Goal: Task Accomplishment & Management: Complete application form

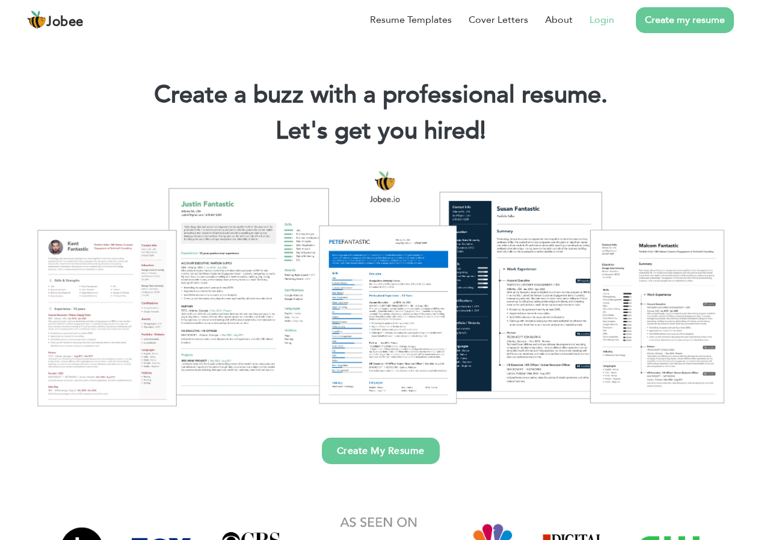
click at [602, 17] on link "Login" at bounding box center [602, 20] width 25 height 14
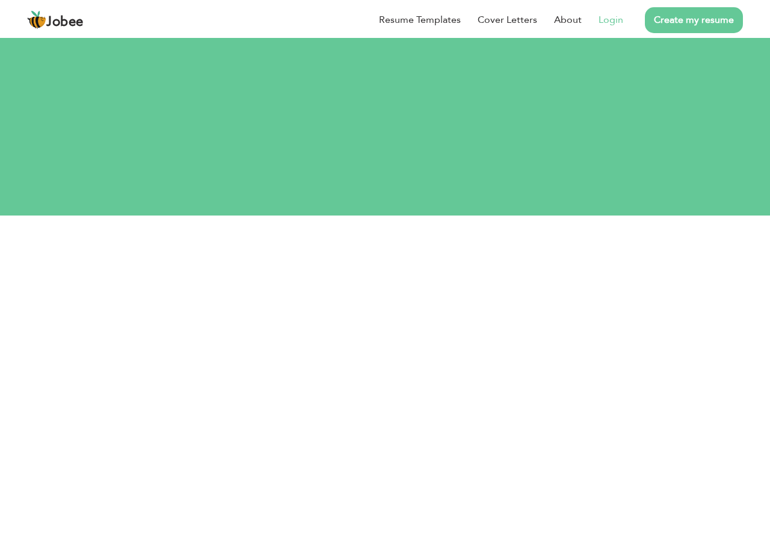
click at [611, 21] on link "Login" at bounding box center [611, 20] width 25 height 14
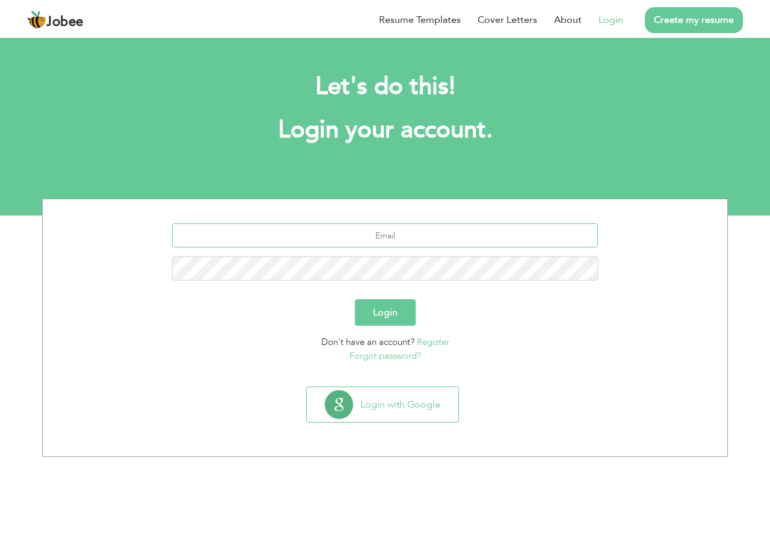
click at [374, 230] on input "text" at bounding box center [385, 235] width 427 height 24
type input "hassaanroxx1471@gmail.com"
click at [355, 299] on button "Login" at bounding box center [385, 312] width 61 height 26
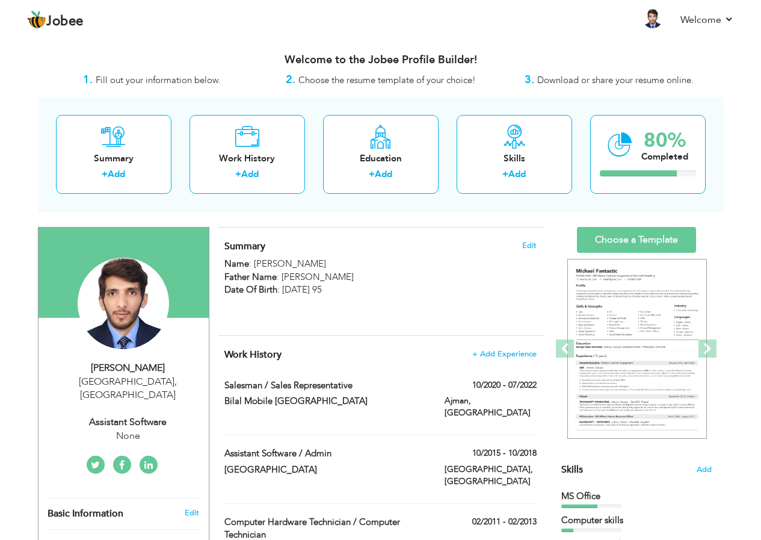
drag, startPoint x: 391, startPoint y: 357, endPoint x: 386, endPoint y: 437, distance: 80.8
click at [386, 437] on div "Work History + Add Experience Salesman / Sales Representative 10/2020 - 07/2022…" at bounding box center [380, 457] width 325 height 243
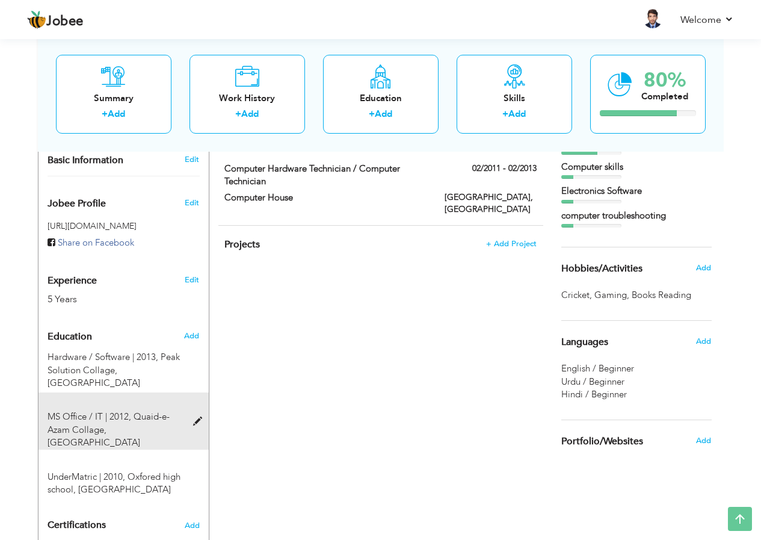
scroll to position [361, 0]
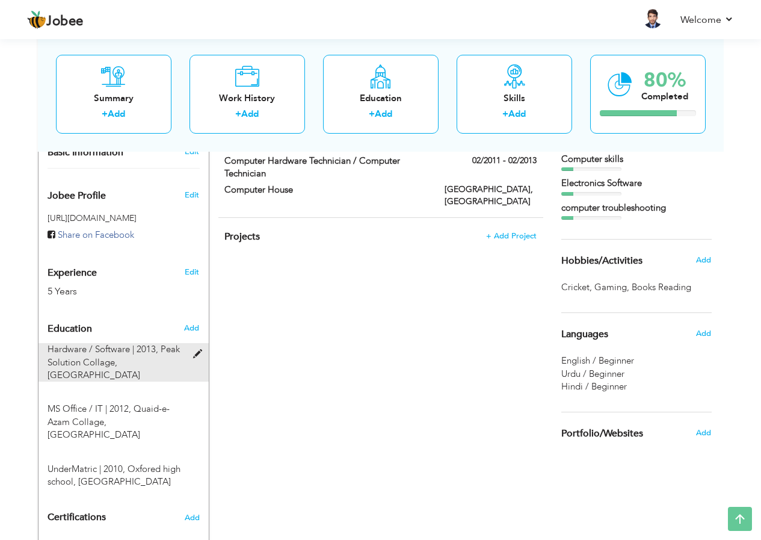
drag, startPoint x: 168, startPoint y: 427, endPoint x: 166, endPoint y: 345, distance: 81.9
click at [166, 345] on div "Education Add Hardware / Software | 2013, Peak Solution Collage, Lahore × Educa…" at bounding box center [124, 403] width 152 height 172
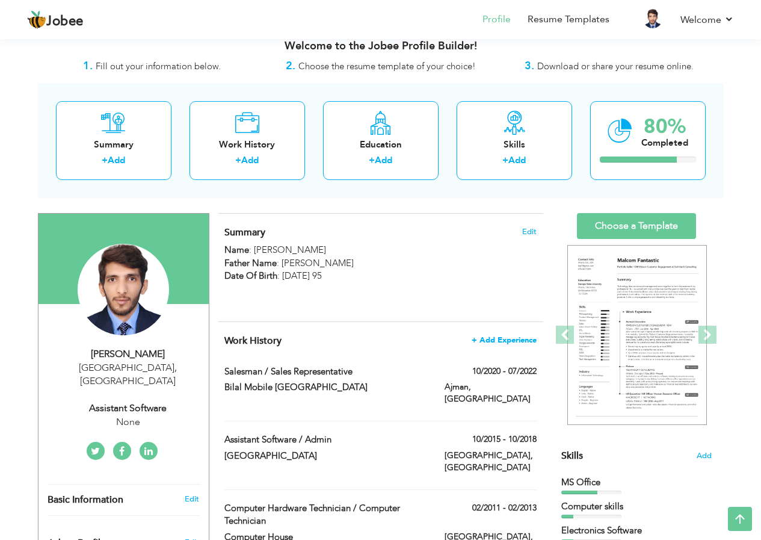
scroll to position [12, 0]
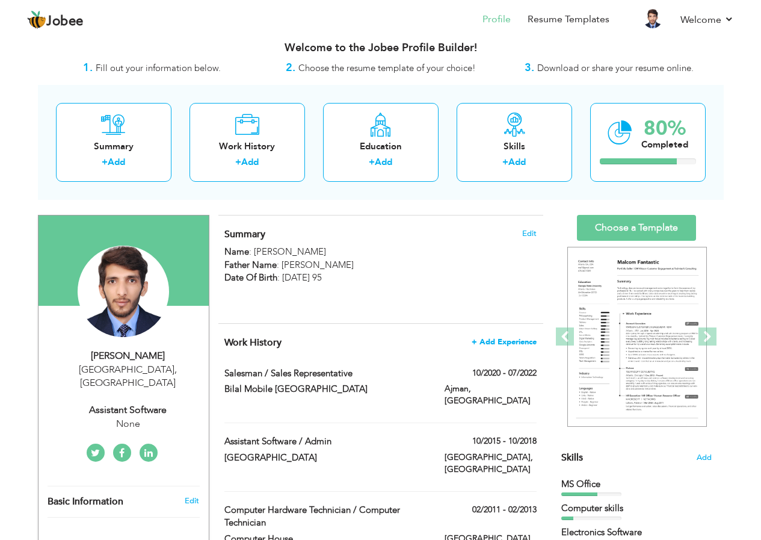
click at [507, 342] on span "+ Add Experience" at bounding box center [504, 342] width 65 height 8
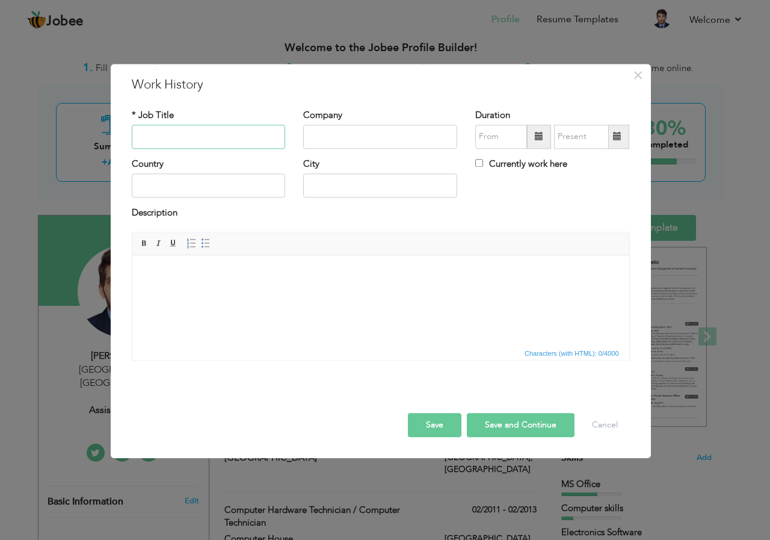
click at [209, 135] on input "text" at bounding box center [209, 137] width 154 height 24
click at [612, 430] on button "Cancel" at bounding box center [605, 425] width 50 height 24
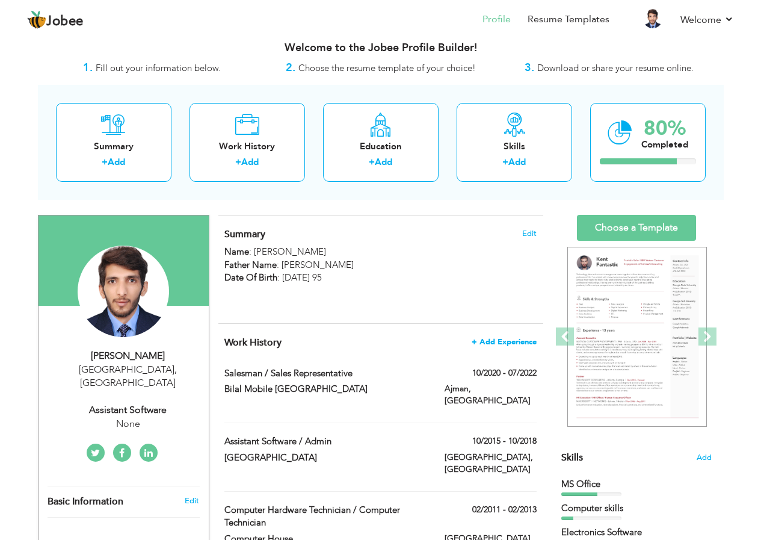
click at [493, 340] on span "+ Add Experience" at bounding box center [504, 342] width 65 height 8
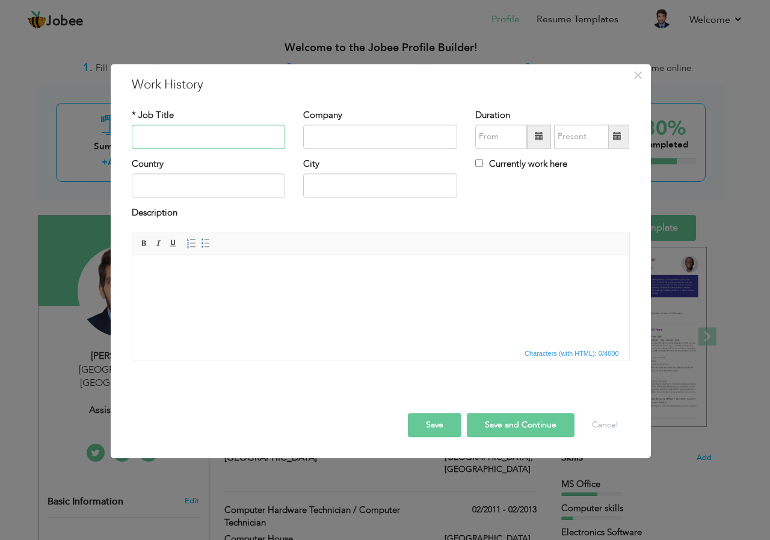
click at [201, 137] on input "text" at bounding box center [209, 137] width 154 height 24
paste input "COMPUTER HOUSE"
click at [342, 130] on input "text" at bounding box center [380, 137] width 154 height 24
click at [258, 135] on input "COMPUTER HOUSE" at bounding box center [209, 137] width 154 height 24
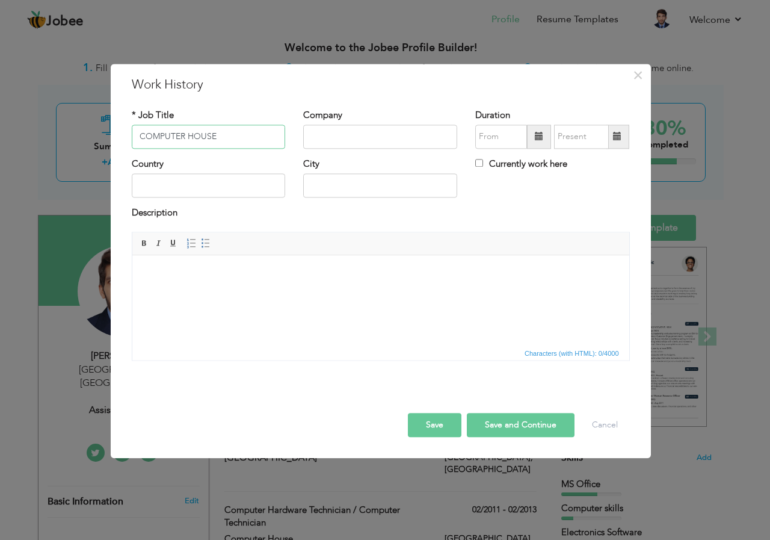
click at [251, 141] on input "COMPUTER HOUSE" at bounding box center [209, 137] width 154 height 24
paste input "omputer Hardware Technician"
type input "Computer Hardware Technician"
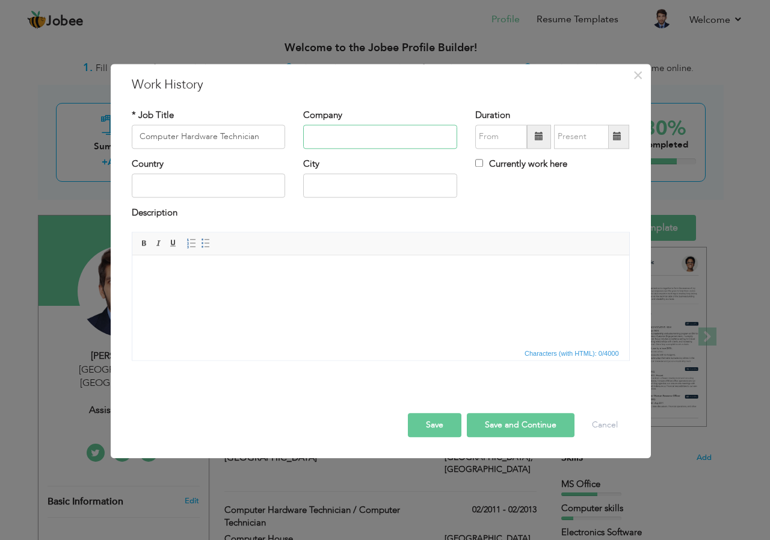
click at [336, 141] on input "text" at bounding box center [380, 137] width 154 height 24
paste input "COMPUTER HOUSE"
type input "COMPUTER HOUSE"
click at [531, 131] on span at bounding box center [539, 137] width 24 height 24
click at [516, 138] on input "08/2025" at bounding box center [501, 137] width 52 height 24
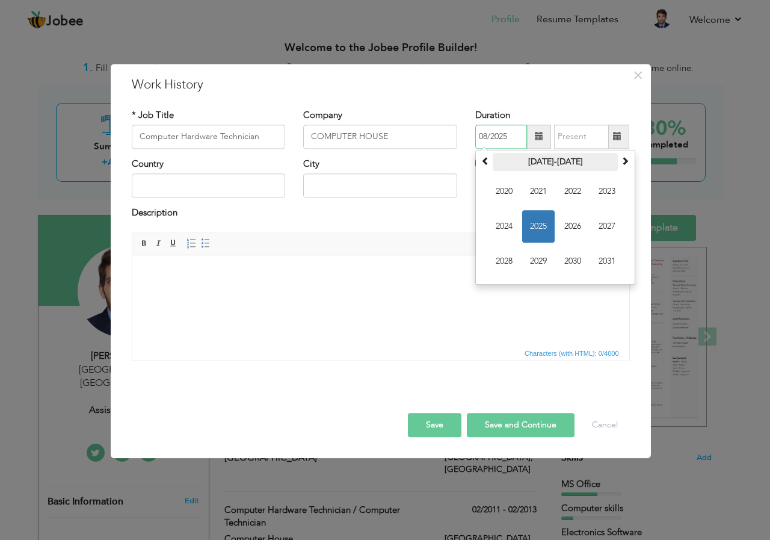
click at [503, 162] on th "2020-2031" at bounding box center [555, 162] width 125 height 18
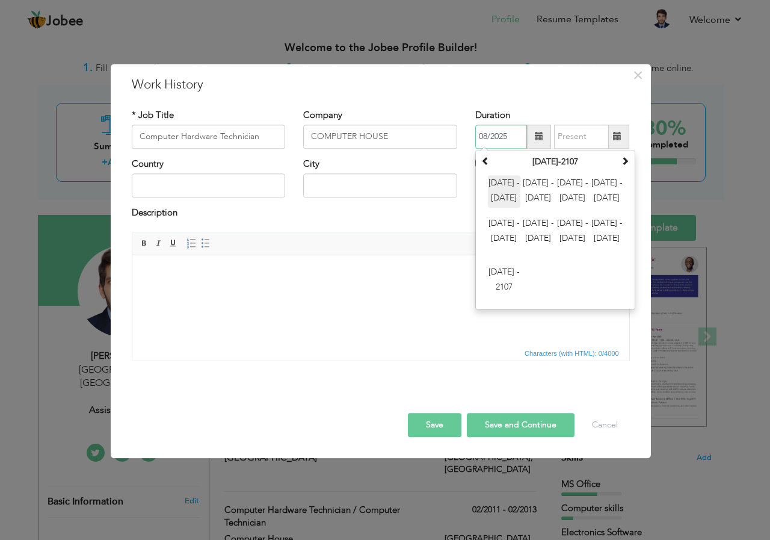
click at [507, 179] on span "2000 - 2011" at bounding box center [504, 191] width 32 height 32
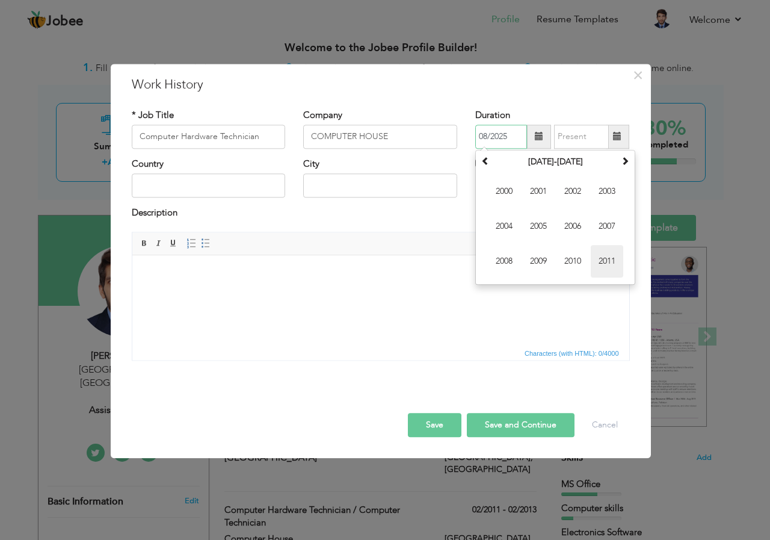
click at [618, 262] on span "2011" at bounding box center [607, 261] width 32 height 32
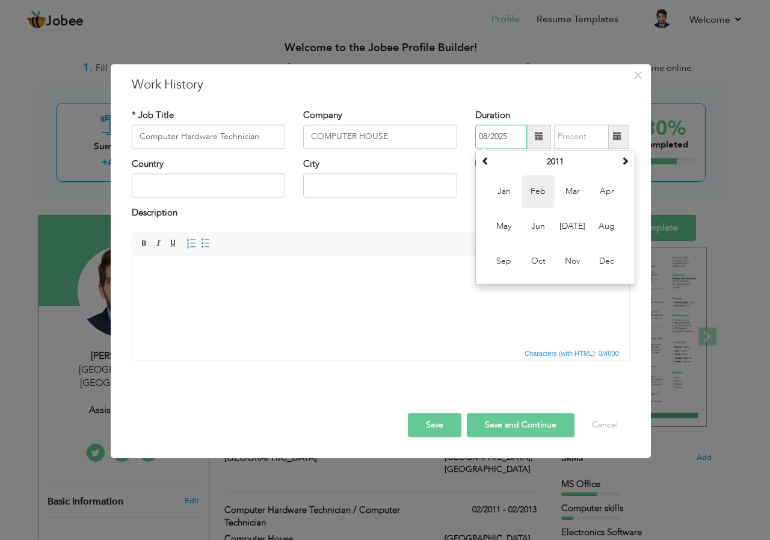
click at [539, 188] on span "Feb" at bounding box center [538, 191] width 32 height 32
type input "02/2011"
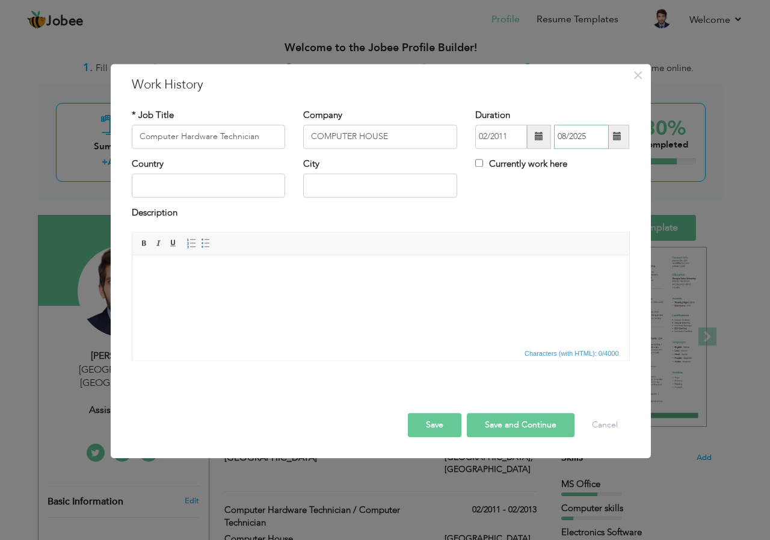
click at [578, 139] on input "08/2025" at bounding box center [581, 137] width 55 height 24
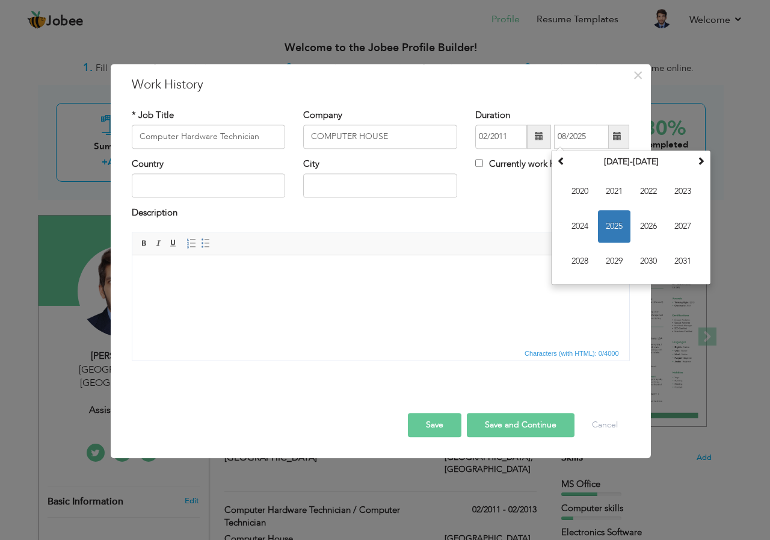
click at [480, 193] on div "Country City Currently work here" at bounding box center [381, 182] width 516 height 49
click at [599, 141] on input "08/2025" at bounding box center [581, 137] width 55 height 24
click at [611, 164] on th "2020-2031" at bounding box center [631, 162] width 125 height 18
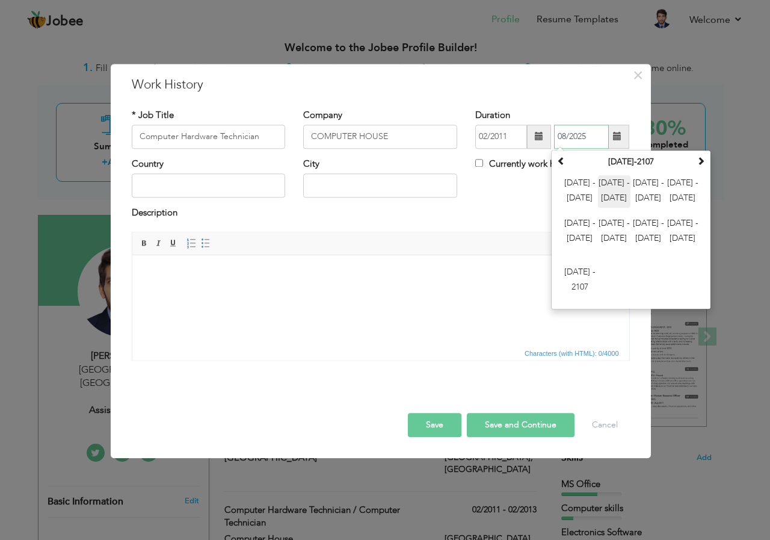
click at [612, 193] on span "2012 - 2023" at bounding box center [614, 191] width 32 height 32
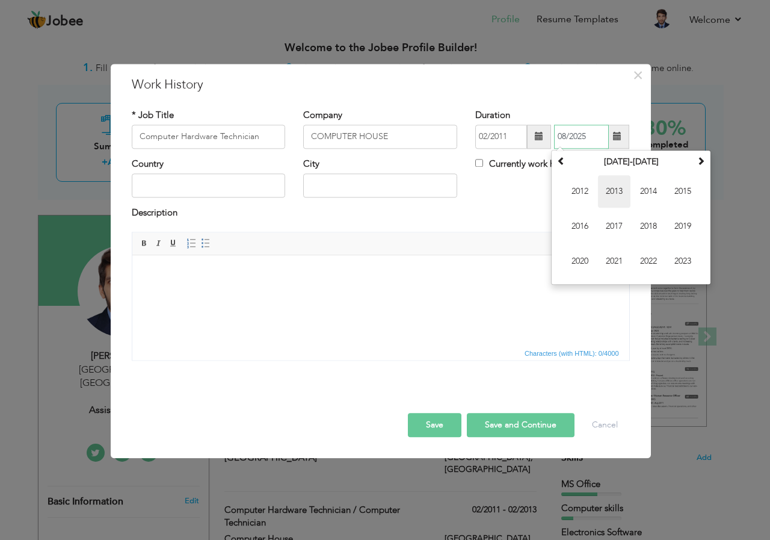
click at [619, 192] on span "2013" at bounding box center [614, 191] width 32 height 32
click at [646, 227] on span "Jul" at bounding box center [648, 226] width 32 height 32
type input "07/2013"
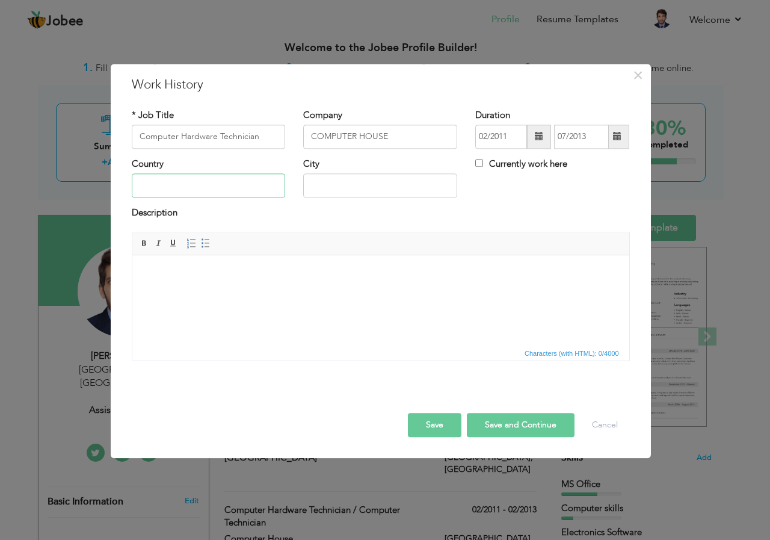
click at [213, 181] on input "text" at bounding box center [209, 186] width 154 height 24
type input "[GEOGRAPHIC_DATA]"
click at [215, 292] on html at bounding box center [380, 273] width 497 height 37
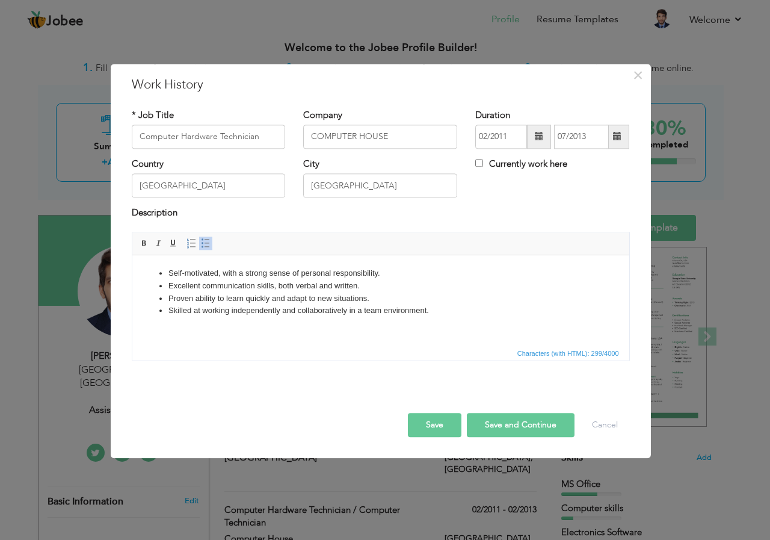
click at [505, 425] on button "Save and Continue" at bounding box center [521, 425] width 108 height 24
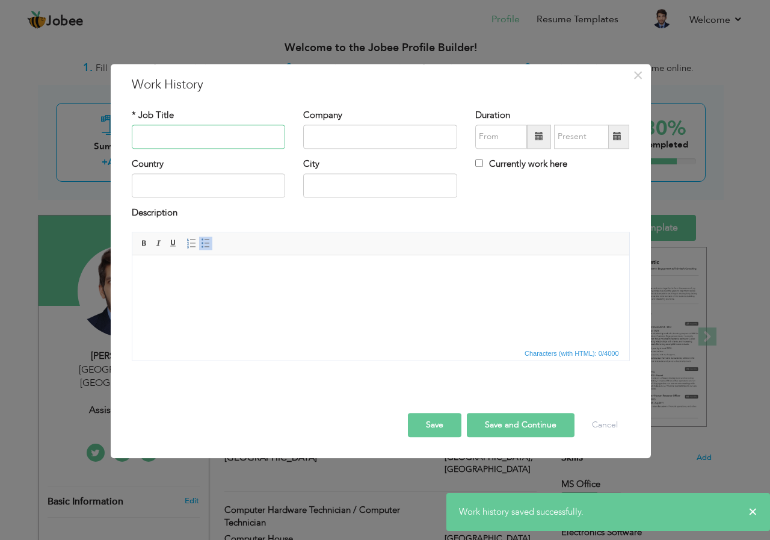
click at [170, 132] on input "text" at bounding box center [209, 137] width 154 height 24
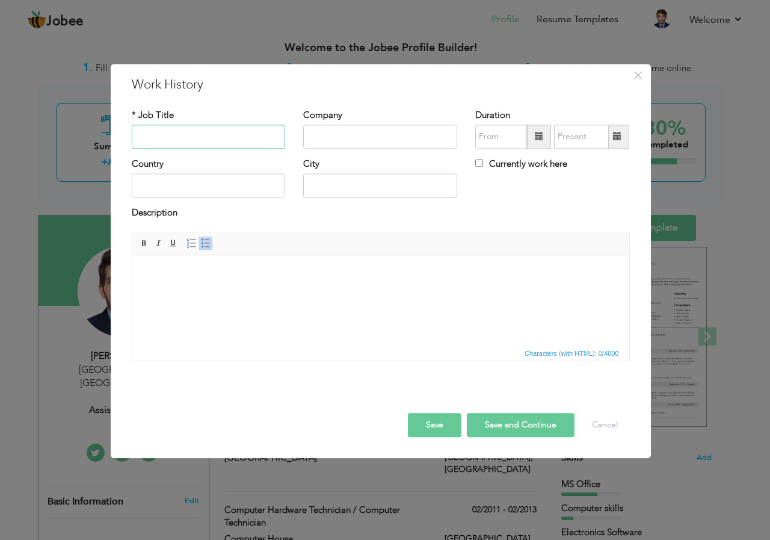
paste input "Assistant Software"
type input "Assistant Software"
click at [348, 132] on input "text" at bounding box center [380, 137] width 154 height 24
paste input "[GEOGRAPHIC_DATA]"
type input "[GEOGRAPHIC_DATA]"
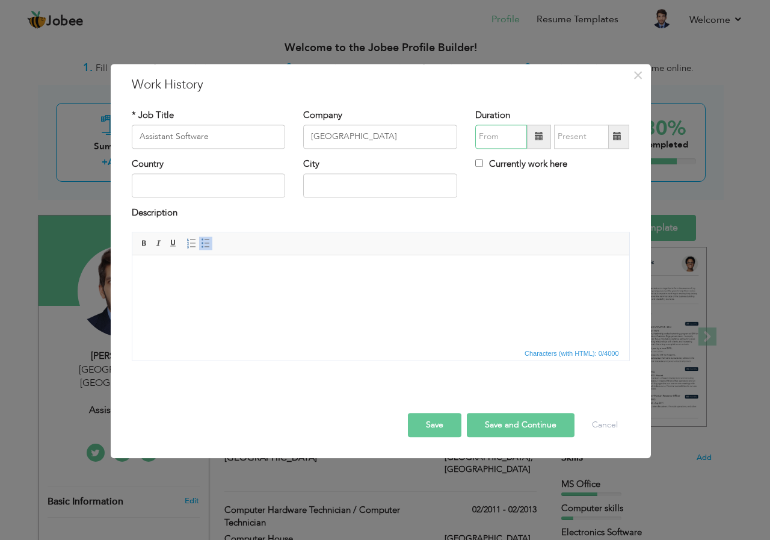
click at [514, 130] on input "text" at bounding box center [501, 137] width 52 height 24
click at [527, 122] on div "Duration" at bounding box center [552, 129] width 154 height 40
click at [520, 138] on input "text" at bounding box center [501, 137] width 52 height 24
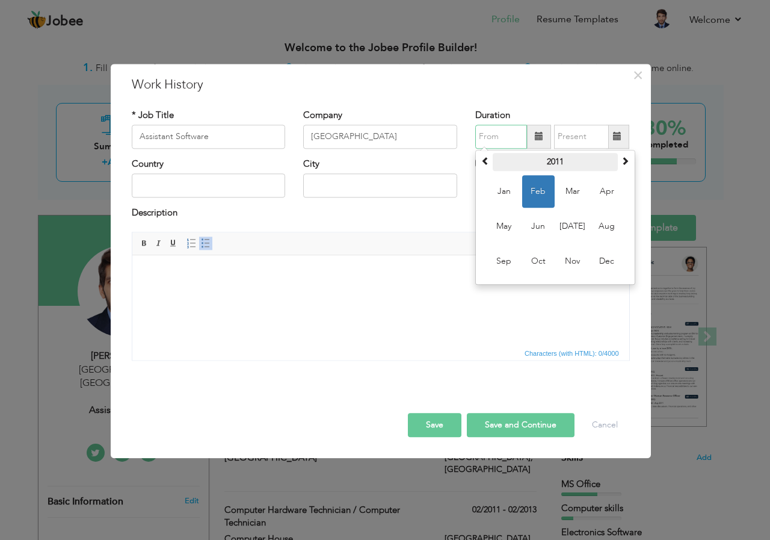
click at [560, 167] on th "2011" at bounding box center [555, 162] width 125 height 18
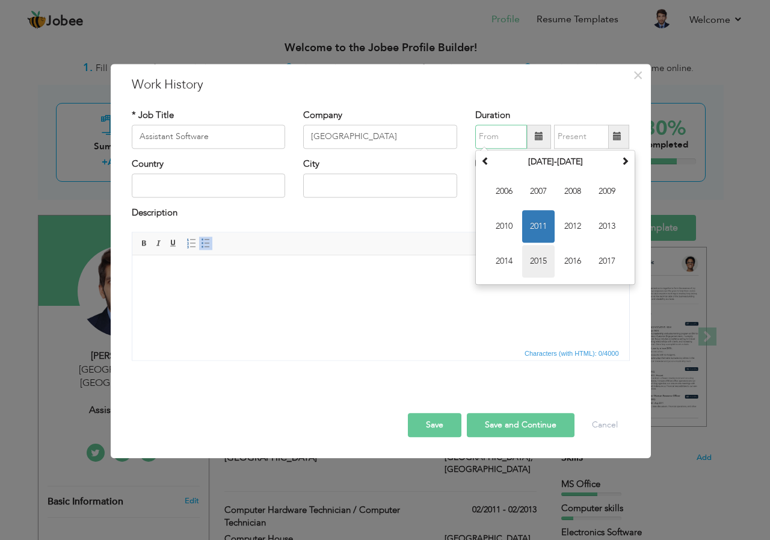
click at [543, 258] on span "2015" at bounding box center [538, 261] width 32 height 32
click at [547, 261] on span "Oct" at bounding box center [538, 261] width 32 height 32
type input "10/2015"
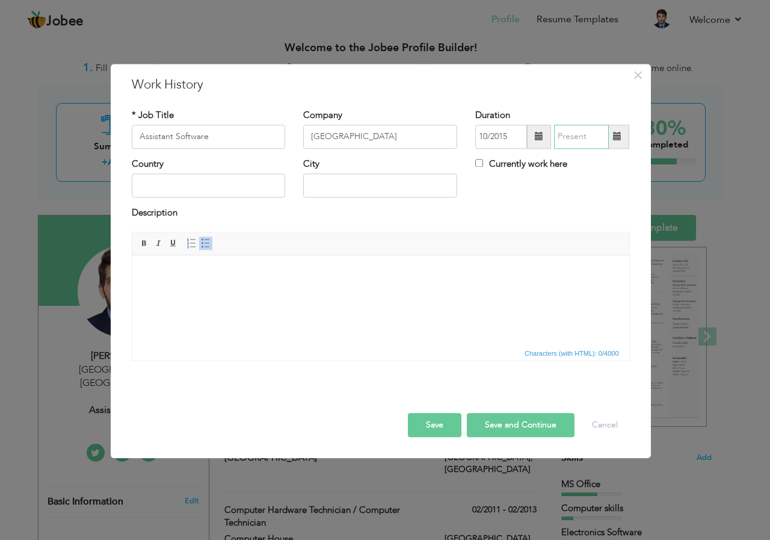
click at [592, 127] on input "text" at bounding box center [581, 137] width 55 height 24
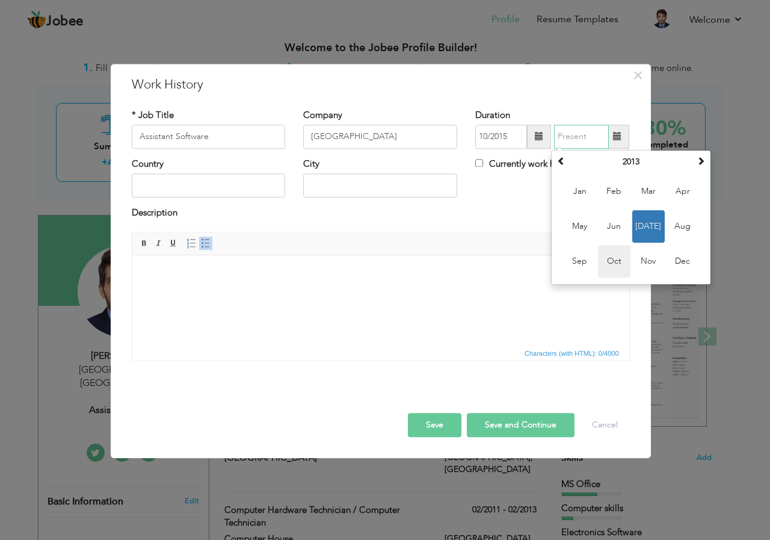
click at [611, 259] on span "Oct" at bounding box center [614, 261] width 32 height 32
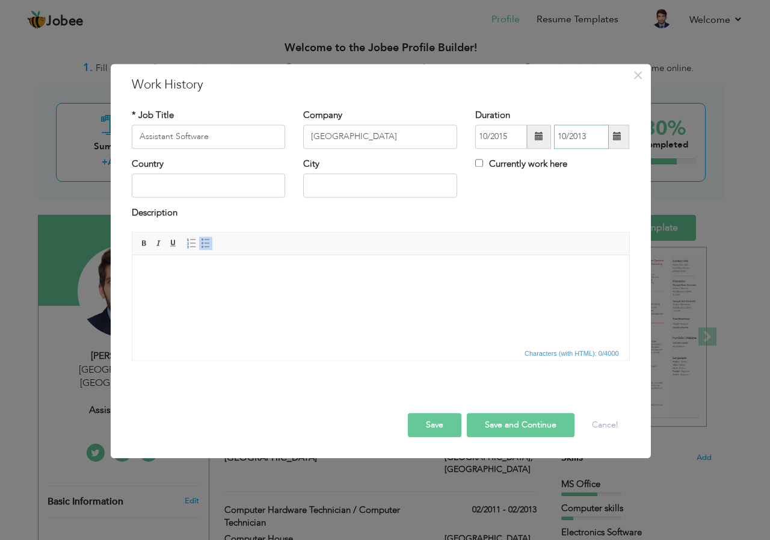
click at [596, 138] on input "10/2013" at bounding box center [581, 137] width 55 height 24
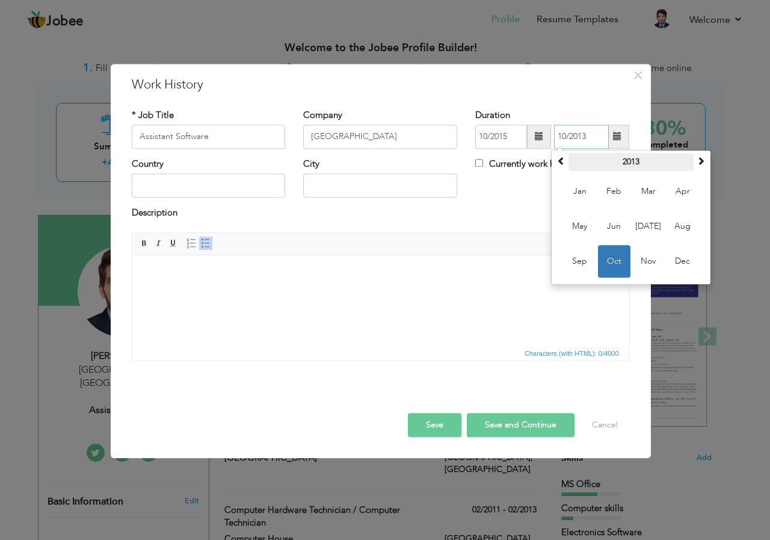
click at [628, 162] on th "2013" at bounding box center [631, 162] width 125 height 18
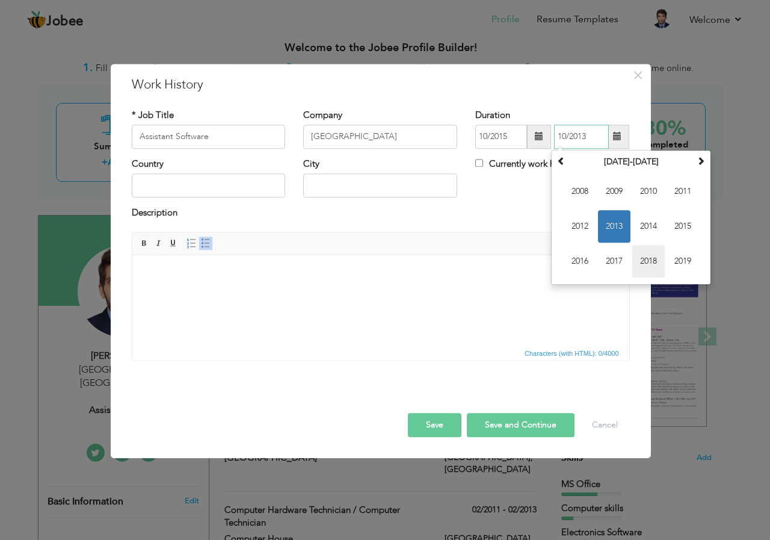
click at [653, 258] on span "2018" at bounding box center [648, 261] width 32 height 32
click at [608, 259] on span "Oct" at bounding box center [614, 261] width 32 height 32
type input "10/2018"
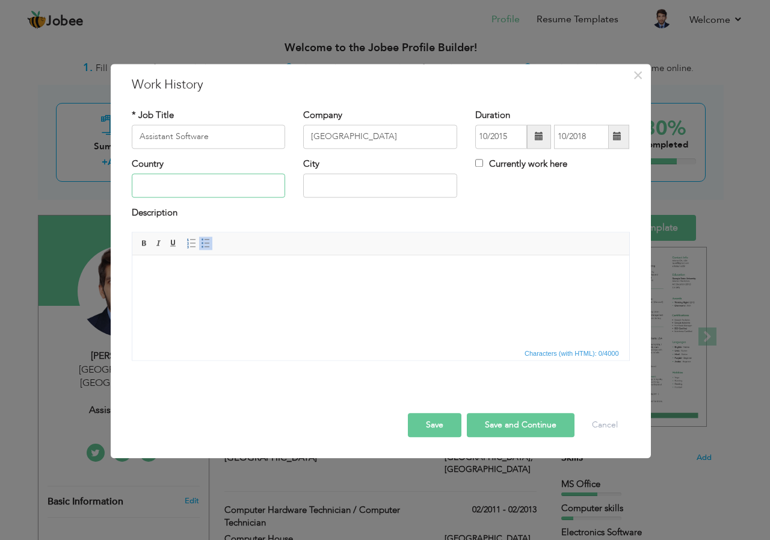
click at [184, 182] on input "text" at bounding box center [209, 186] width 154 height 24
type input "[GEOGRAPHIC_DATA]"
click at [332, 190] on input "text" at bounding box center [380, 186] width 154 height 24
type input "[GEOGRAPHIC_DATA]"
click at [355, 288] on html at bounding box center [380, 273] width 497 height 37
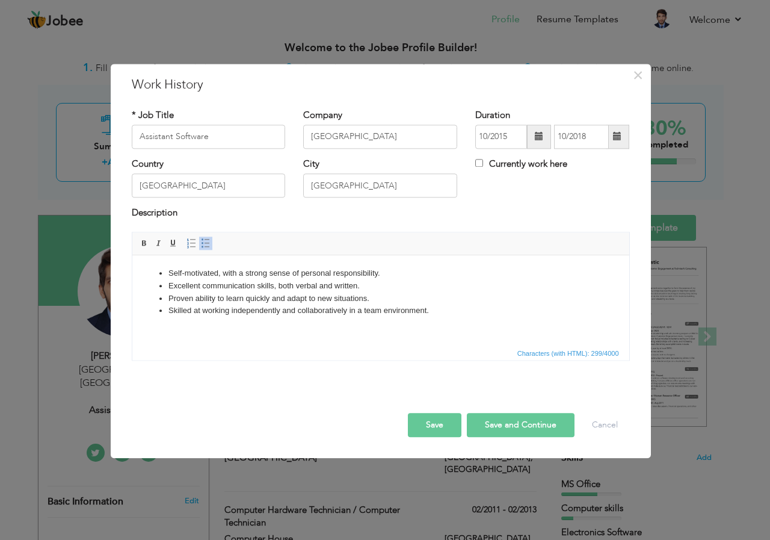
click at [530, 422] on button "Save and Continue" at bounding box center [521, 425] width 108 height 24
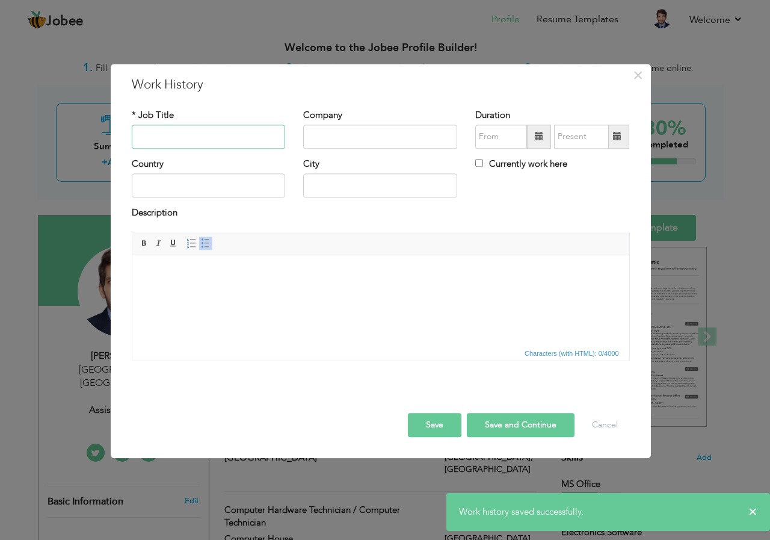
click at [207, 146] on input "text" at bounding box center [209, 137] width 154 height 24
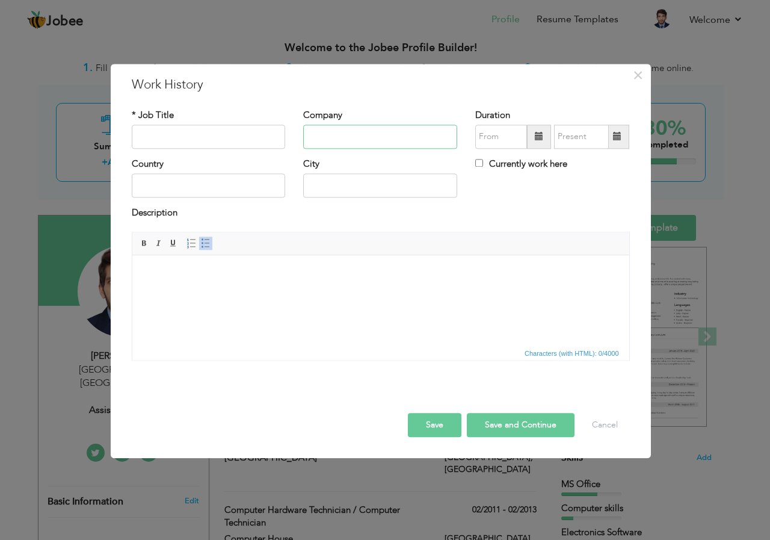
click at [355, 136] on input "text" at bounding box center [380, 137] width 154 height 24
paste input "Bilal Mobile [GEOGRAPHIC_DATA]"
type input "Bilal Mobile [GEOGRAPHIC_DATA]"
click at [226, 126] on input "text" at bounding box center [209, 137] width 154 height 24
paste input "Sales Representative"
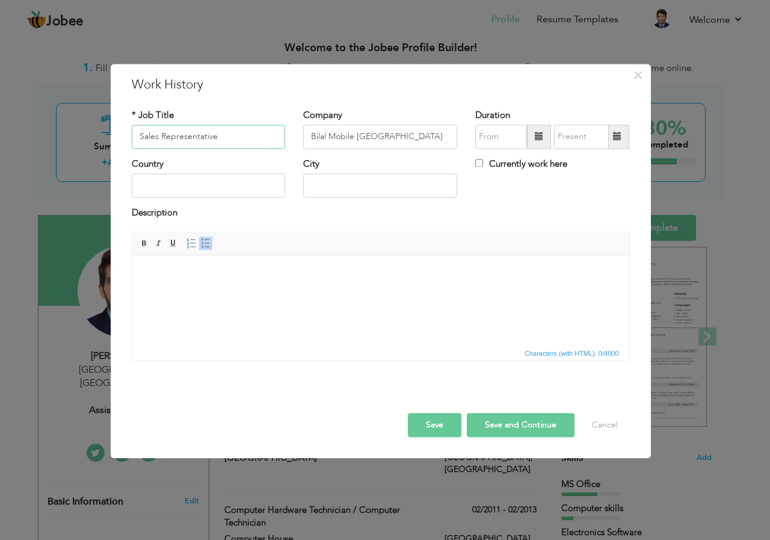
type input "Sales Representative"
click at [507, 132] on input "text" at bounding box center [501, 137] width 52 height 24
click at [222, 187] on input "text" at bounding box center [209, 186] width 154 height 24
type input "Dubai"
click at [330, 187] on input "text" at bounding box center [380, 186] width 154 height 24
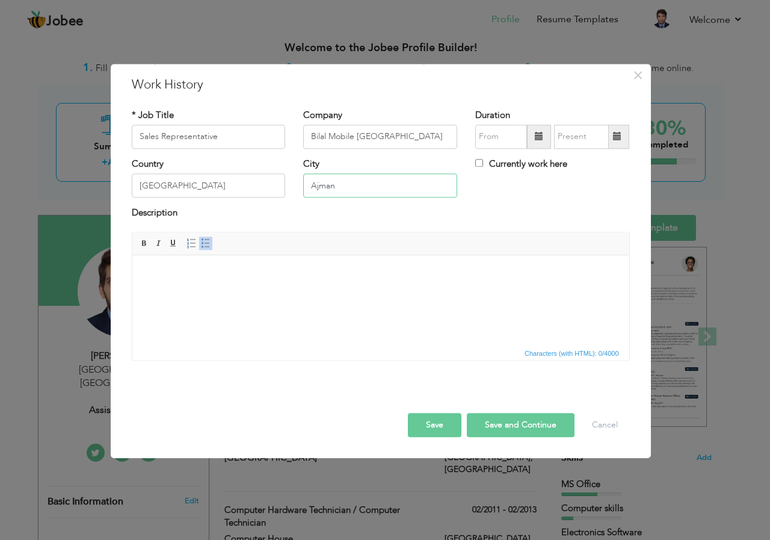
type input "Ajman"
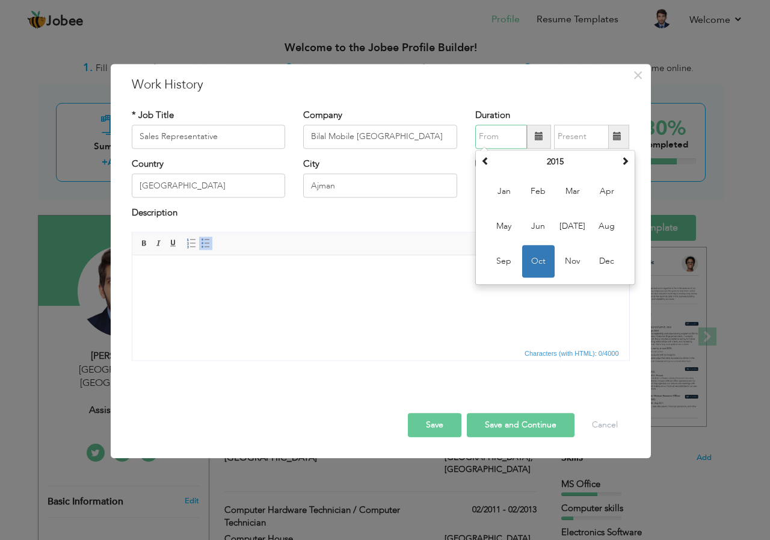
click at [496, 132] on input "text" at bounding box center [501, 137] width 52 height 24
click at [498, 196] on span "Jan" at bounding box center [504, 191] width 32 height 32
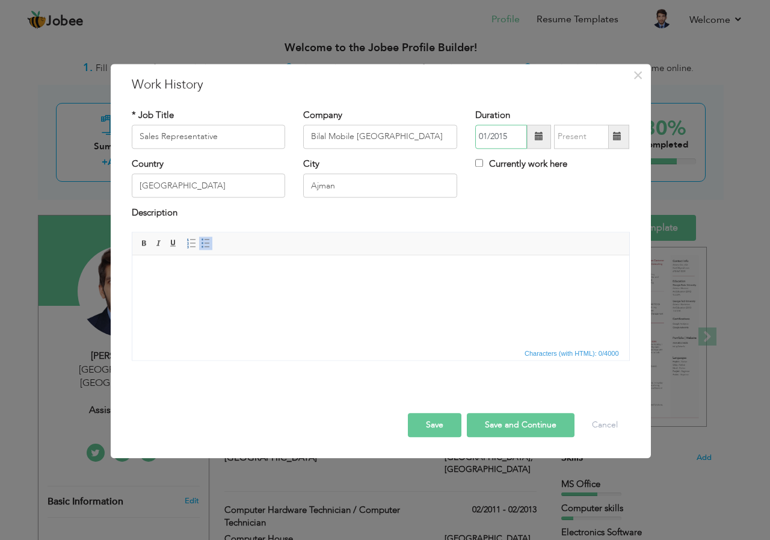
click at [504, 138] on input "01/2015" at bounding box center [501, 137] width 52 height 24
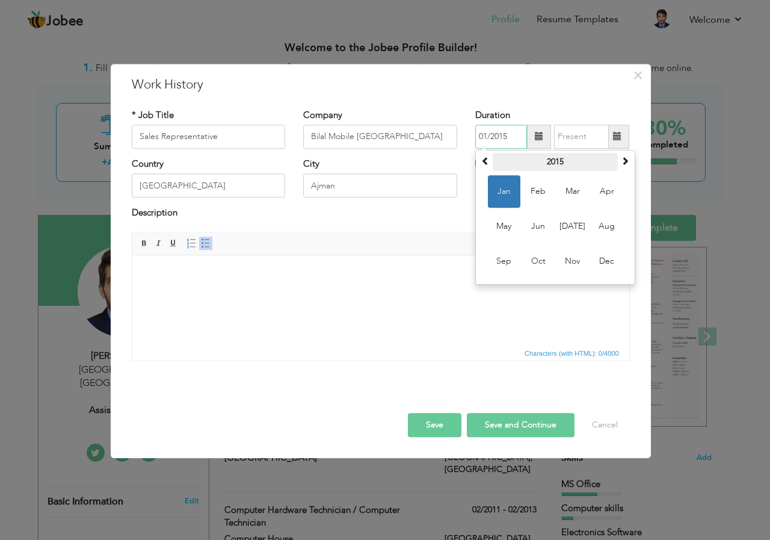
click at [560, 165] on th "2015" at bounding box center [555, 162] width 125 height 18
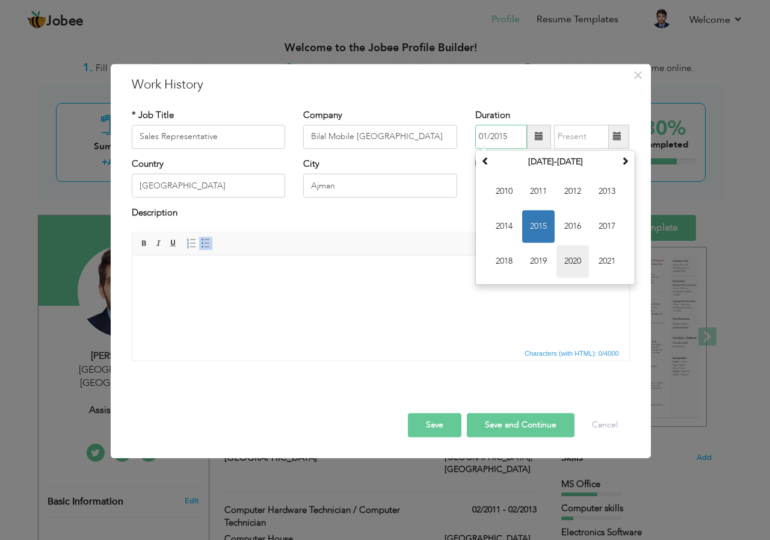
click at [579, 258] on span "2020" at bounding box center [573, 261] width 32 height 32
click at [501, 198] on span "Jan" at bounding box center [504, 191] width 32 height 32
type input "01/2020"
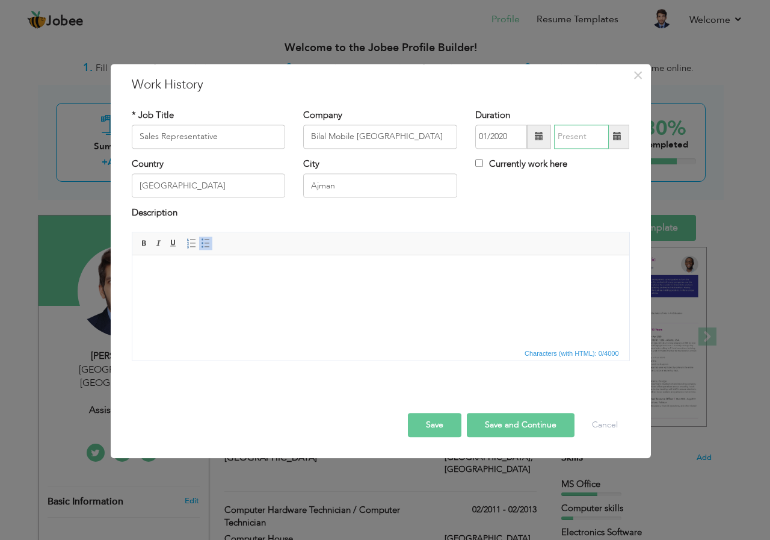
click at [589, 133] on input "text" at bounding box center [581, 137] width 55 height 24
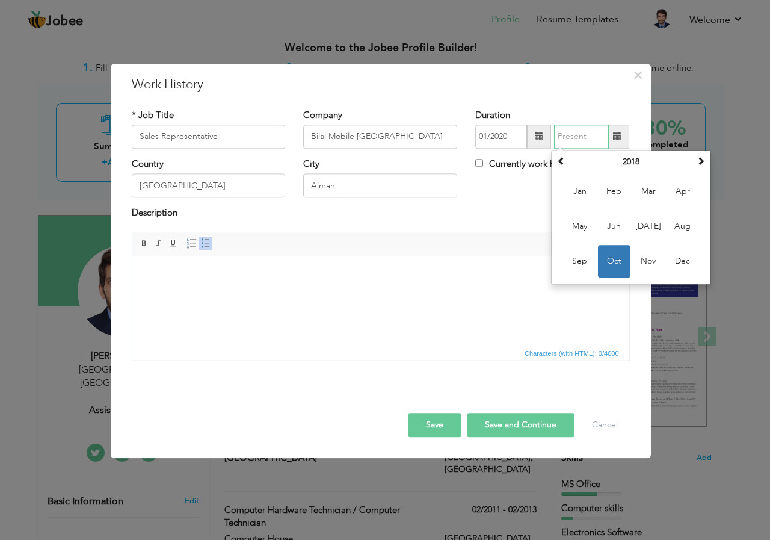
click at [611, 261] on span "Oct" at bounding box center [614, 261] width 32 height 32
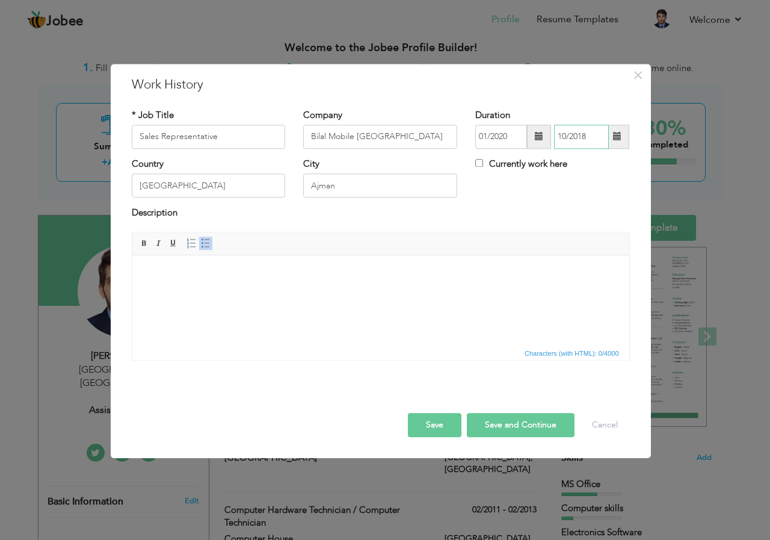
click at [592, 140] on input "10/2018" at bounding box center [581, 137] width 55 height 24
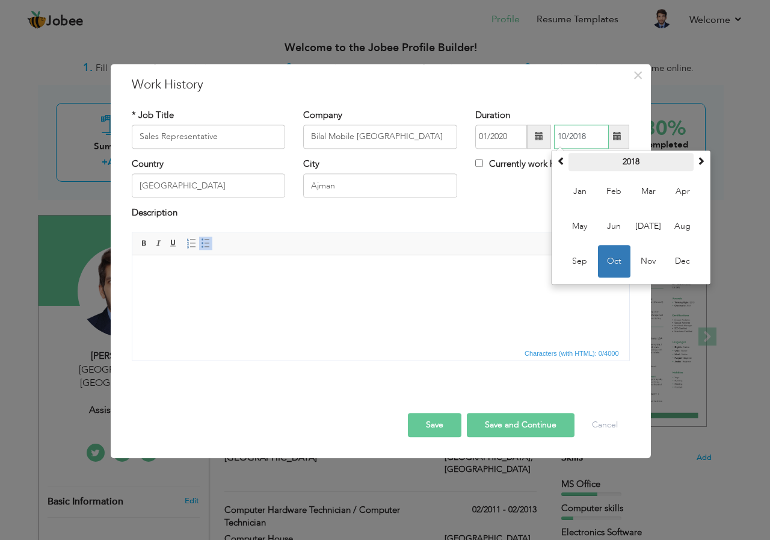
click at [637, 162] on th "2018" at bounding box center [631, 162] width 125 height 18
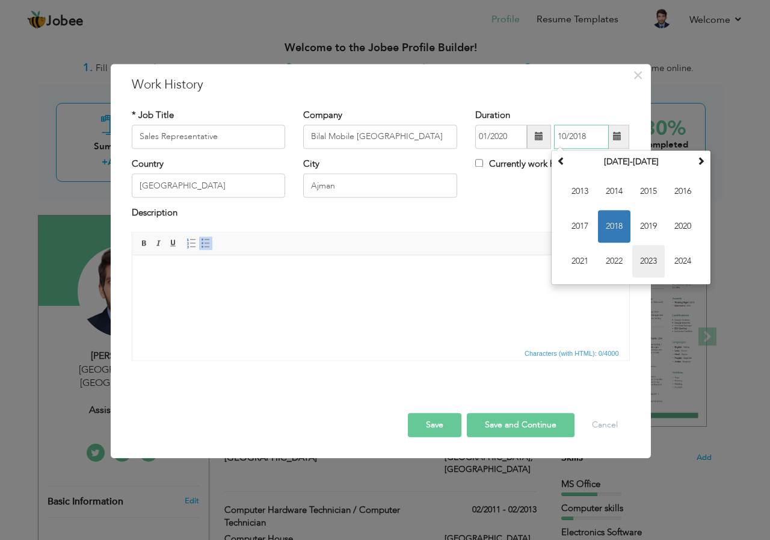
click at [650, 258] on span "2023" at bounding box center [648, 261] width 32 height 32
click at [610, 257] on span "Oct" at bounding box center [614, 261] width 32 height 32
type input "10/2023"
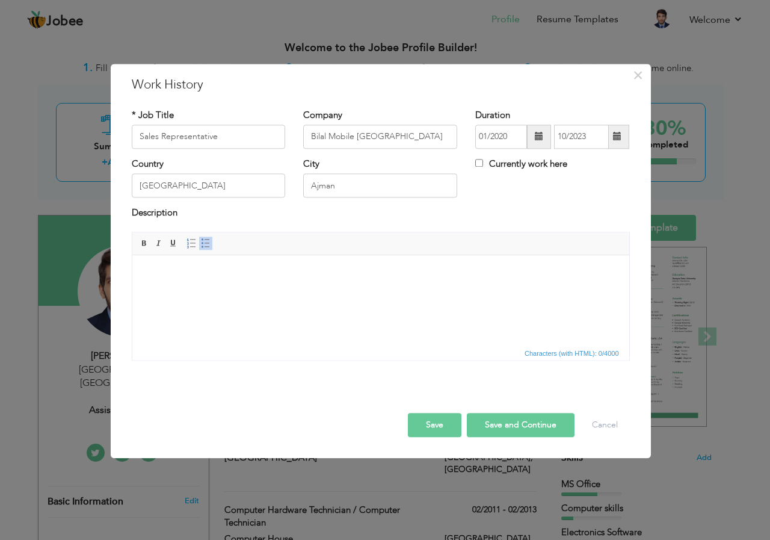
click at [516, 206] on div "Country Dubai City Ajman Currently work here" at bounding box center [381, 182] width 516 height 49
click at [297, 292] on html at bounding box center [380, 273] width 497 height 37
click at [243, 292] on html at bounding box center [380, 273] width 497 height 37
drag, startPoint x: 232, startPoint y: 285, endPoint x: 232, endPoint y: 335, distance: 49.3
click at [232, 292] on html at bounding box center [380, 273] width 497 height 37
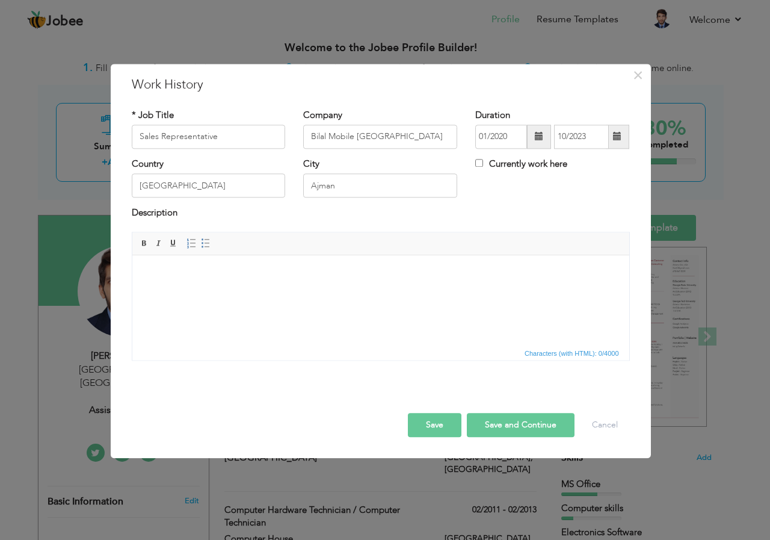
click at [256, 292] on html at bounding box center [380, 273] width 497 height 37
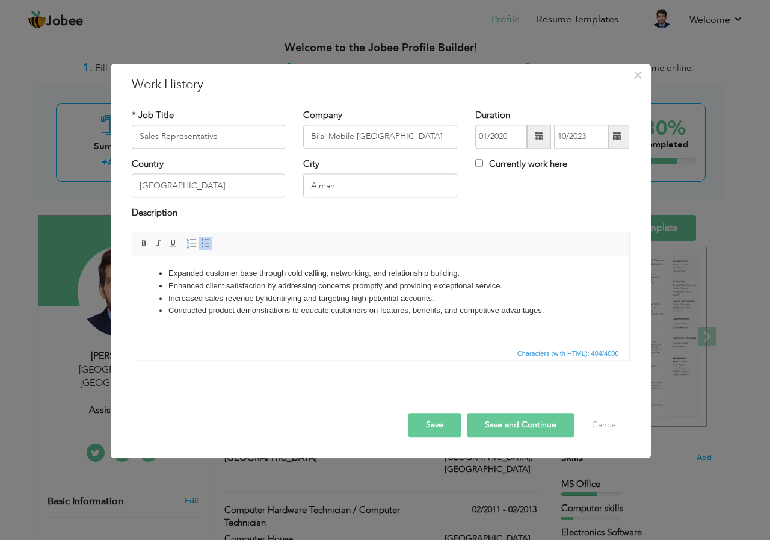
click at [545, 425] on button "Save and Continue" at bounding box center [521, 425] width 108 height 24
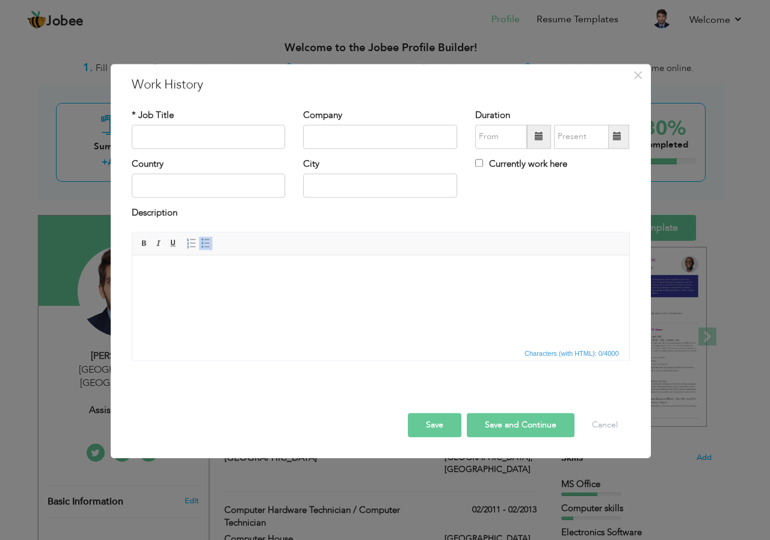
click at [227, 122] on div "* Job Title" at bounding box center [209, 129] width 154 height 40
click at [356, 137] on input "text" at bounding box center [380, 137] width 154 height 24
paste input "[GEOGRAPHIC_DATA]"
type input "[GEOGRAPHIC_DATA]"
click at [202, 137] on input "text" at bounding box center [209, 137] width 154 height 24
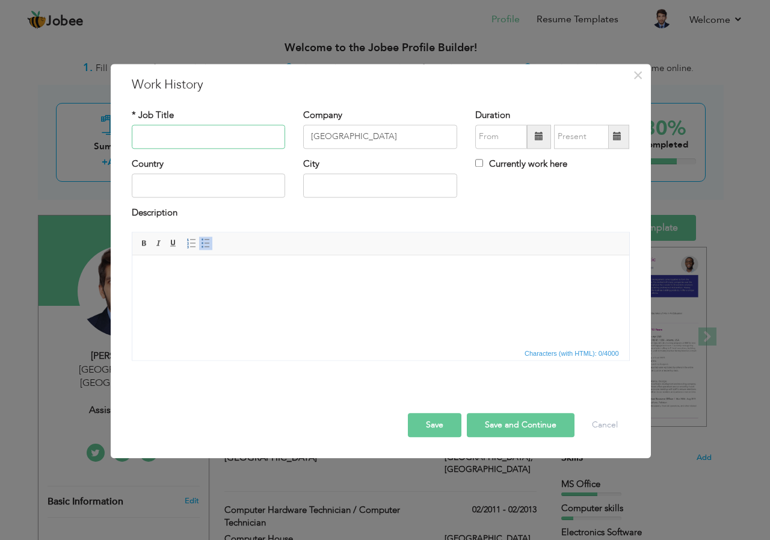
paste input "Supervisor"
type input "Supervisor Hologram Computer IT"
click at [532, 140] on span at bounding box center [539, 137] width 24 height 24
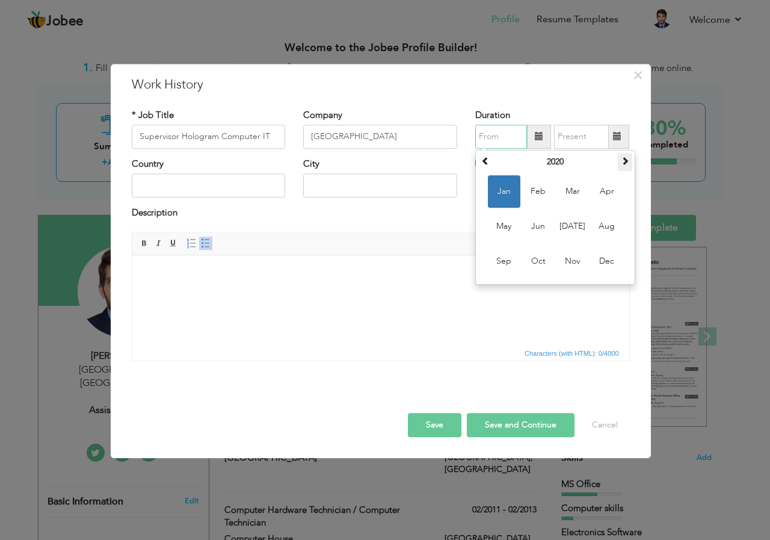
click at [629, 159] on span at bounding box center [625, 160] width 8 height 8
click at [628, 159] on span at bounding box center [625, 160] width 8 height 8
click at [504, 187] on span "Jan" at bounding box center [504, 191] width 32 height 32
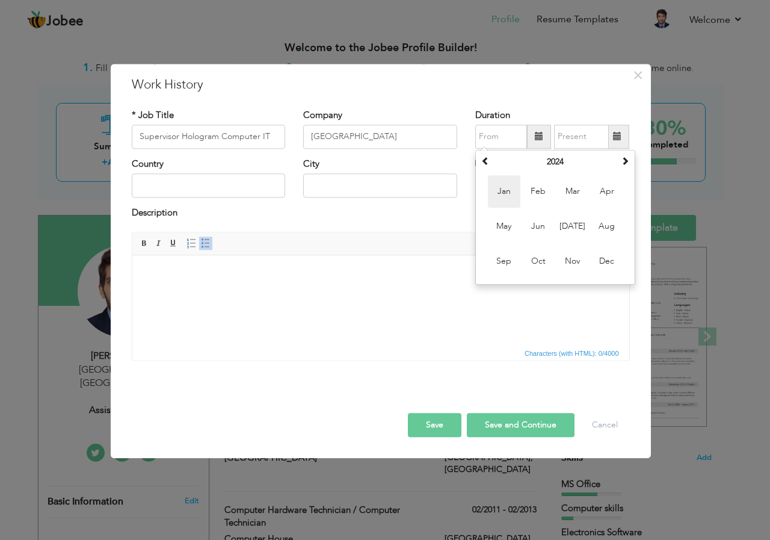
type input "01/2024"
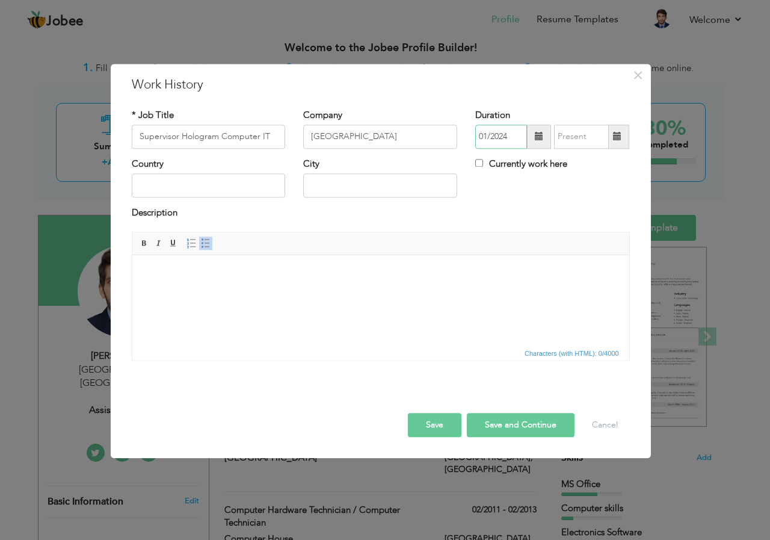
click at [525, 132] on input "01/2024" at bounding box center [501, 137] width 52 height 24
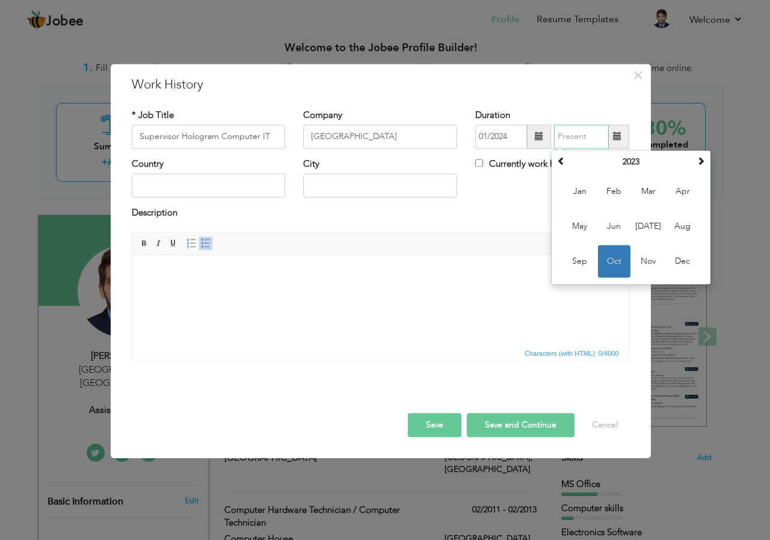
click at [602, 132] on input "text" at bounding box center [581, 137] width 55 height 24
click at [626, 164] on th "2023" at bounding box center [631, 162] width 125 height 18
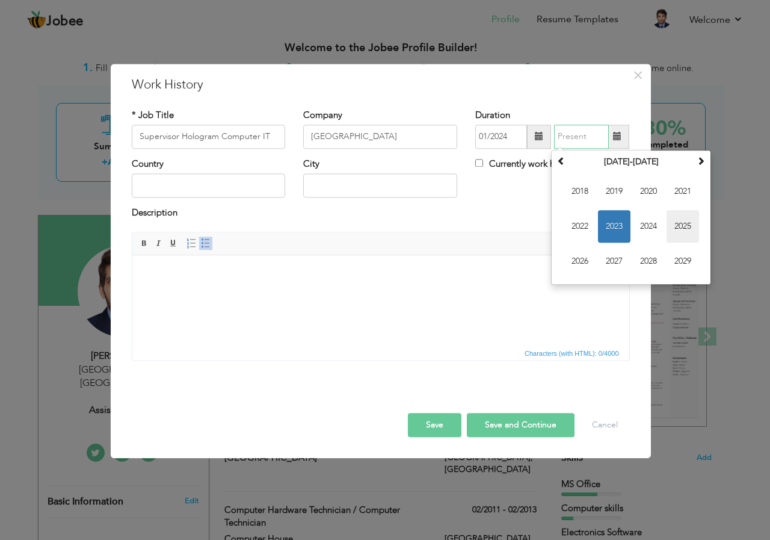
click at [675, 226] on span "2025" at bounding box center [683, 226] width 32 height 32
click at [677, 226] on span "Aug" at bounding box center [683, 226] width 32 height 32
type input "08/2025"
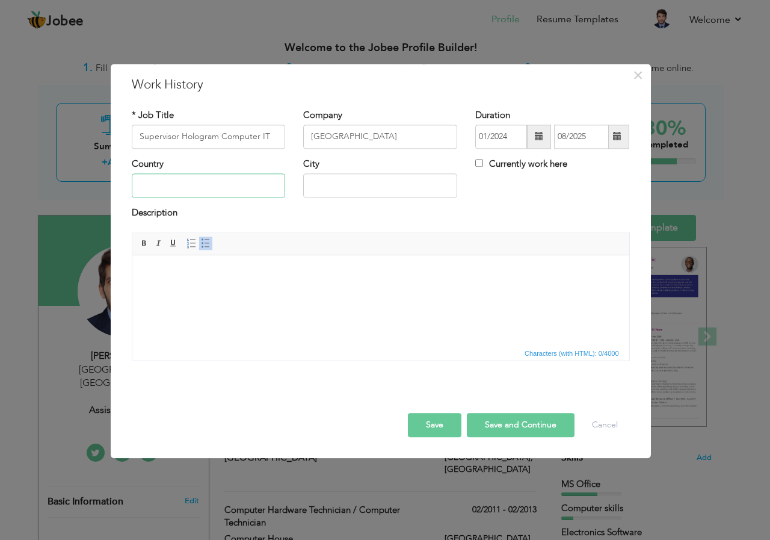
click at [211, 187] on input "text" at bounding box center [209, 186] width 154 height 24
type input "[GEOGRAPHIC_DATA]"
click at [335, 191] on input "text" at bounding box center [380, 186] width 154 height 24
type input "[GEOGRAPHIC_DATA]"
click at [253, 292] on html at bounding box center [380, 273] width 497 height 37
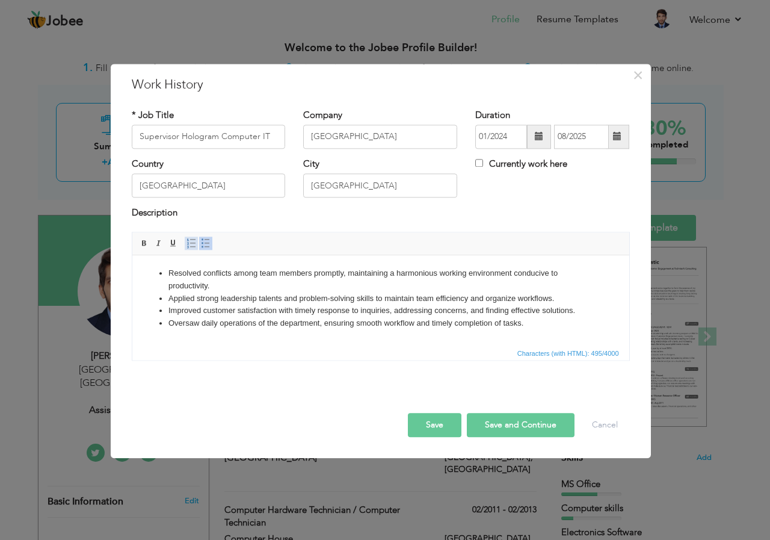
click at [190, 241] on span at bounding box center [192, 243] width 10 height 10
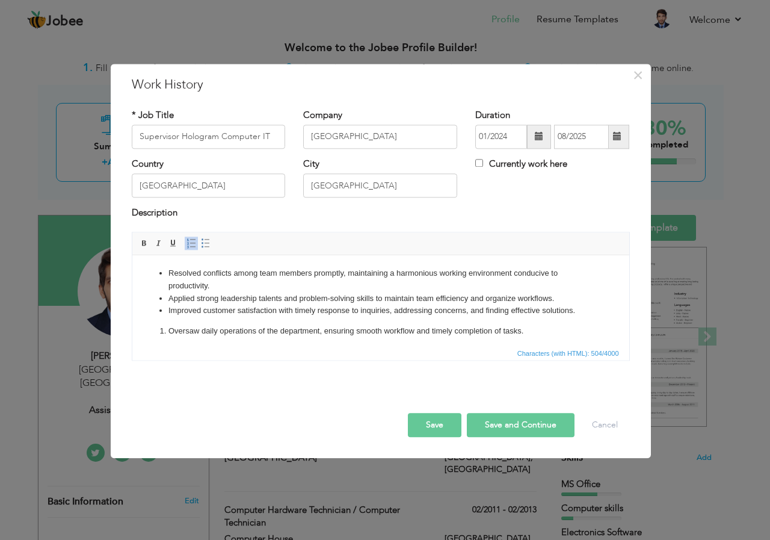
click at [190, 241] on span at bounding box center [192, 243] width 10 height 10
click at [189, 243] on span at bounding box center [192, 243] width 10 height 10
click at [185, 341] on html "Resolved conflicts among team members promptly, maintaining a harmonious workin…" at bounding box center [380, 302] width 497 height 94
click at [168, 329] on li "Oversaw daily operations of the department, ensuring smooth workflow and timely…" at bounding box center [380, 331] width 425 height 13
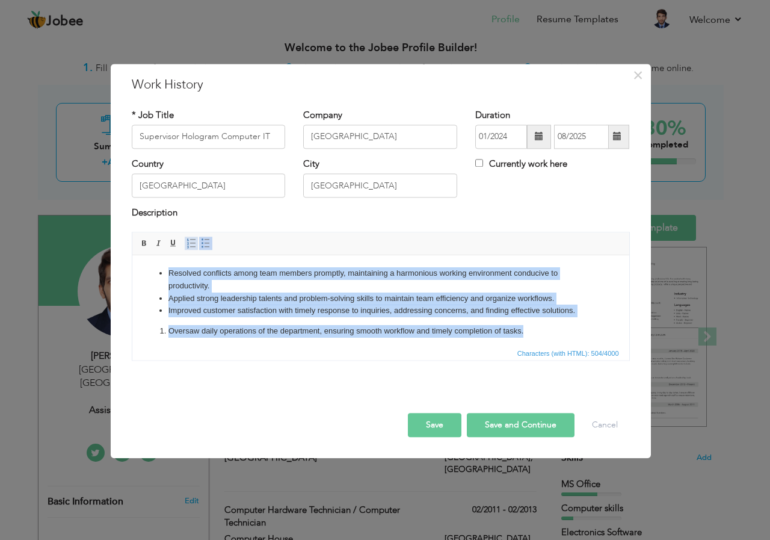
click at [188, 239] on span at bounding box center [192, 243] width 10 height 10
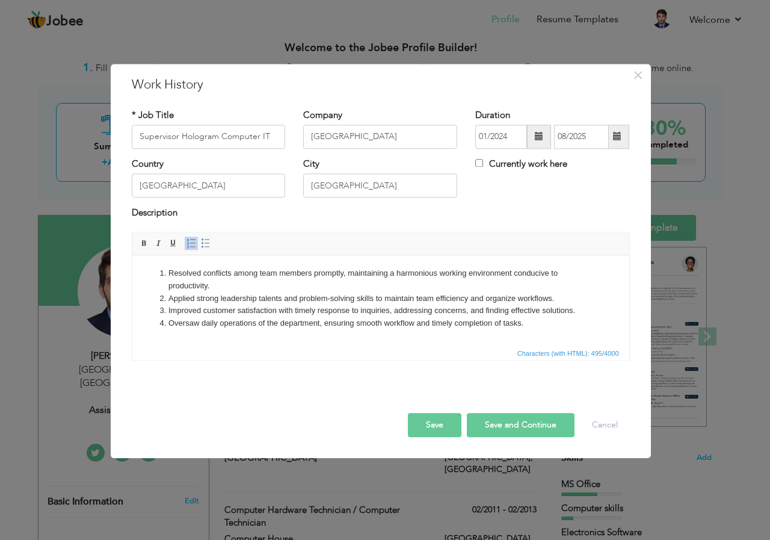
click at [267, 357] on span "Characters (with HTML): 495/4000" at bounding box center [380, 352] width 497 height 14
click at [147, 240] on span at bounding box center [145, 243] width 10 height 10
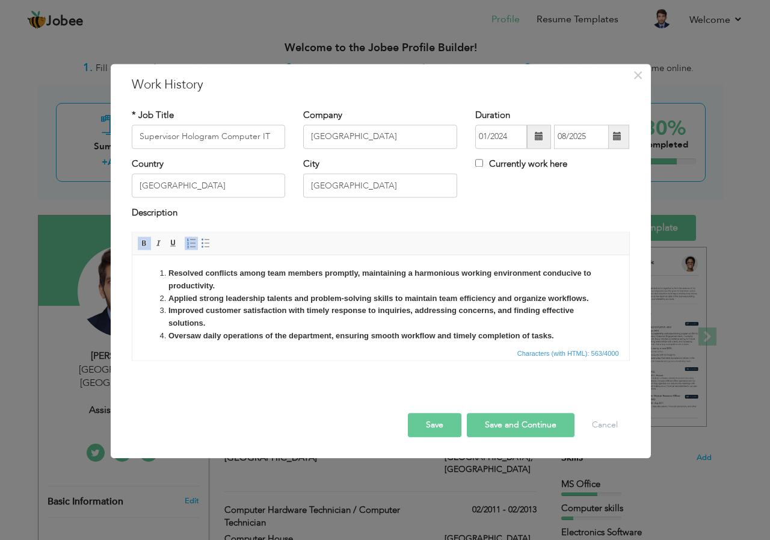
click at [149, 289] on ol "Resolved conflicts among team members promptly, maintaining a harmonious workin…" at bounding box center [380, 304] width 473 height 75
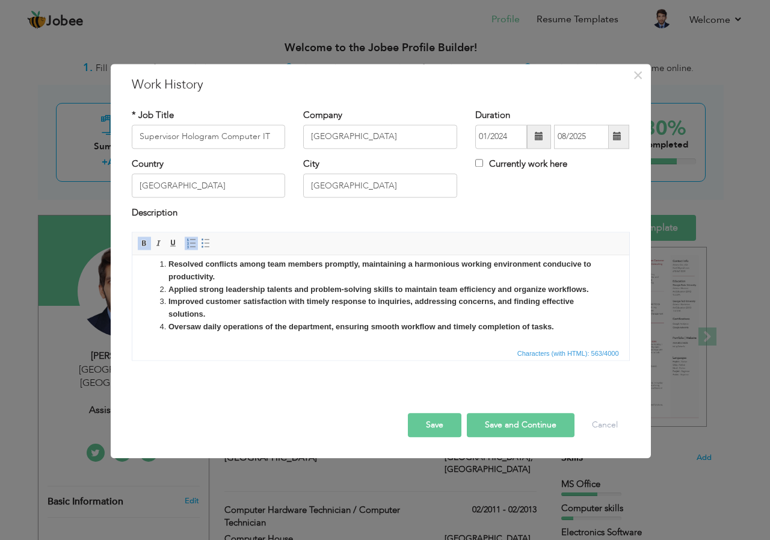
scroll to position [22, 0]
click at [525, 423] on button "Save and Continue" at bounding box center [521, 425] width 108 height 24
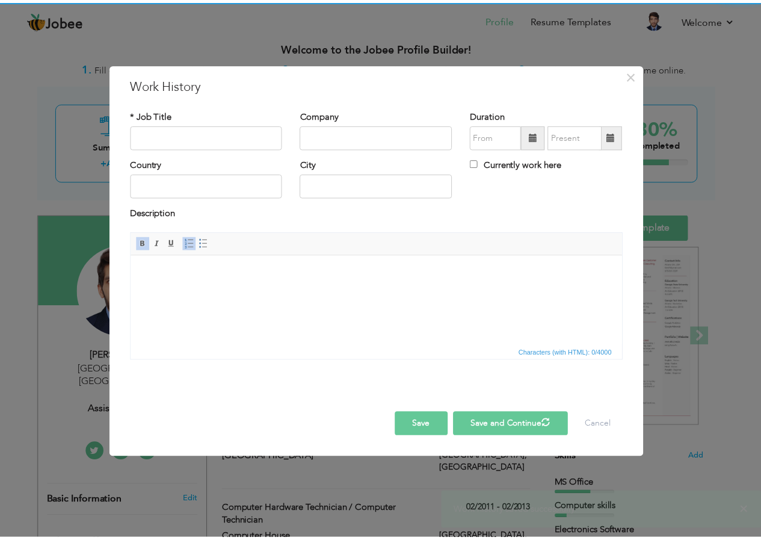
scroll to position [0, 0]
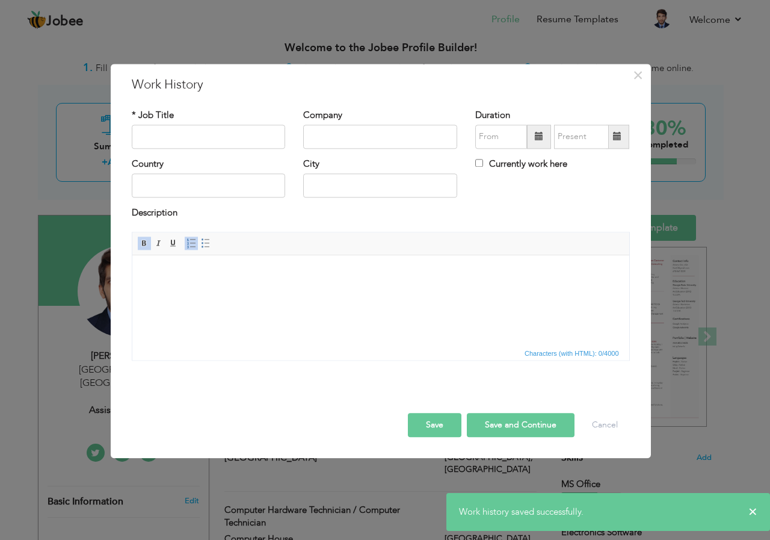
click at [436, 422] on button "Save" at bounding box center [435, 425] width 54 height 24
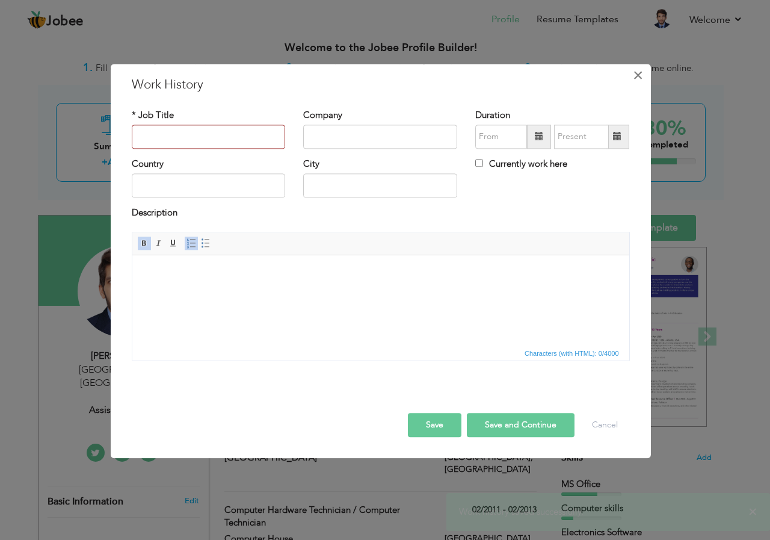
click at [641, 76] on span "×" at bounding box center [638, 75] width 10 height 22
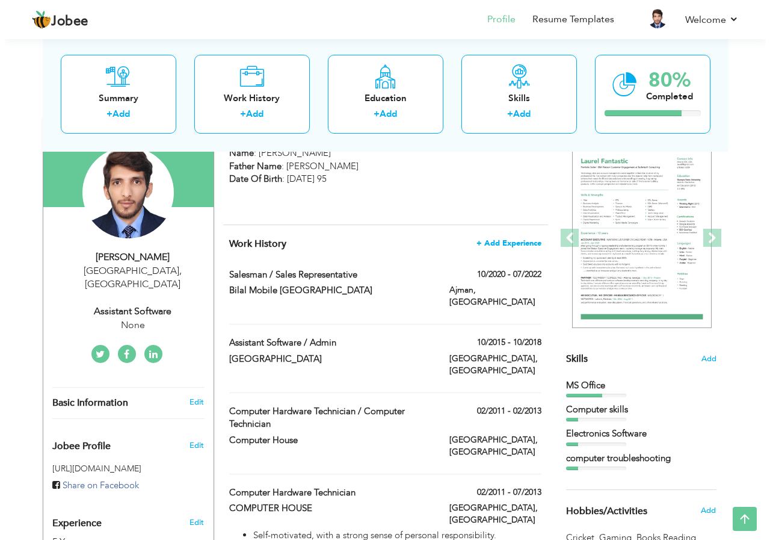
scroll to position [96, 0]
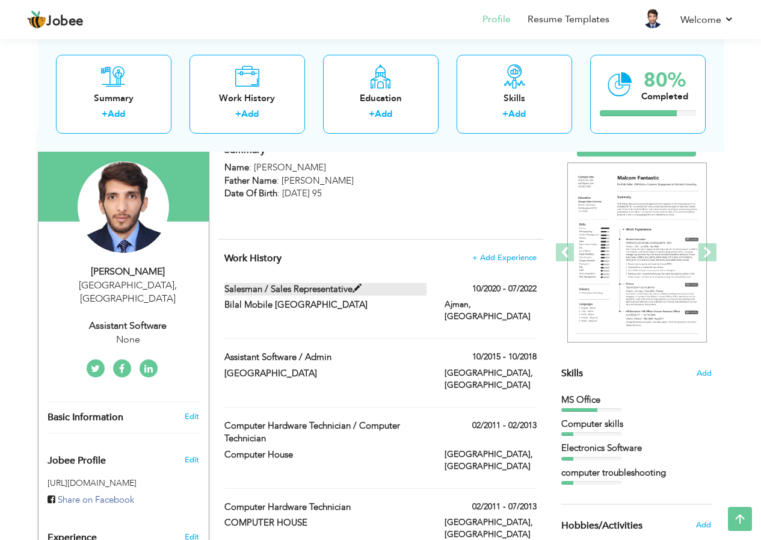
click at [356, 287] on span at bounding box center [357, 288] width 9 height 9
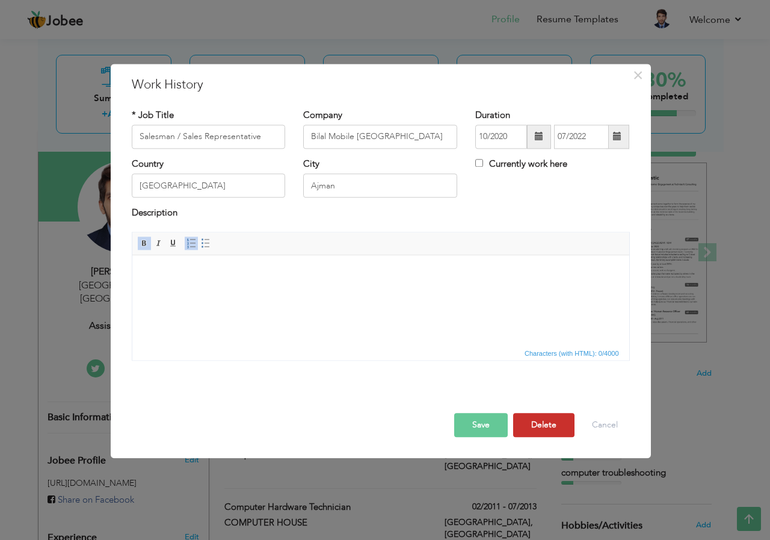
click at [554, 427] on button "Delete" at bounding box center [543, 425] width 61 height 24
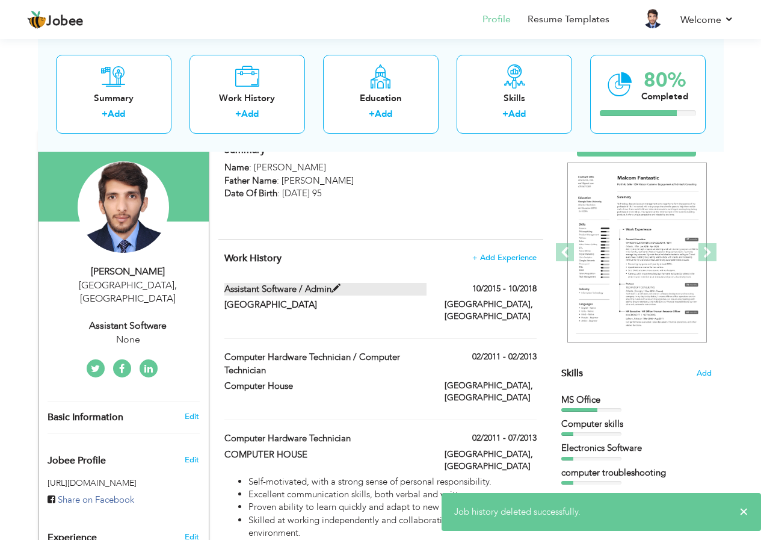
click at [334, 289] on span at bounding box center [336, 288] width 9 height 9
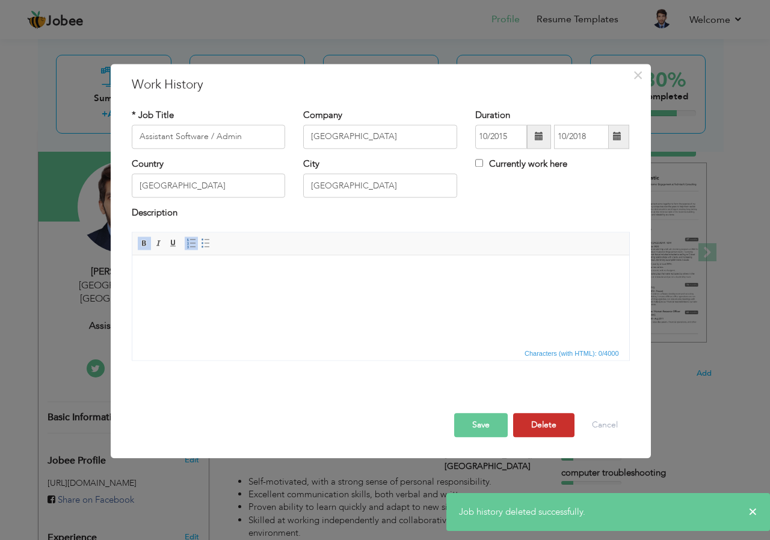
click at [547, 436] on button "Delete" at bounding box center [543, 425] width 61 height 24
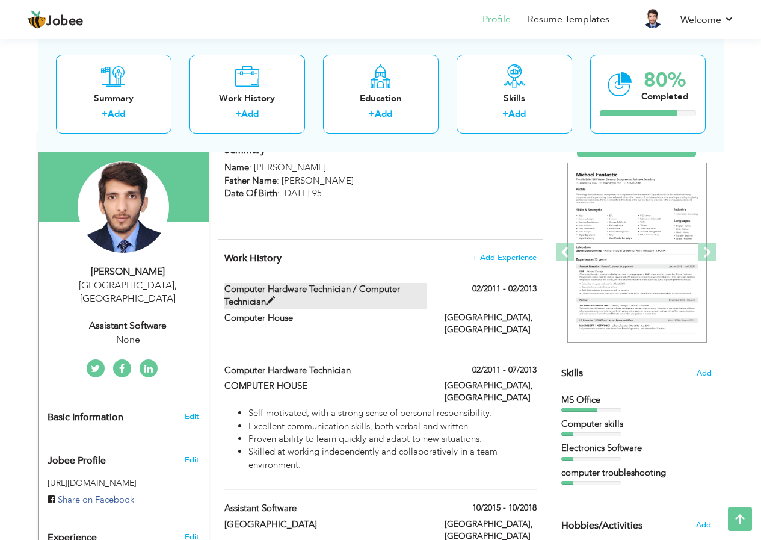
click at [268, 298] on span at bounding box center [270, 301] width 9 height 9
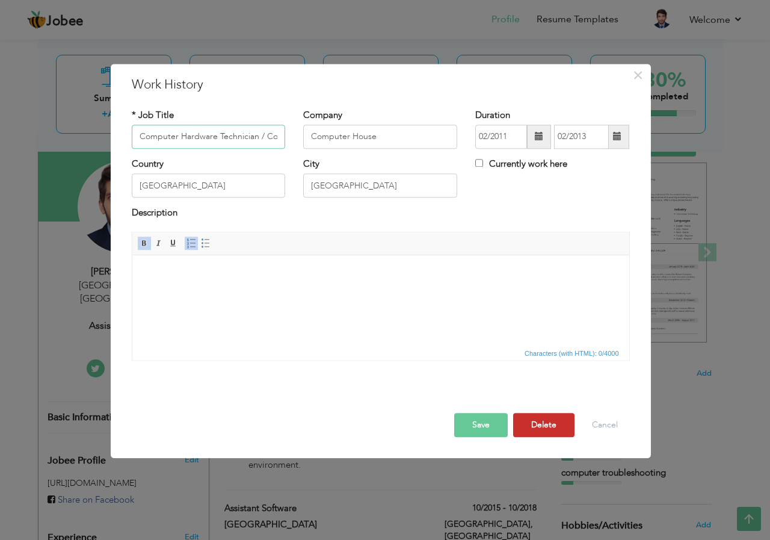
scroll to position [0, 66]
click at [548, 430] on button "Delete" at bounding box center [543, 425] width 61 height 24
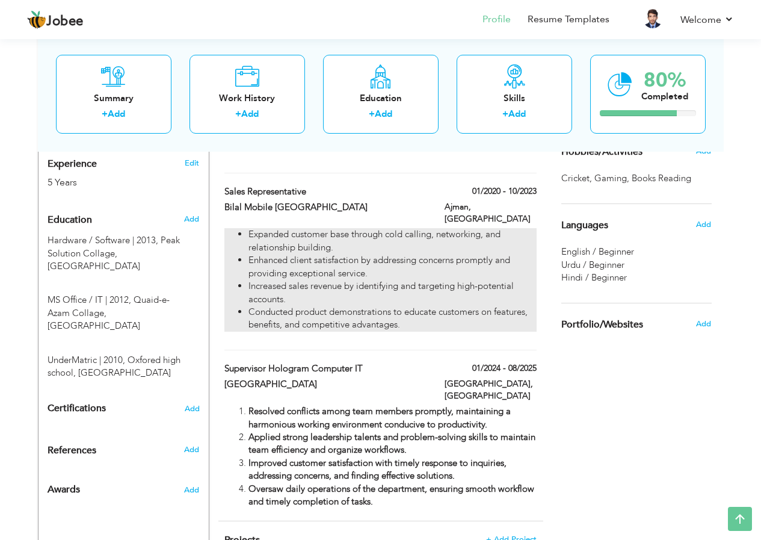
scroll to position [457, 0]
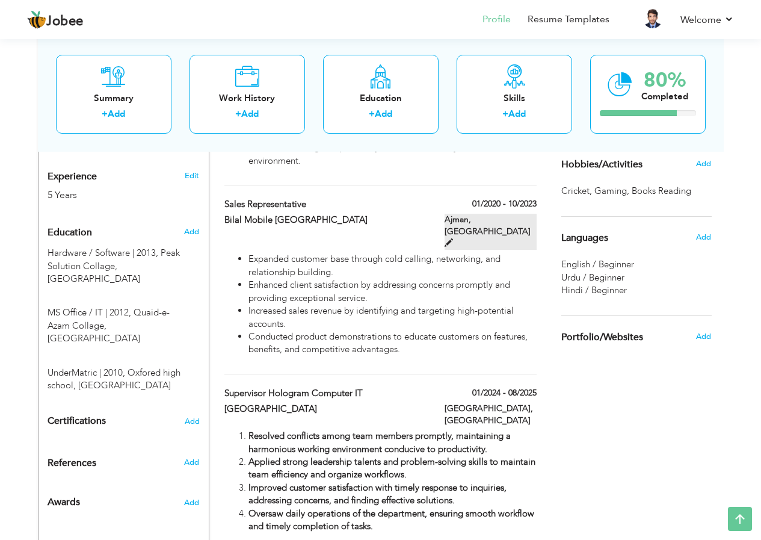
click at [453, 238] on span at bounding box center [449, 242] width 8 height 8
type input "Sales Representative"
type input "Bilal Mobile [GEOGRAPHIC_DATA]"
type input "01/2020"
type input "10/2023"
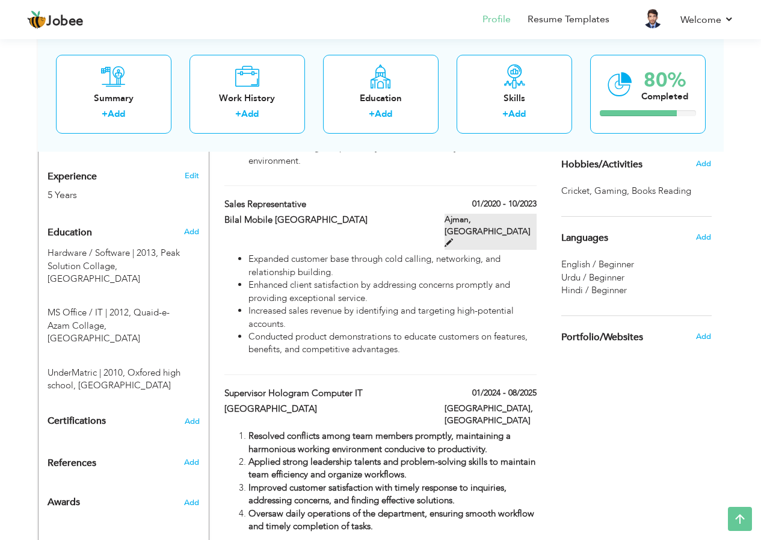
type input "Dubai"
type input "Ajman"
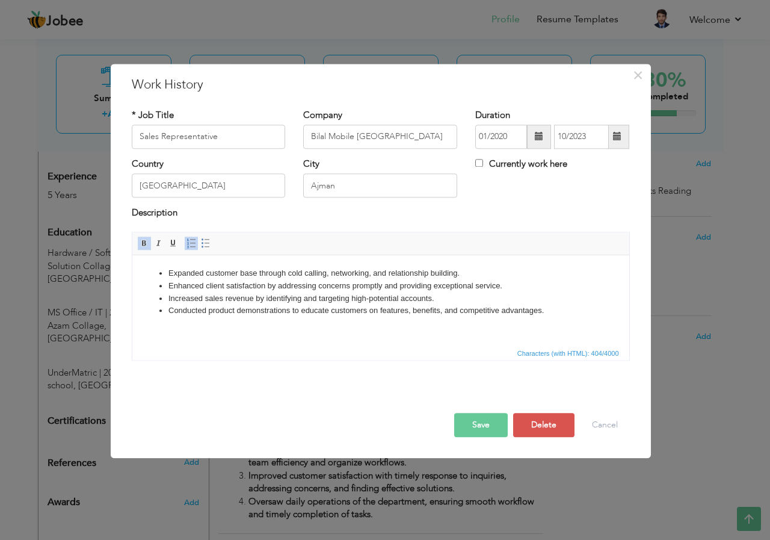
click at [402, 298] on li "Increased sales revenue by identifying and targeting high-potential accounts." at bounding box center [380, 298] width 425 height 13
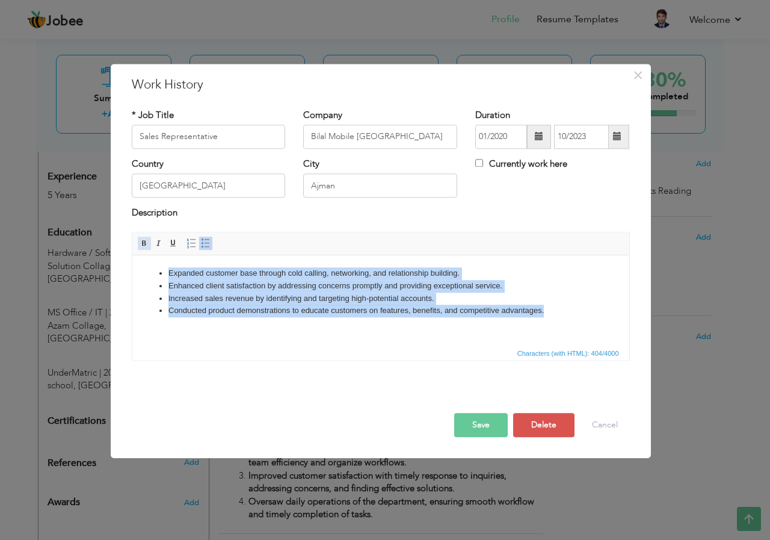
click at [143, 242] on span at bounding box center [145, 243] width 10 height 10
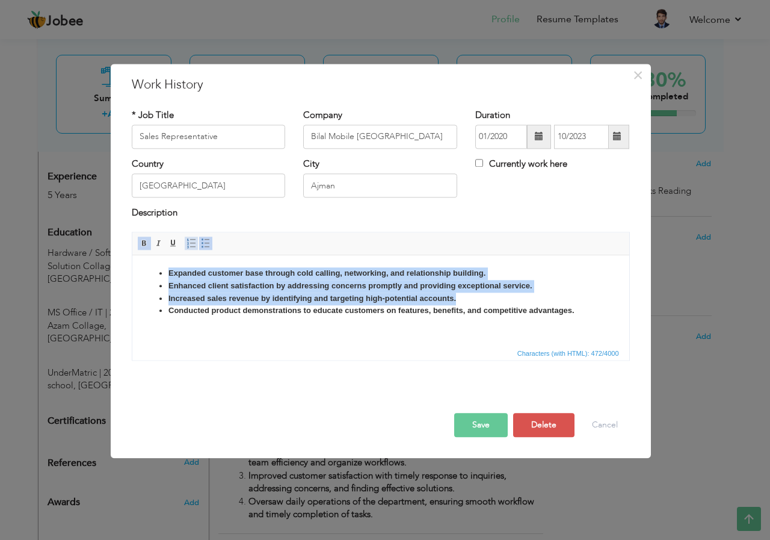
click at [190, 242] on span at bounding box center [192, 243] width 10 height 10
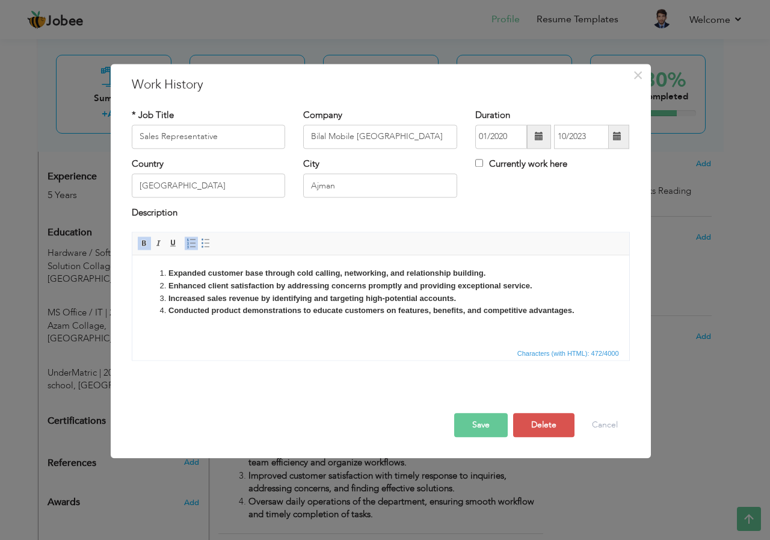
click at [404, 348] on span "Characters (with HTML): 472/4000" at bounding box center [380, 352] width 497 height 14
click at [459, 329] on html "Expanded customer base through cold calling, networking, and relationship build…" at bounding box center [380, 292] width 497 height 74
click at [462, 415] on button "Save" at bounding box center [481, 425] width 54 height 24
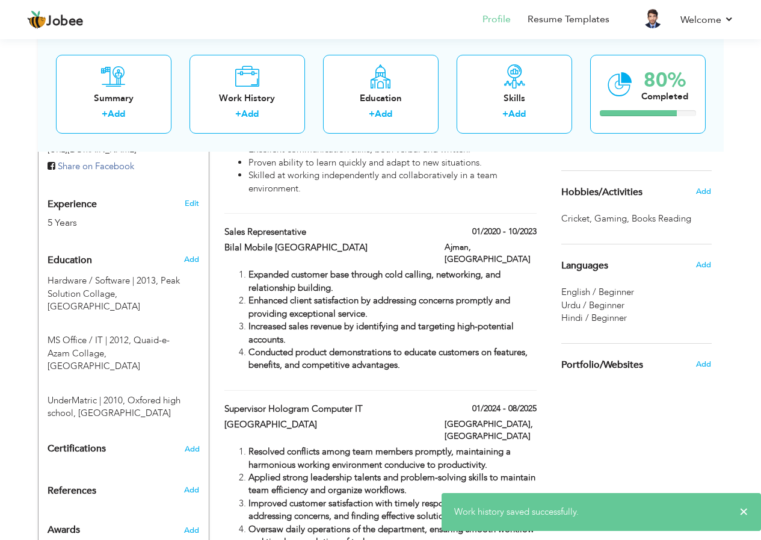
scroll to position [397, 0]
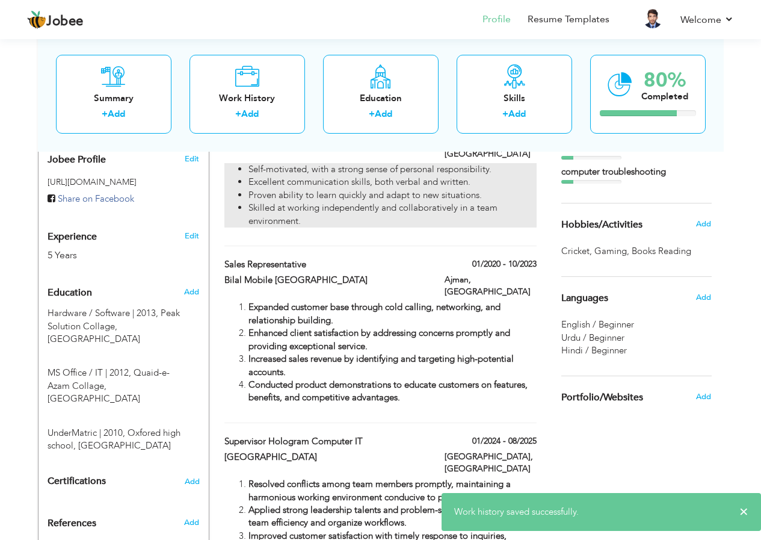
click at [349, 202] on li "Skilled at working independently and collaboratively in a team environment." at bounding box center [393, 215] width 288 height 26
type input "Assistant Software"
type input "[GEOGRAPHIC_DATA]"
type input "10/2015"
type input "10/2018"
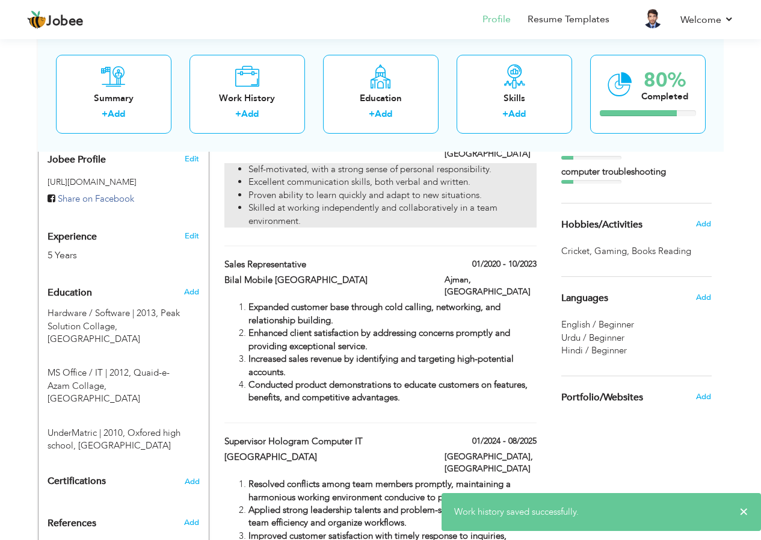
type input "[GEOGRAPHIC_DATA]"
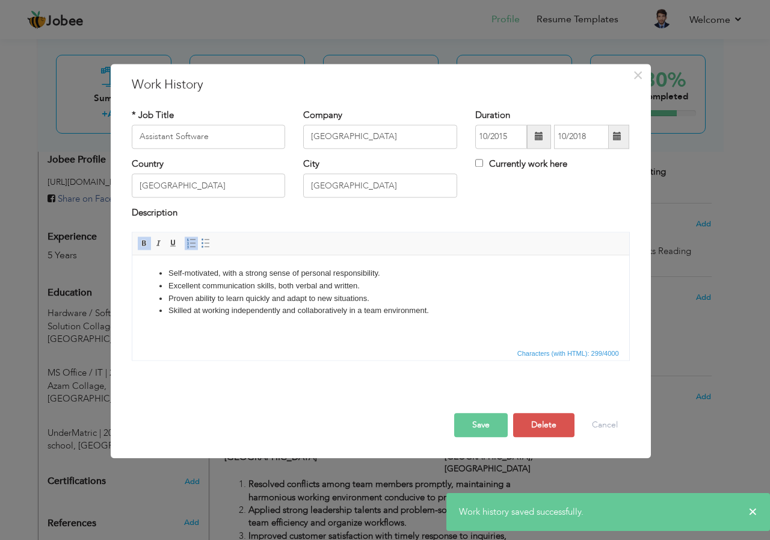
click at [326, 297] on li "Proven ability to learn quickly and adapt to new situations." at bounding box center [380, 298] width 425 height 13
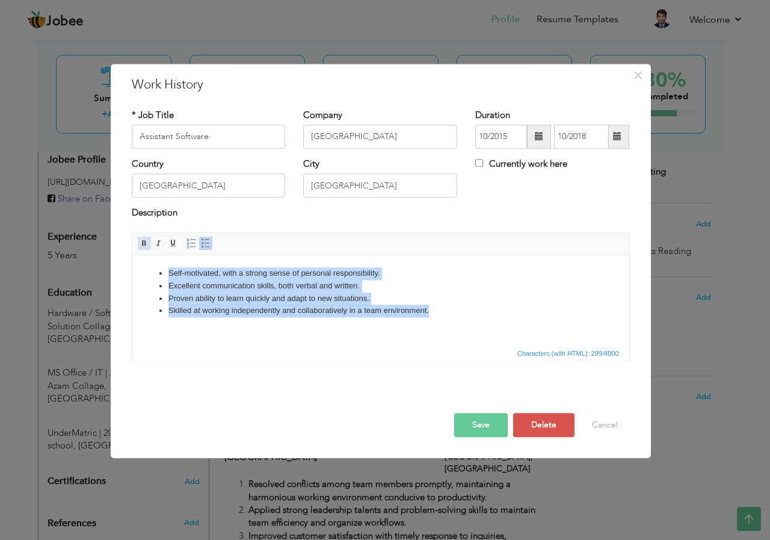
click at [141, 242] on span at bounding box center [145, 243] width 10 height 10
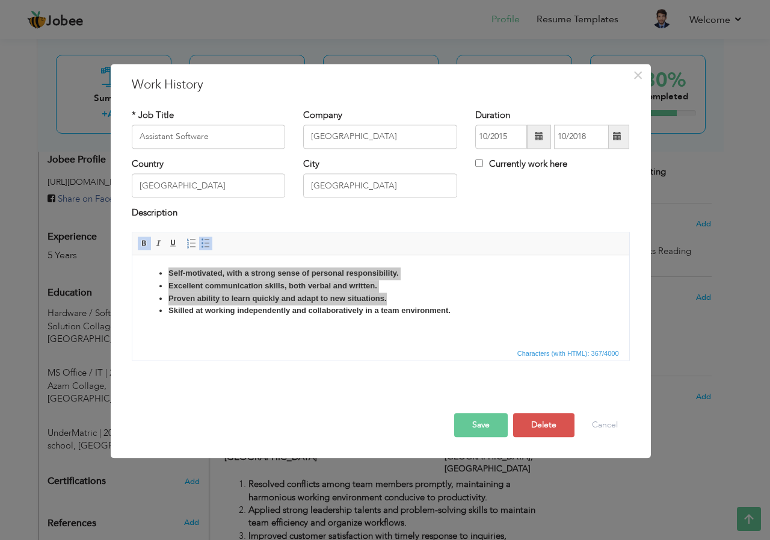
click at [412, 359] on span "Characters (with HTML): 367/4000" at bounding box center [380, 352] width 497 height 14
click at [424, 386] on div "Save Save and Continue Delete Cancel" at bounding box center [381, 411] width 516 height 67
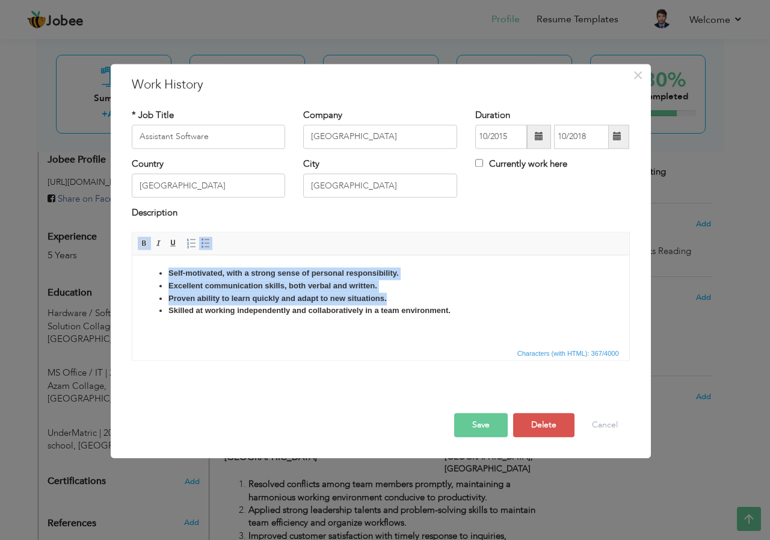
click at [496, 309] on li "Skilled at working independently and collaboratively in a team environment." at bounding box center [380, 310] width 425 height 13
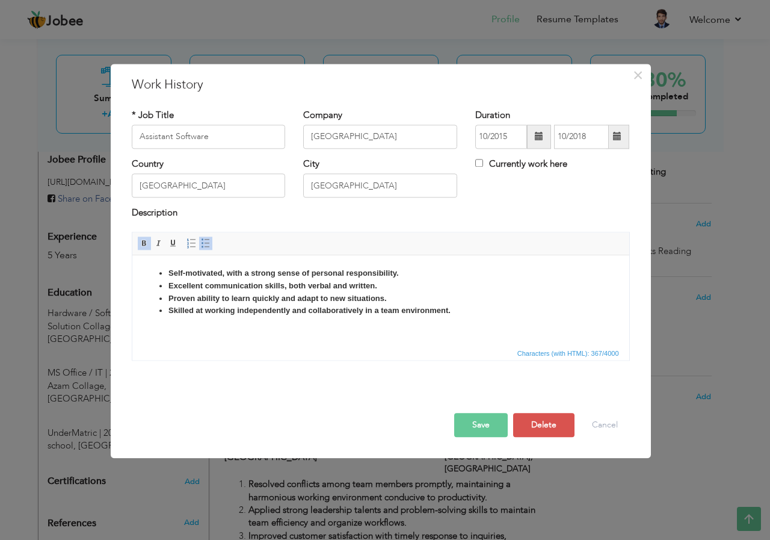
click at [484, 420] on button "Save" at bounding box center [481, 425] width 54 height 24
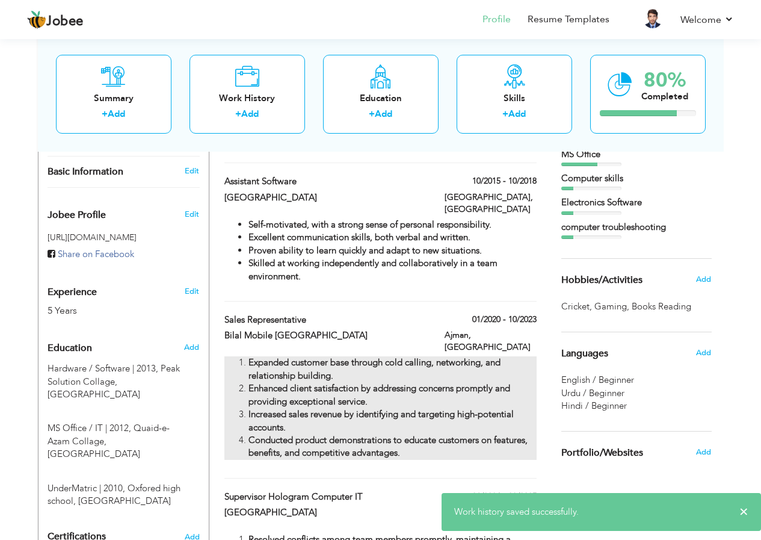
scroll to position [337, 0]
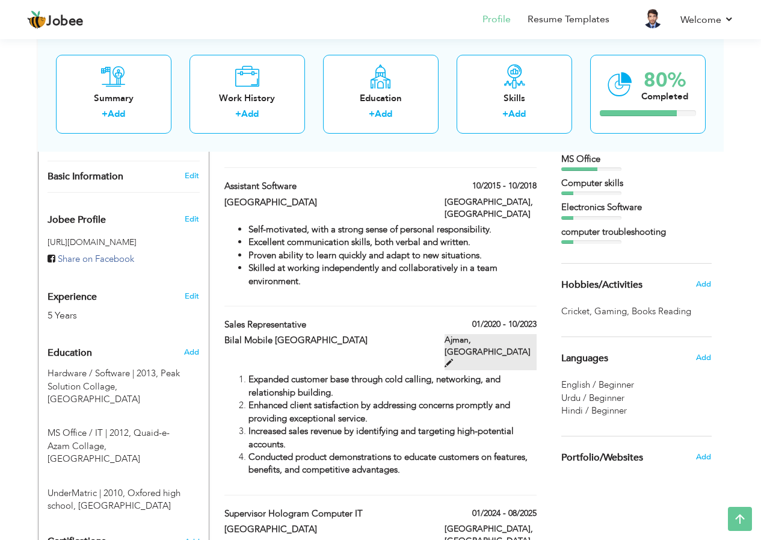
click at [527, 334] on label "Ajman, [GEOGRAPHIC_DATA]" at bounding box center [491, 352] width 92 height 36
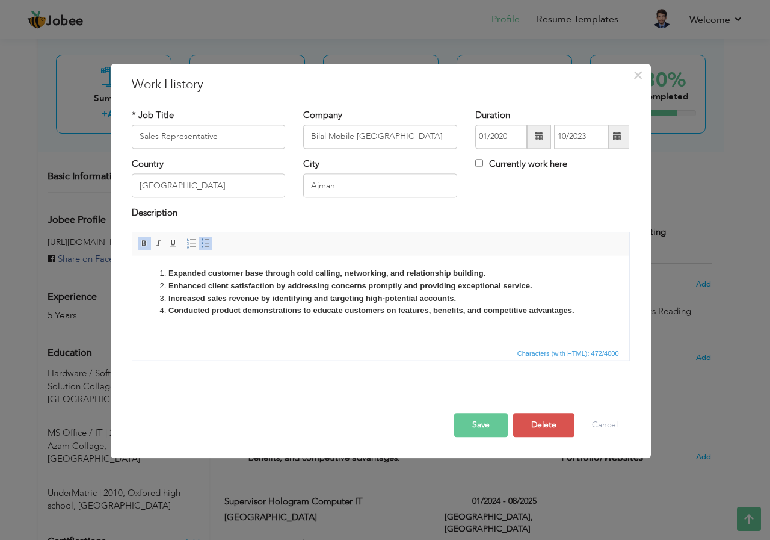
click at [307, 310] on strong "Conducted product demonstrations to educate customers on features, benefits, an…" at bounding box center [371, 310] width 406 height 9
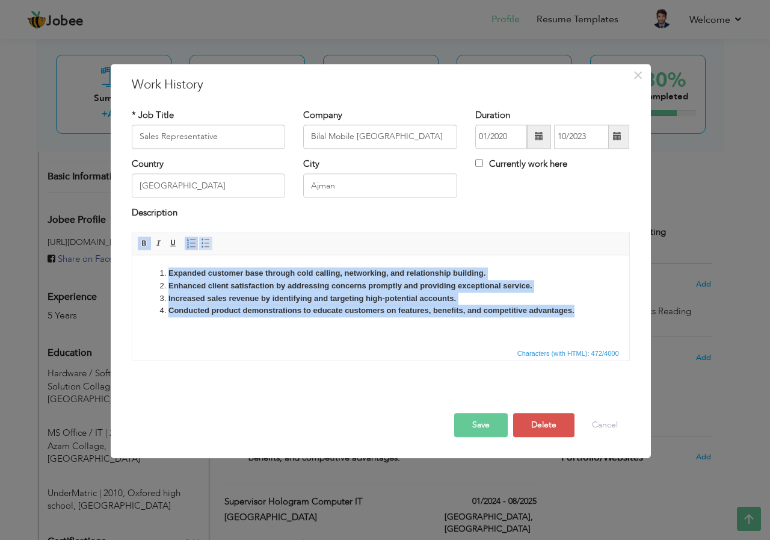
click at [206, 242] on span at bounding box center [206, 243] width 10 height 10
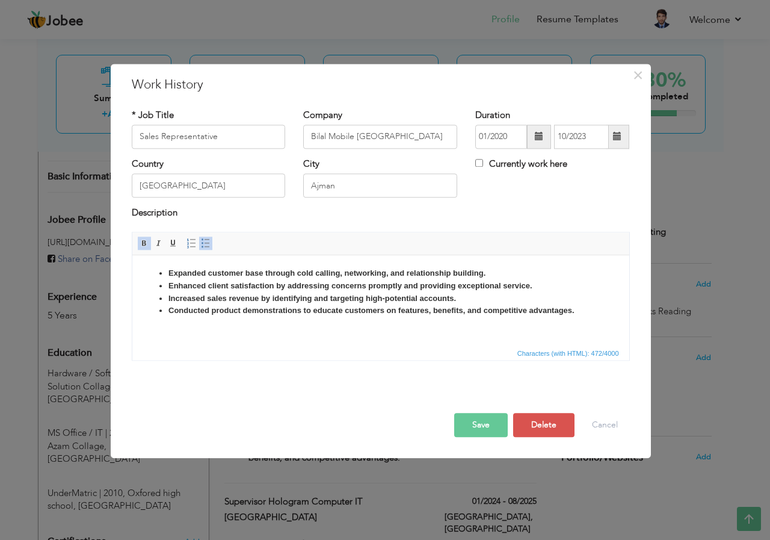
click at [474, 417] on button "Save" at bounding box center [481, 425] width 54 height 24
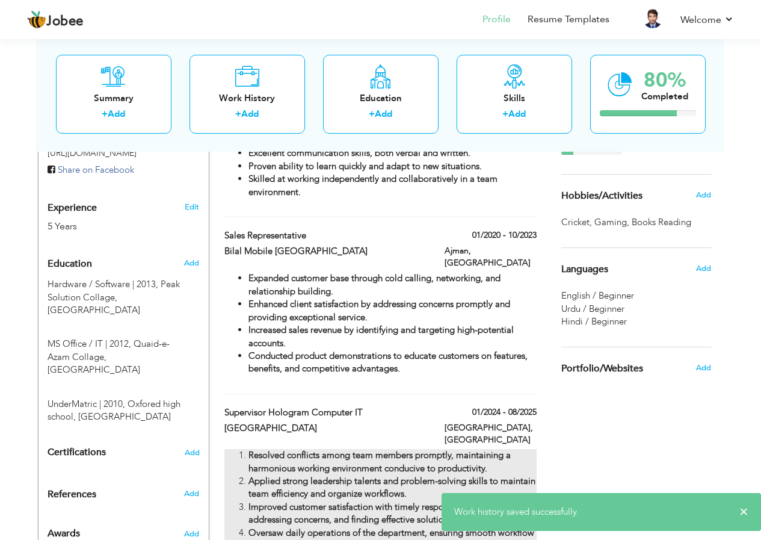
scroll to position [457, 0]
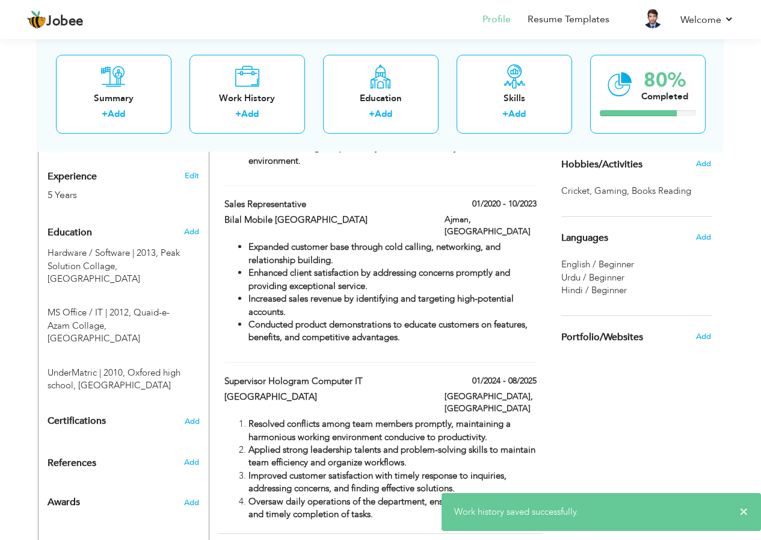
click at [539, 391] on div "[GEOGRAPHIC_DATA], [GEOGRAPHIC_DATA]" at bounding box center [491, 404] width 110 height 27
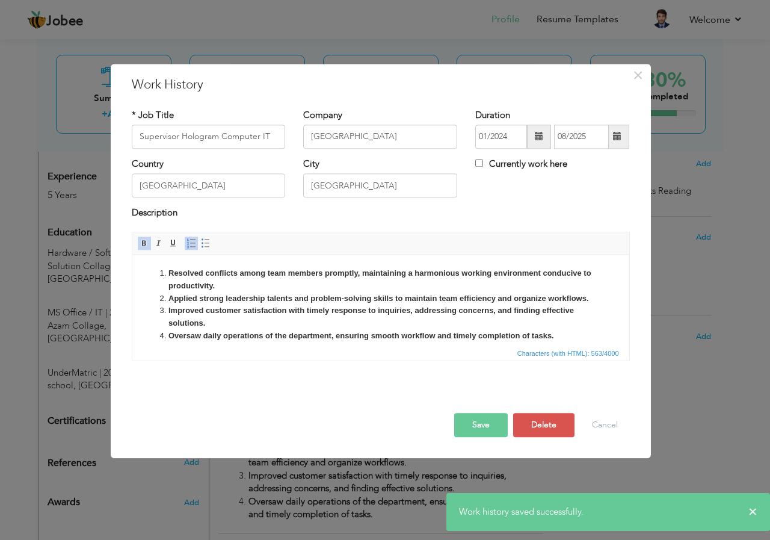
click at [328, 297] on strong "Applied strong leadership talents and problem-solving skills to maintain team e…" at bounding box center [378, 298] width 421 height 9
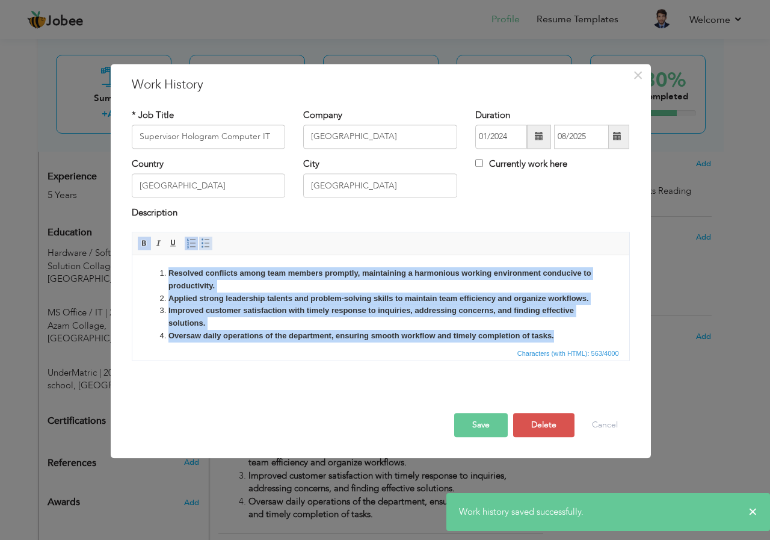
click at [204, 238] on link "Insert/Remove Bulleted List" at bounding box center [205, 242] width 13 height 13
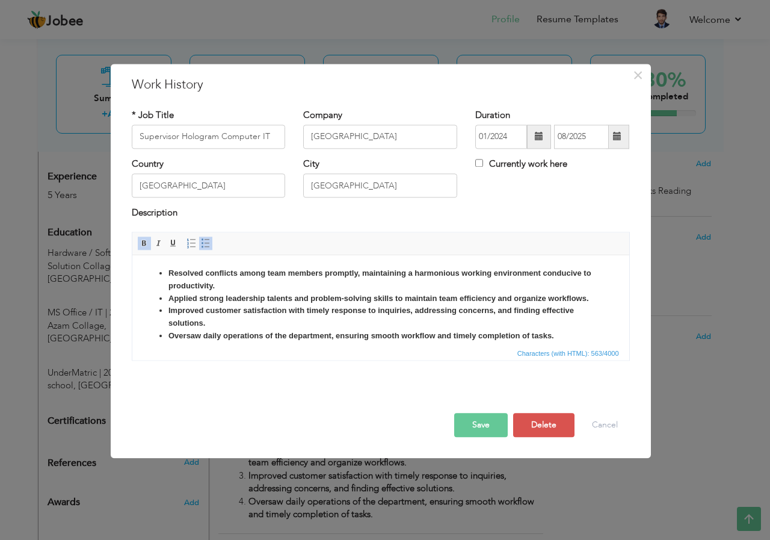
click at [486, 418] on button "Save" at bounding box center [481, 425] width 54 height 24
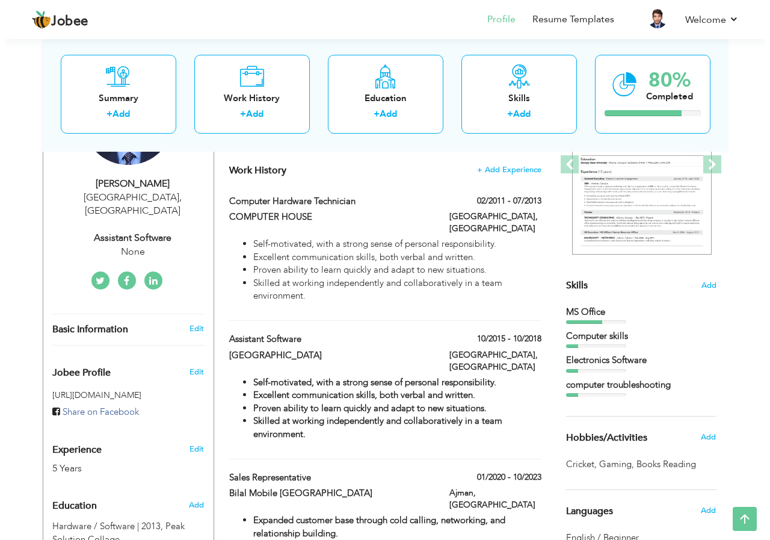
scroll to position [217, 0]
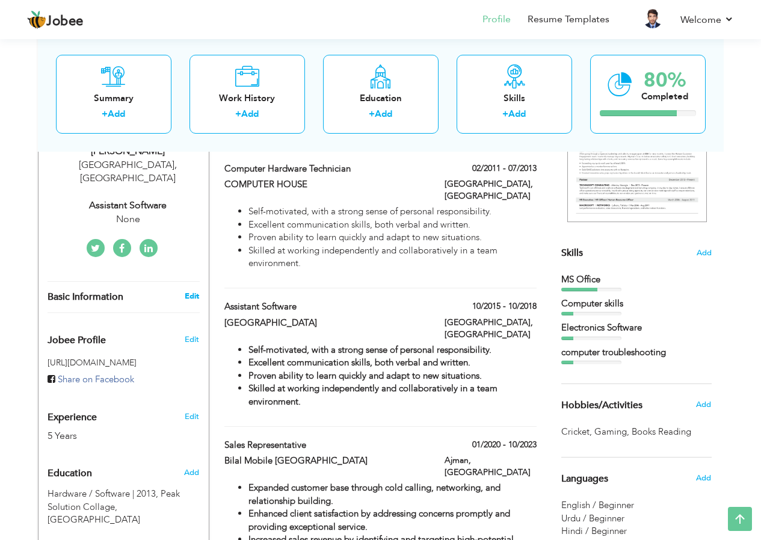
click at [187, 291] on link "Edit" at bounding box center [192, 296] width 14 height 11
type input "Hassaan"
type input "Ahmad"
type input "+923121481904"
select select "number:166"
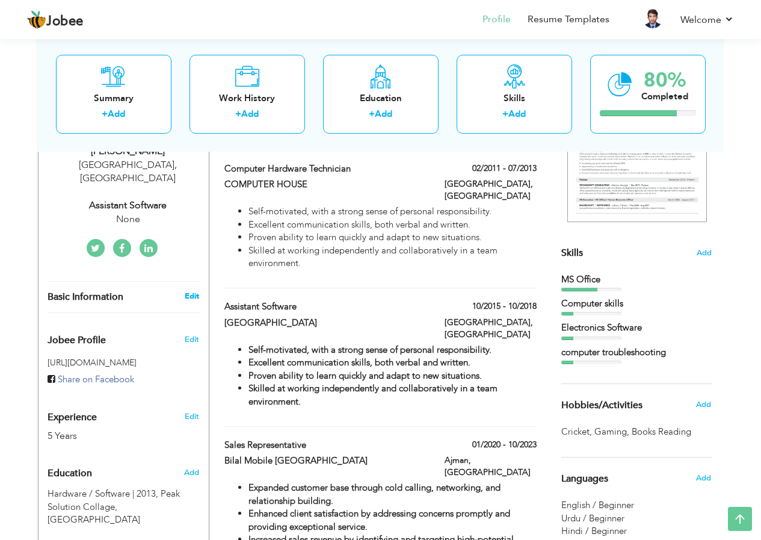
type input "[GEOGRAPHIC_DATA]"
select select "number:7"
type input "None"
type input "Assistant Software"
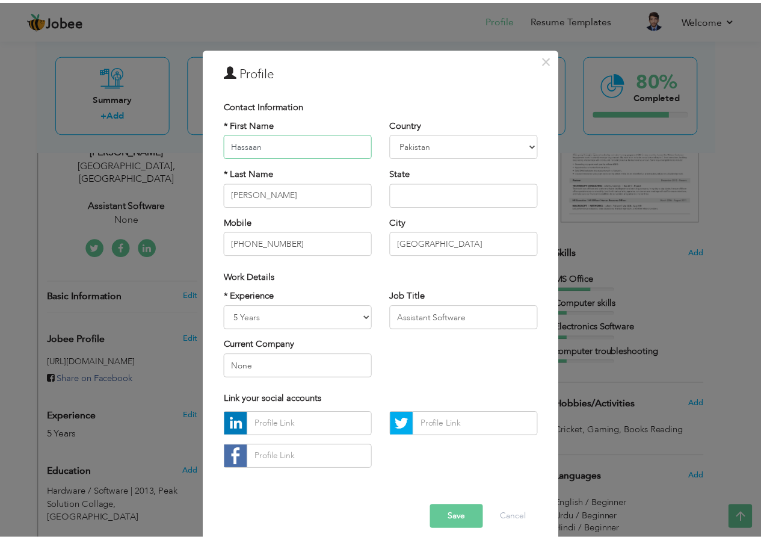
scroll to position [19, 0]
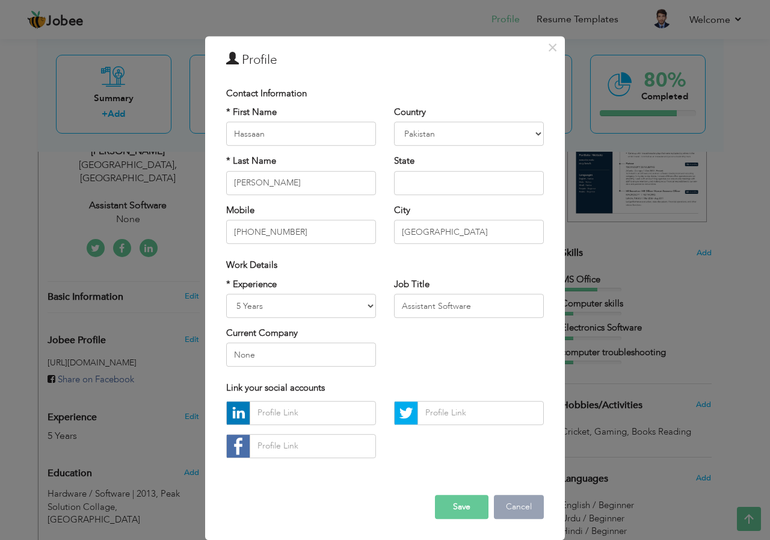
click at [521, 508] on button "Cancel" at bounding box center [519, 507] width 50 height 24
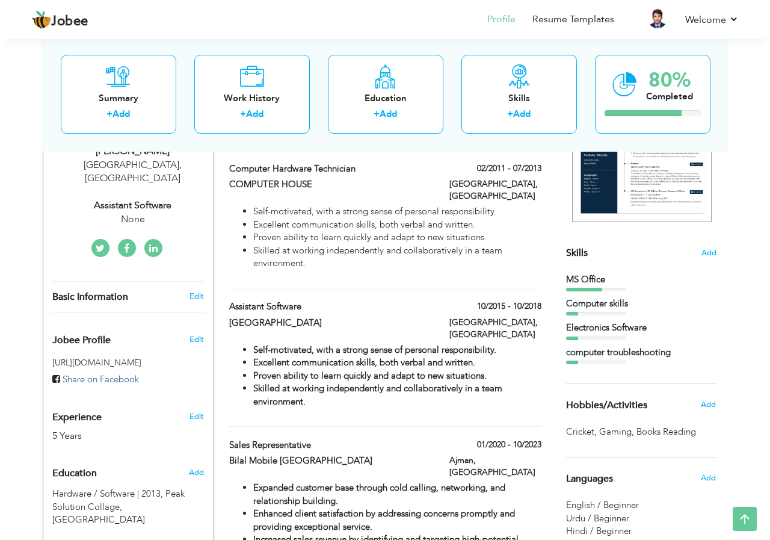
scroll to position [277, 0]
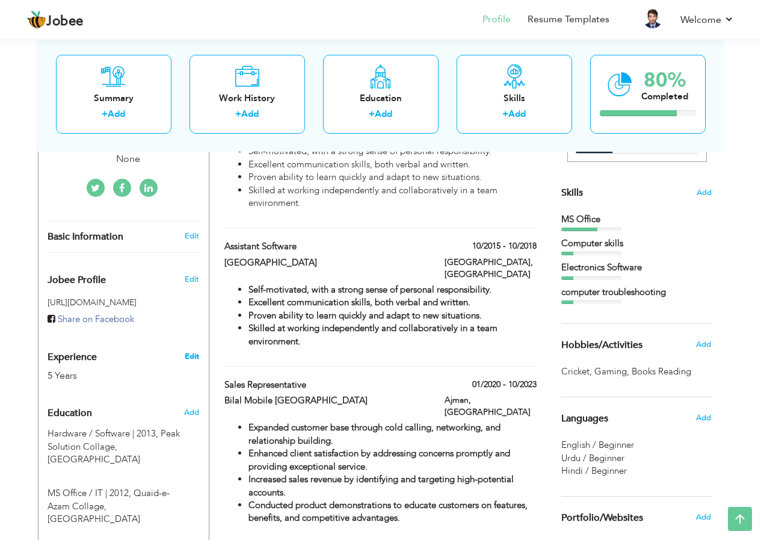
click at [191, 351] on link "Edit" at bounding box center [192, 356] width 14 height 11
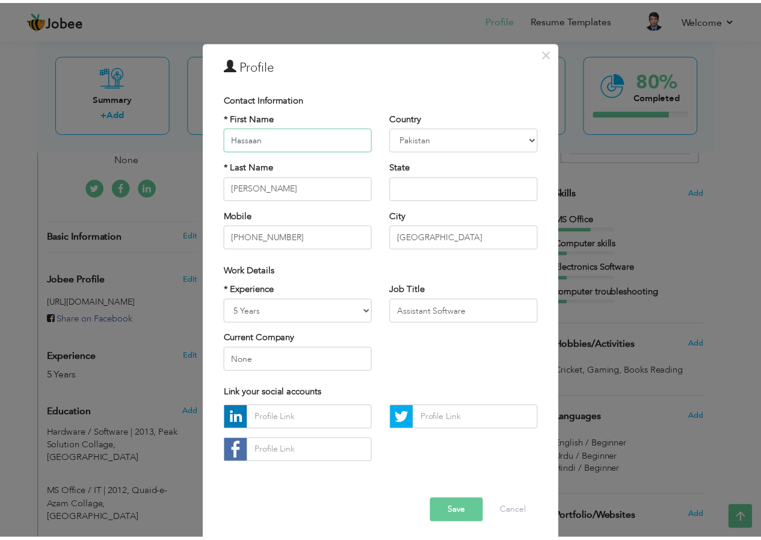
scroll to position [19, 0]
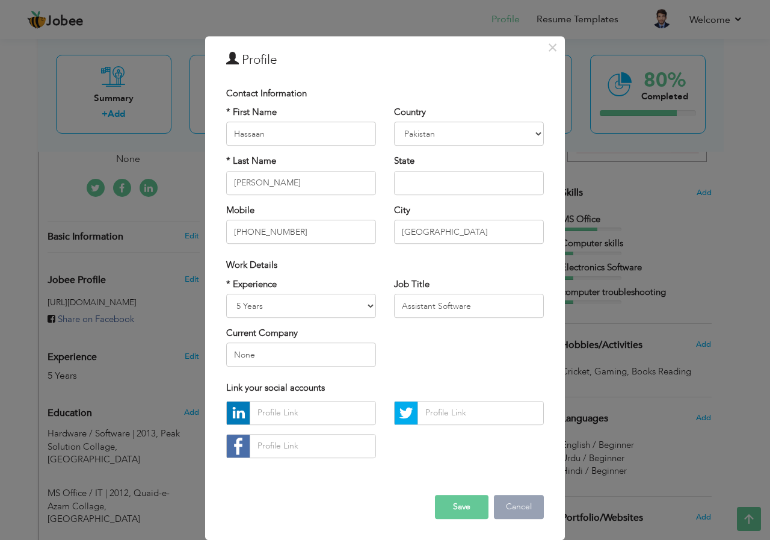
click at [522, 504] on button "Cancel" at bounding box center [519, 507] width 50 height 24
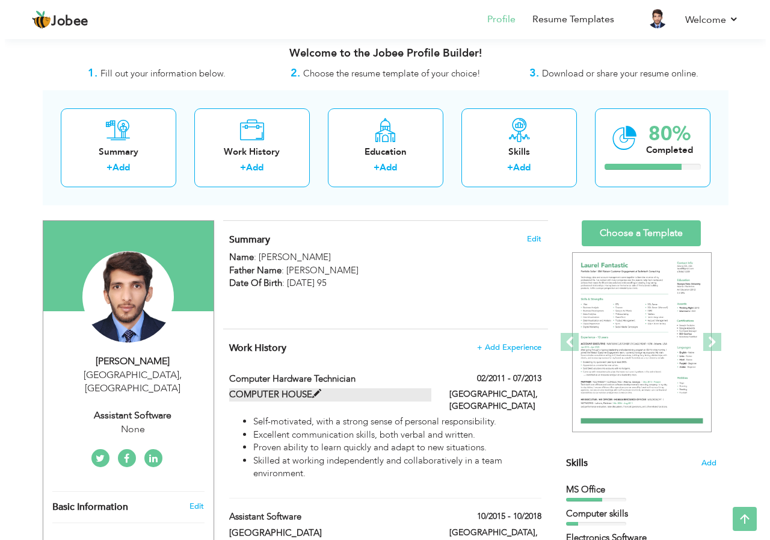
scroll to position [0, 0]
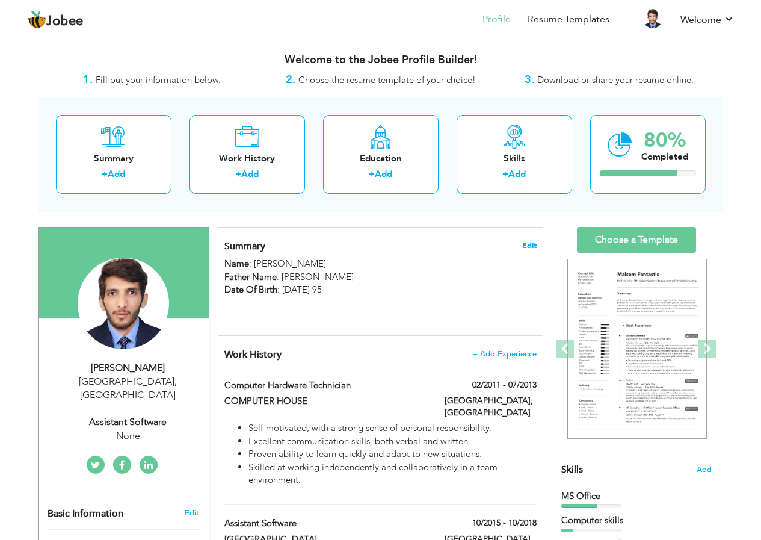
click at [531, 242] on span "Edit" at bounding box center [529, 245] width 14 height 8
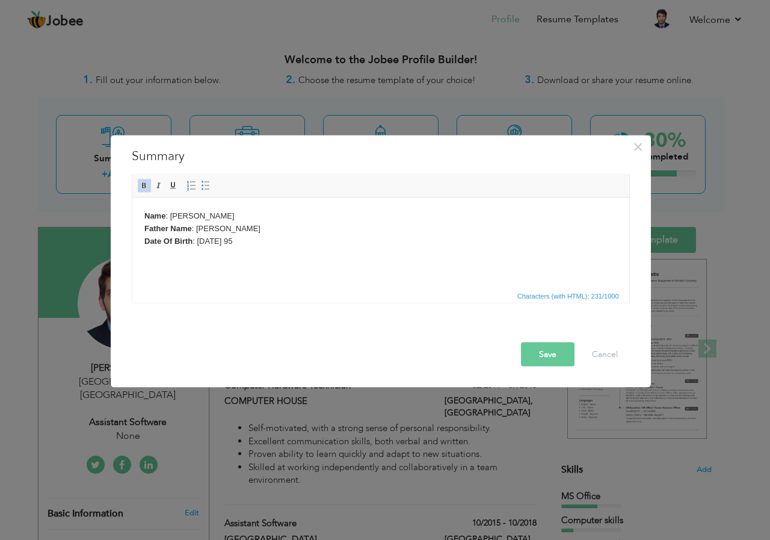
click at [368, 236] on body "Name : Hassaan Ahmad Janjua Father Name : Tanvir Ahmad Janjua Date Of Birth : 2…" at bounding box center [380, 240] width 473 height 63
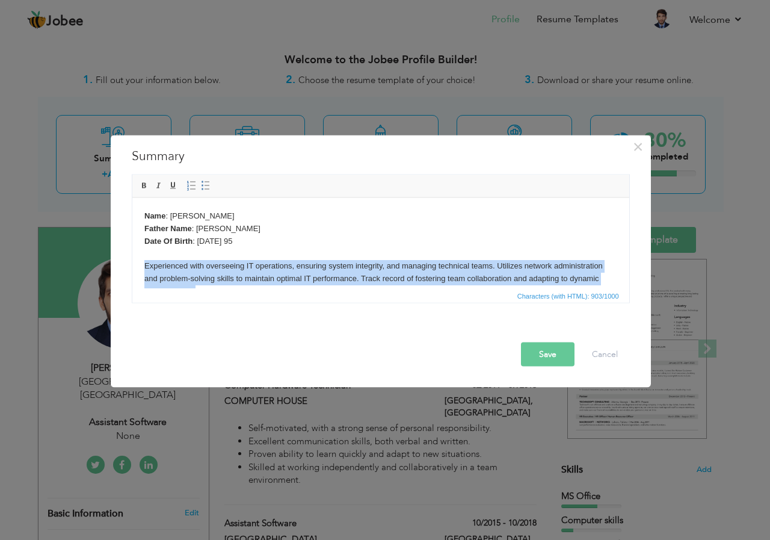
drag, startPoint x: 526, startPoint y: 282, endPoint x: 140, endPoint y: 265, distance: 386.0
click at [140, 267] on html "Name : Hassaan Ahmad Janjua Father Name : Tanvir Ahmad Janjua Date Of Birth : 2…" at bounding box center [380, 284] width 497 height 174
click at [144, 188] on span at bounding box center [145, 186] width 10 height 10
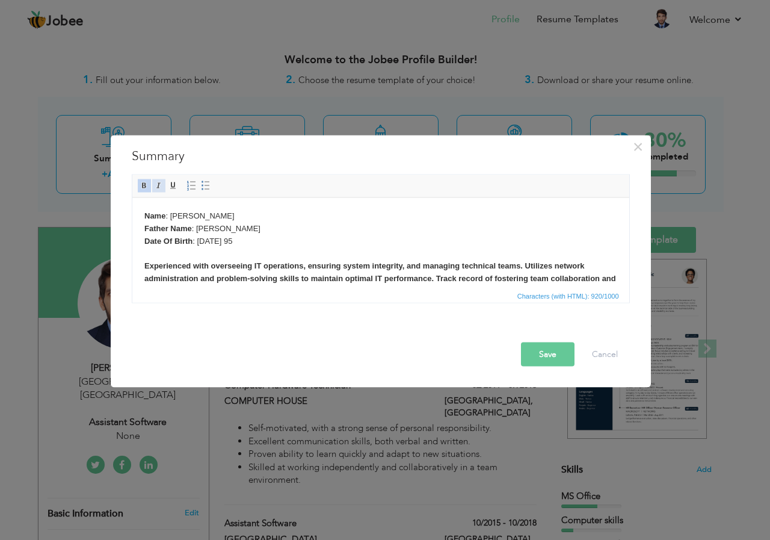
click at [161, 182] on span at bounding box center [159, 186] width 10 height 10
click at [339, 221] on body "Name : Hassaan Ahmad Janjua Father Name : Tanvir Ahmad Janjua Date Of Birth : 2…" at bounding box center [380, 290] width 473 height 162
click at [539, 350] on button "Save" at bounding box center [548, 354] width 54 height 24
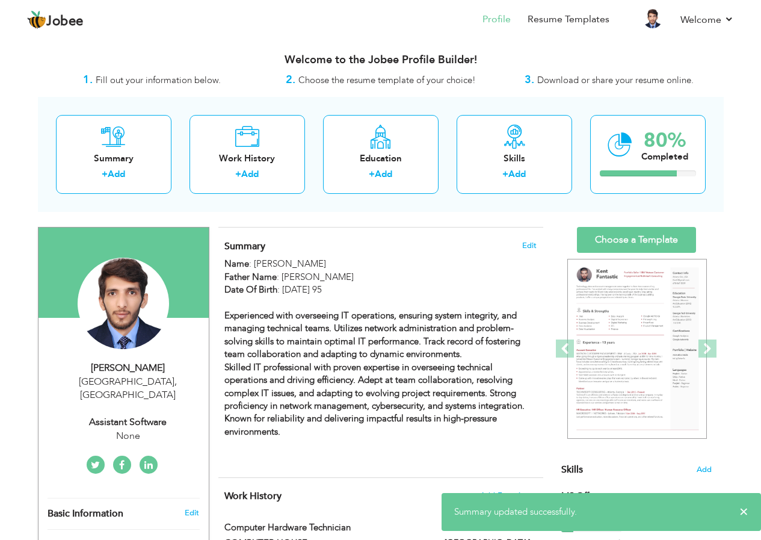
click at [468, 230] on div "Summary Edit Name : Hassaan Ahmad Janjua Father Name : Tanvir Ahmad Janjua Date…" at bounding box center [380, 352] width 325 height 250
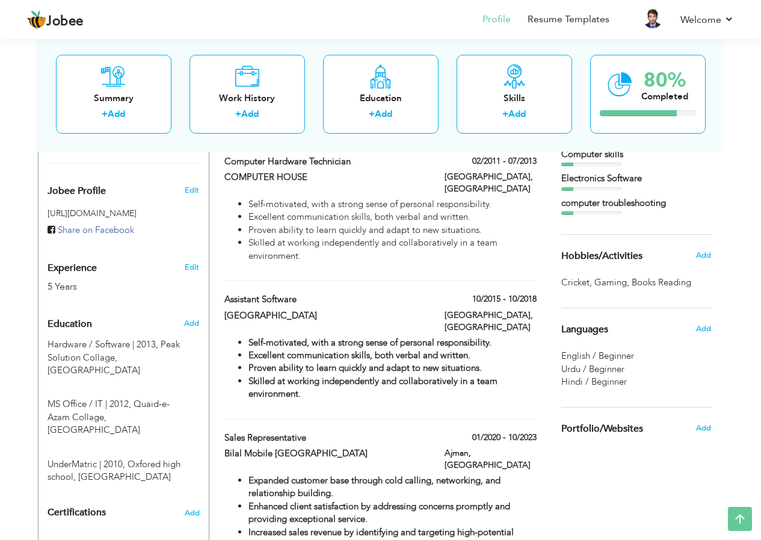
scroll to position [421, 0]
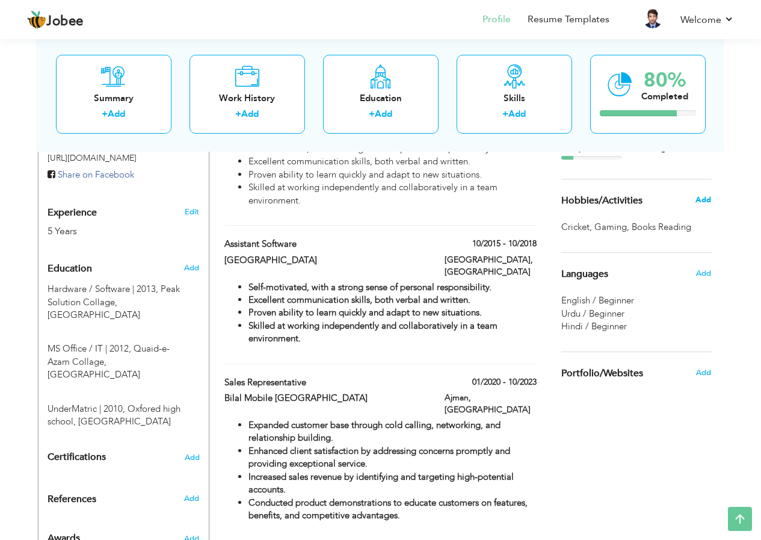
click at [704, 200] on span "Add" at bounding box center [704, 199] width 16 height 11
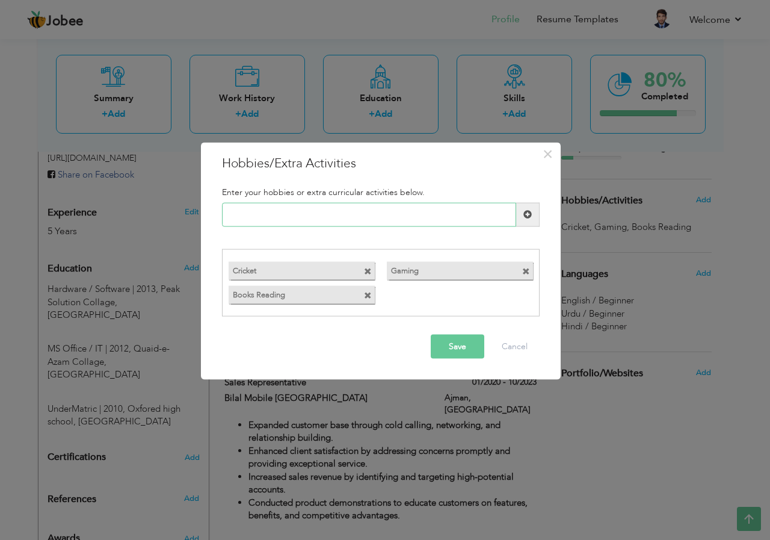
click at [327, 211] on input "text" at bounding box center [369, 214] width 294 height 24
click at [466, 343] on button "Save" at bounding box center [458, 347] width 54 height 24
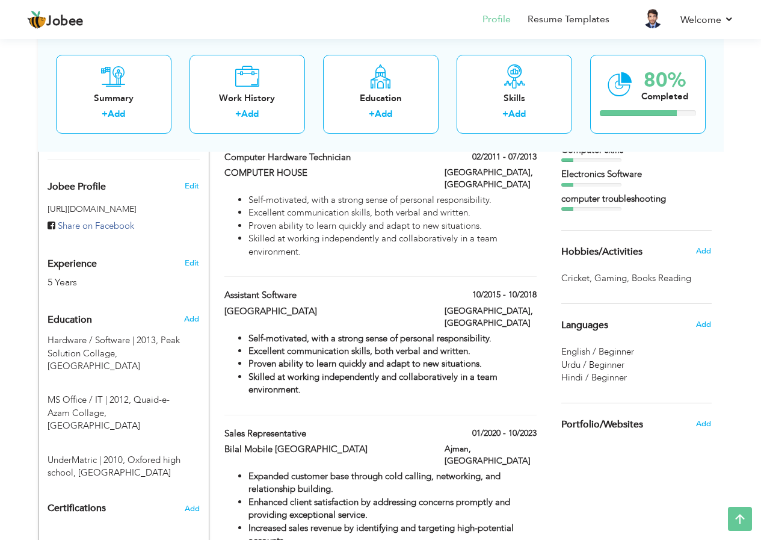
scroll to position [337, 0]
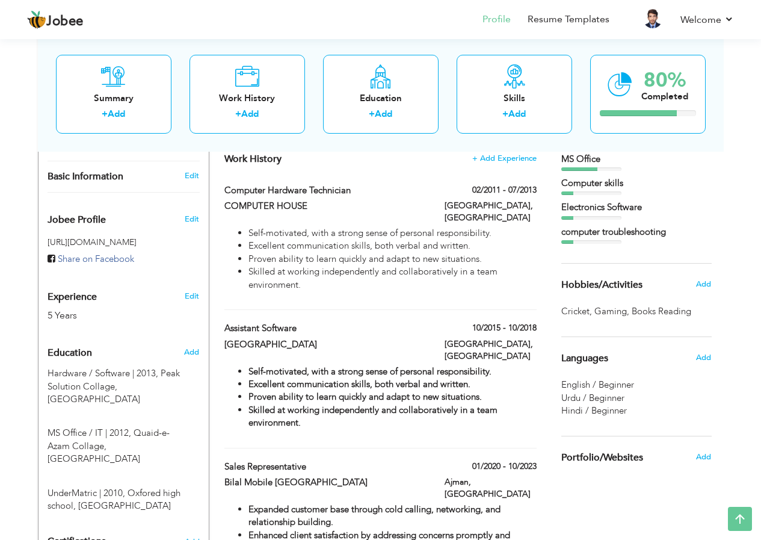
click at [633, 285] on span "Hobbies/Activities" at bounding box center [601, 285] width 81 height 11
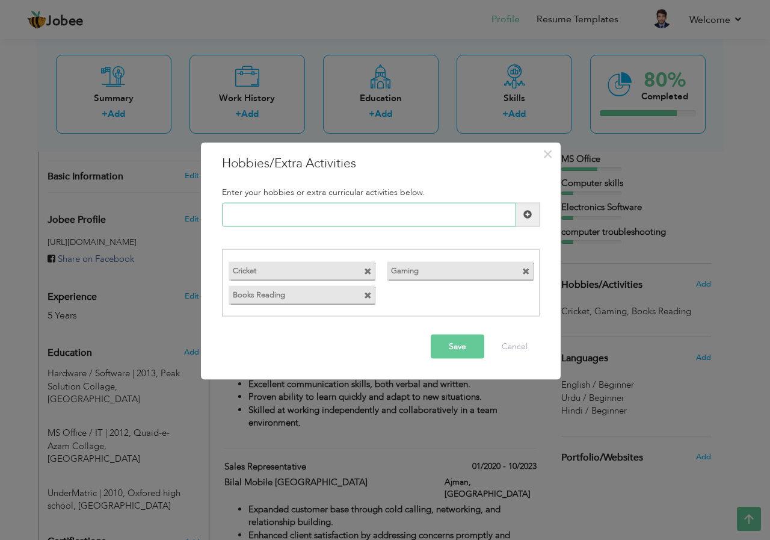
click at [410, 213] on input "text" at bounding box center [369, 214] width 294 height 24
click at [543, 156] on span "×" at bounding box center [548, 154] width 10 height 22
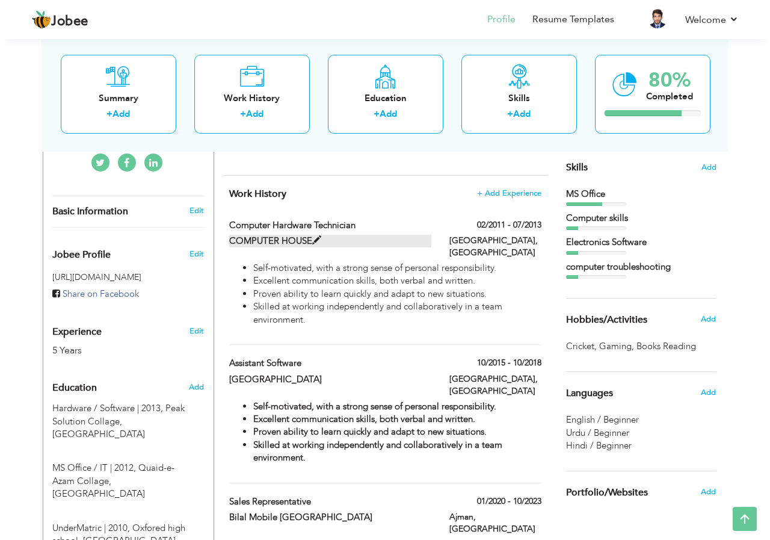
scroll to position [277, 0]
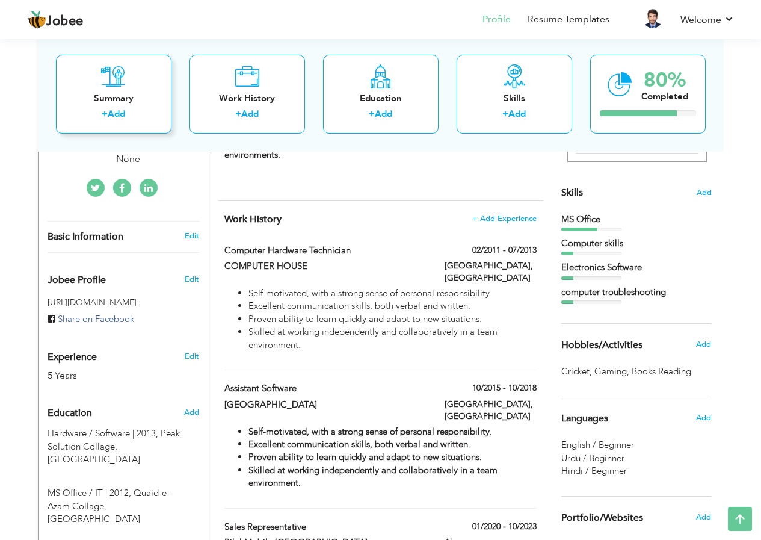
click at [117, 117] on link "Add" at bounding box center [116, 114] width 17 height 12
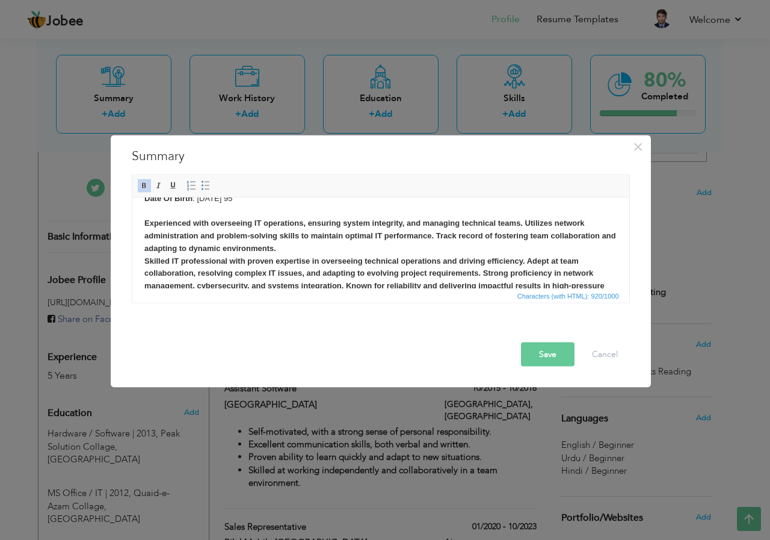
scroll to position [96, 0]
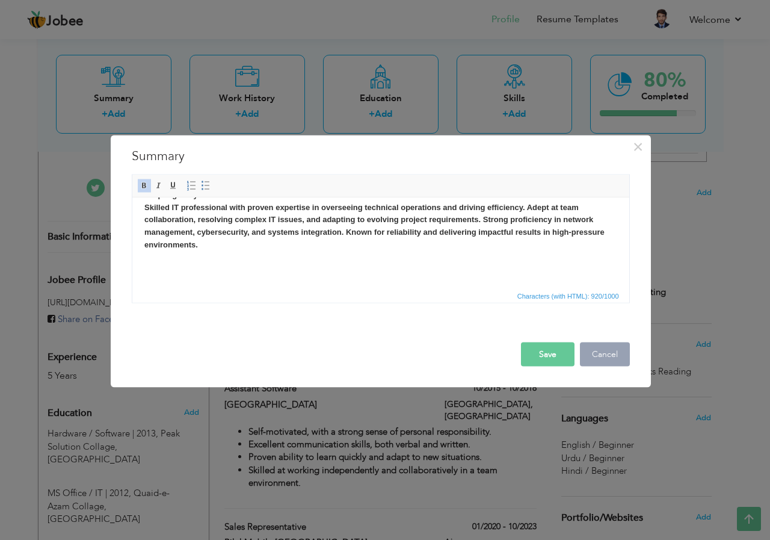
click at [616, 353] on button "Cancel" at bounding box center [605, 354] width 50 height 24
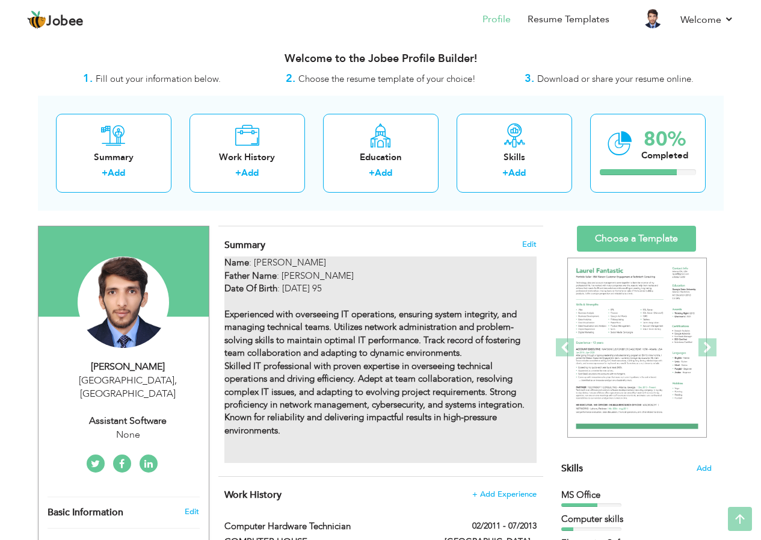
scroll to position [0, 0]
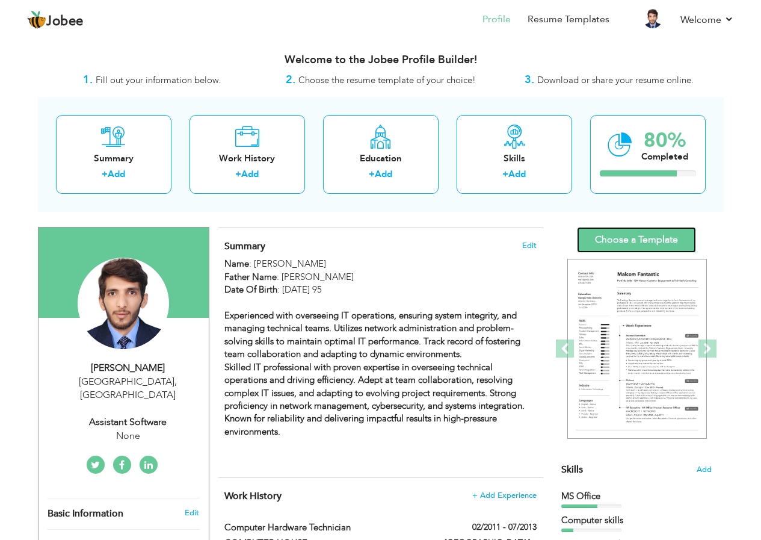
click at [634, 235] on link "Choose a Template" at bounding box center [636, 240] width 119 height 26
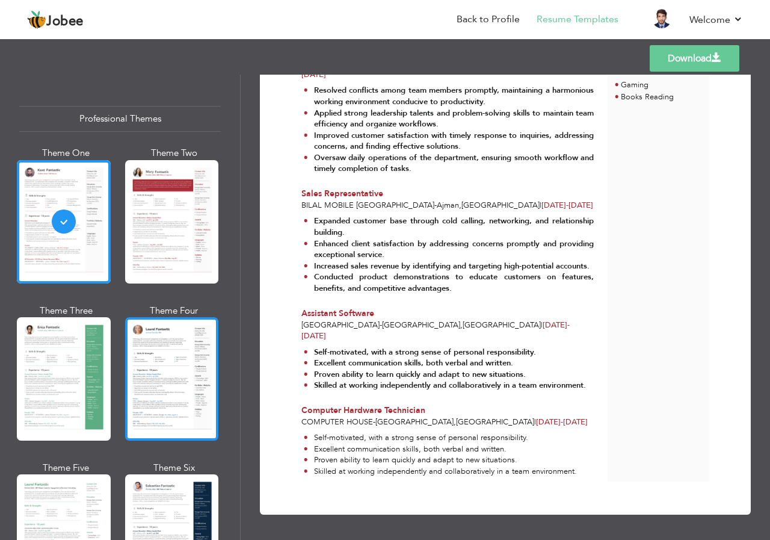
scroll to position [60, 0]
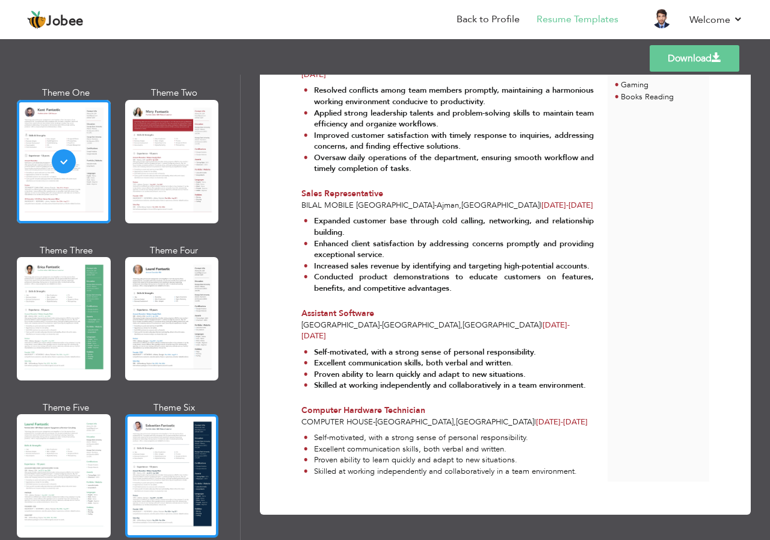
click at [168, 450] on div at bounding box center [172, 475] width 94 height 123
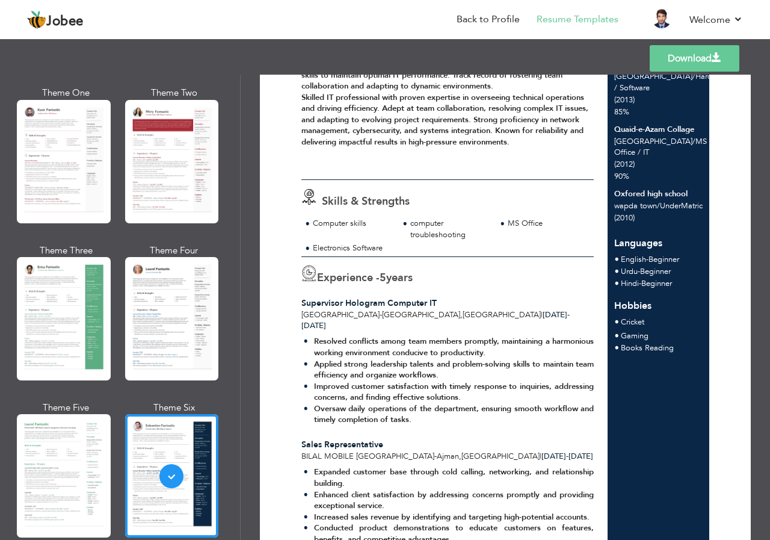
scroll to position [181, 0]
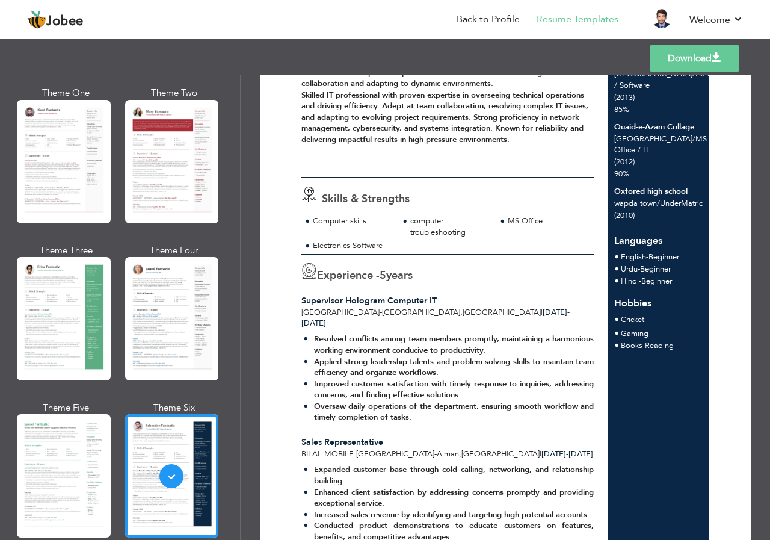
click at [372, 303] on div "Experience - 5 years Supervisor Hologram Computer IT [GEOGRAPHIC_DATA] - [GEOGR…" at bounding box center [448, 291] width 306 height 75
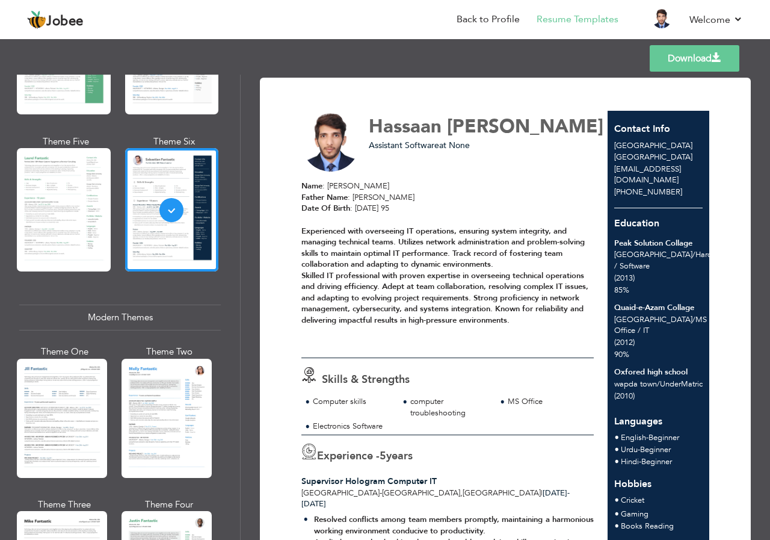
scroll to position [481, 0]
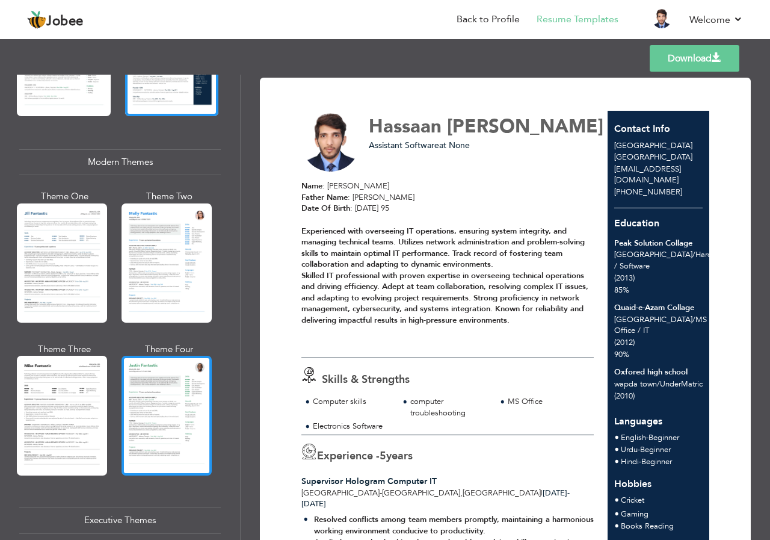
click at [169, 398] on div at bounding box center [167, 415] width 90 height 119
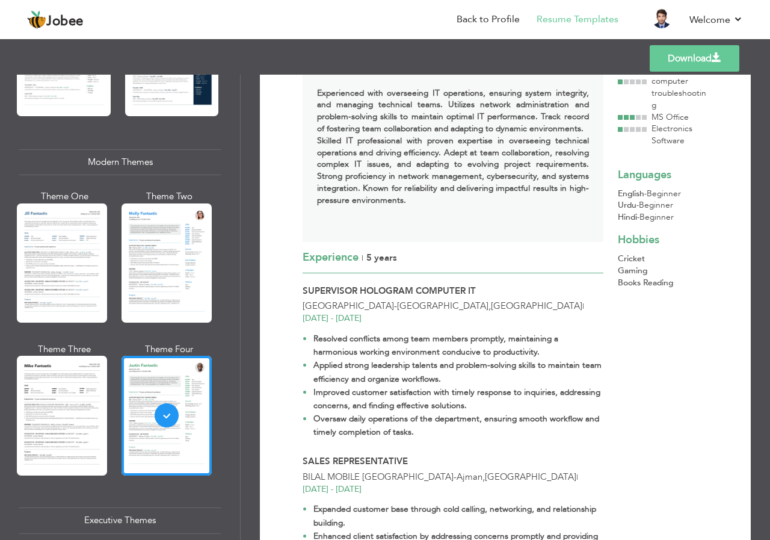
scroll to position [181, 0]
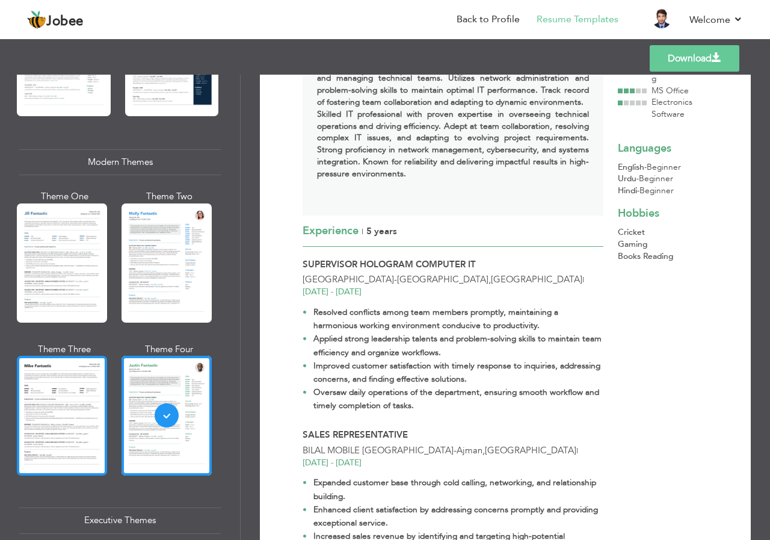
click at [79, 403] on div at bounding box center [62, 415] width 90 height 119
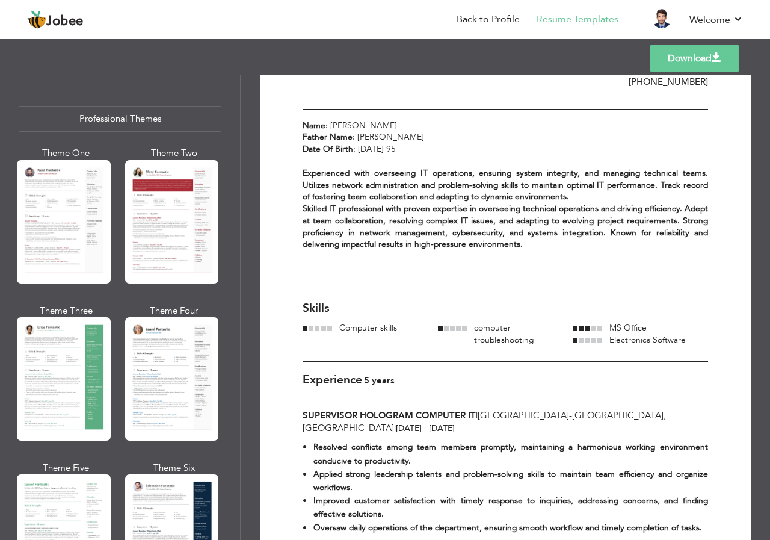
scroll to position [0, 0]
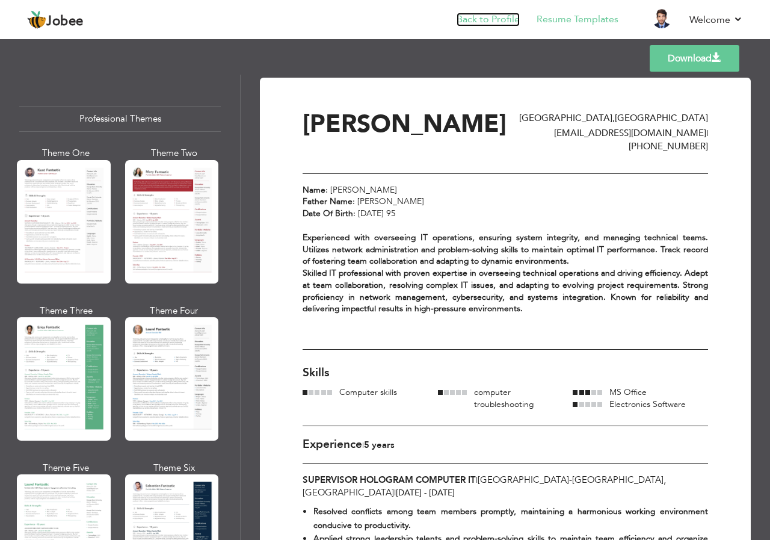
click at [477, 13] on link "Back to Profile" at bounding box center [488, 20] width 63 height 14
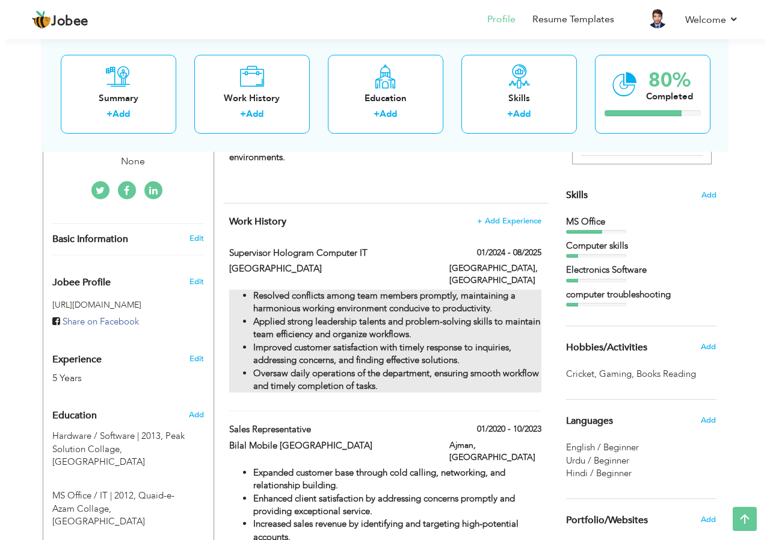
scroll to position [301, 0]
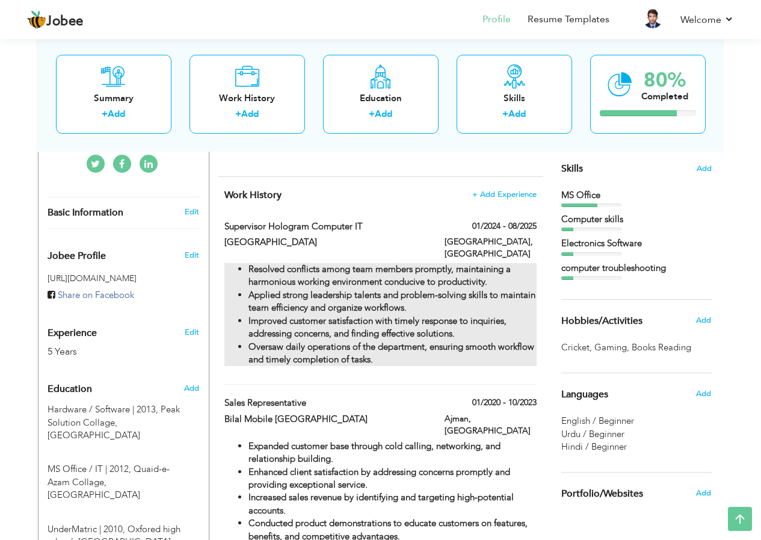
drag, startPoint x: 433, startPoint y: 224, endPoint x: 433, endPoint y: 298, distance: 74.6
click at [433, 298] on div "Supervisor Hologram Computer IT 01/2024 - 08/2025 Supervisor Hologram Computer …" at bounding box center [380, 302] width 312 height 165
type input "Supervisor Hologram Computer IT"
type input "[GEOGRAPHIC_DATA]"
type input "01/2024"
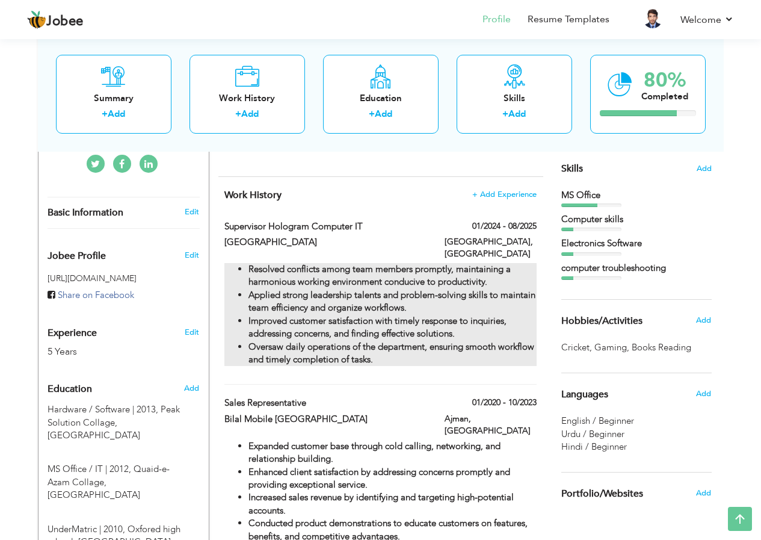
type input "08/2025"
type input "[GEOGRAPHIC_DATA]"
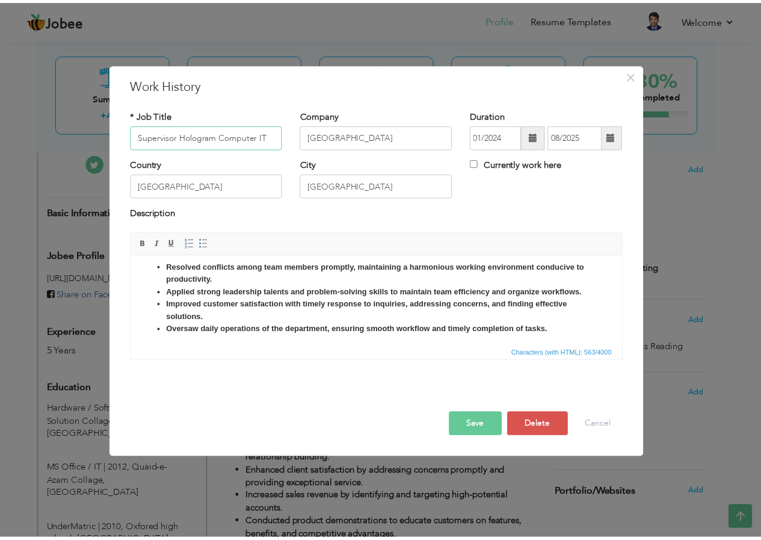
scroll to position [0, 0]
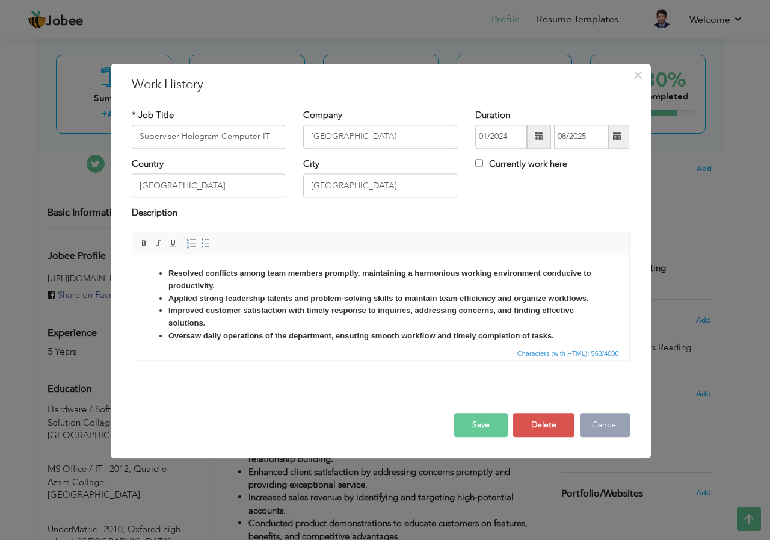
click at [610, 424] on button "Cancel" at bounding box center [605, 425] width 50 height 24
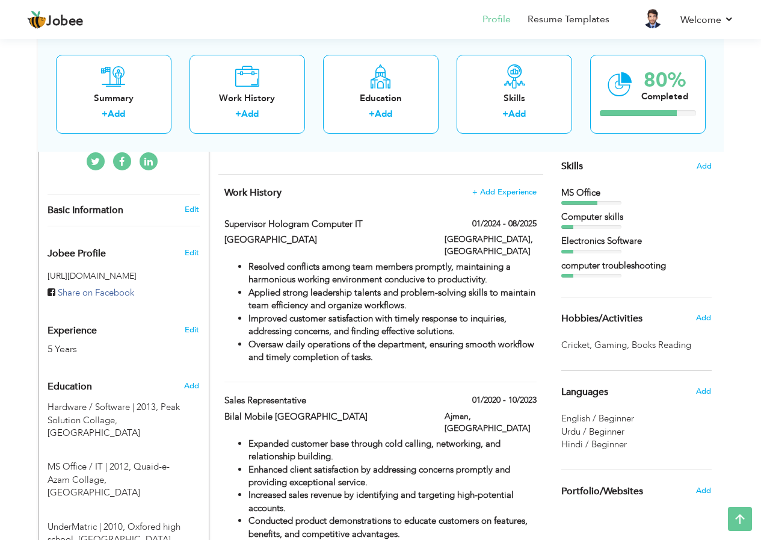
scroll to position [301, 0]
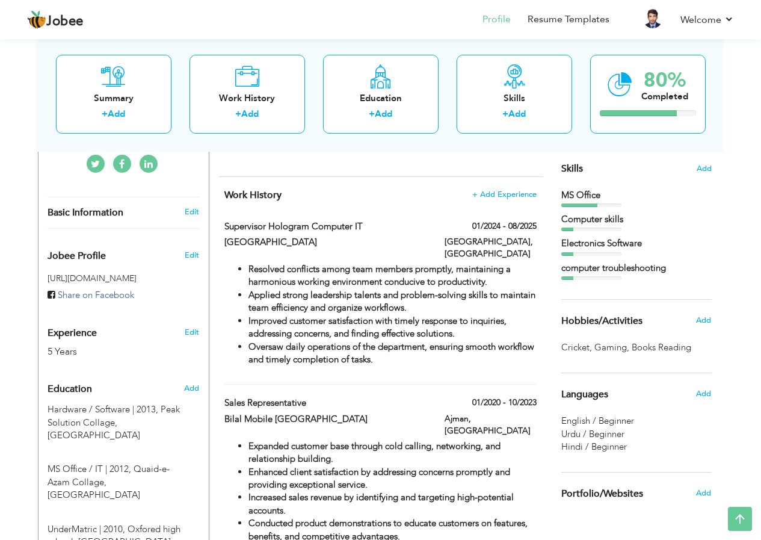
click at [592, 242] on div "Electronics Software" at bounding box center [636, 243] width 150 height 13
click at [700, 165] on span "Add" at bounding box center [704, 168] width 16 height 11
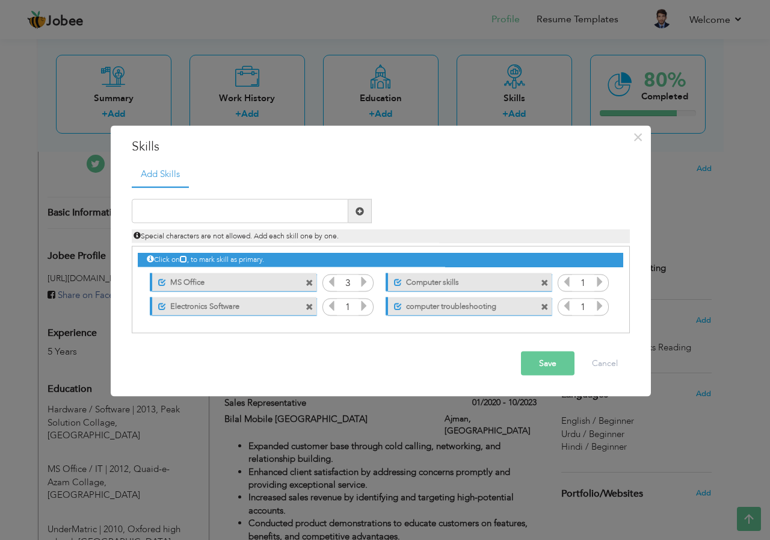
click at [365, 282] on icon at bounding box center [364, 281] width 11 height 11
click at [365, 303] on icon at bounding box center [364, 305] width 11 height 11
click at [366, 305] on icon at bounding box center [364, 305] width 11 height 11
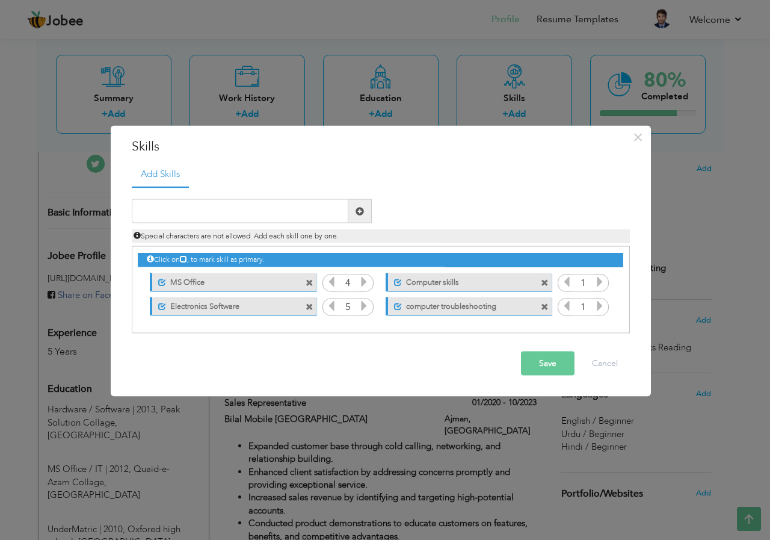
click at [366, 305] on icon at bounding box center [364, 305] width 11 height 11
click at [333, 308] on icon at bounding box center [331, 305] width 11 height 11
click at [605, 282] on icon at bounding box center [599, 281] width 11 height 11
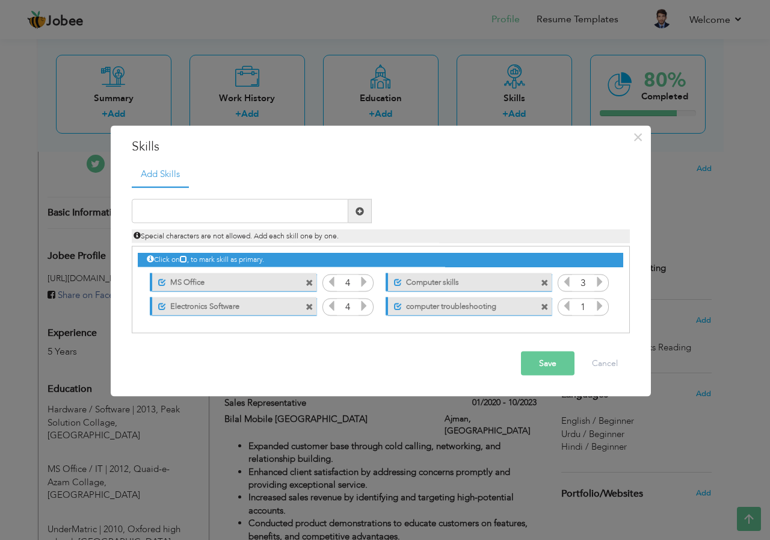
click at [605, 282] on icon at bounding box center [599, 281] width 11 height 11
click at [599, 304] on icon at bounding box center [599, 305] width 11 height 11
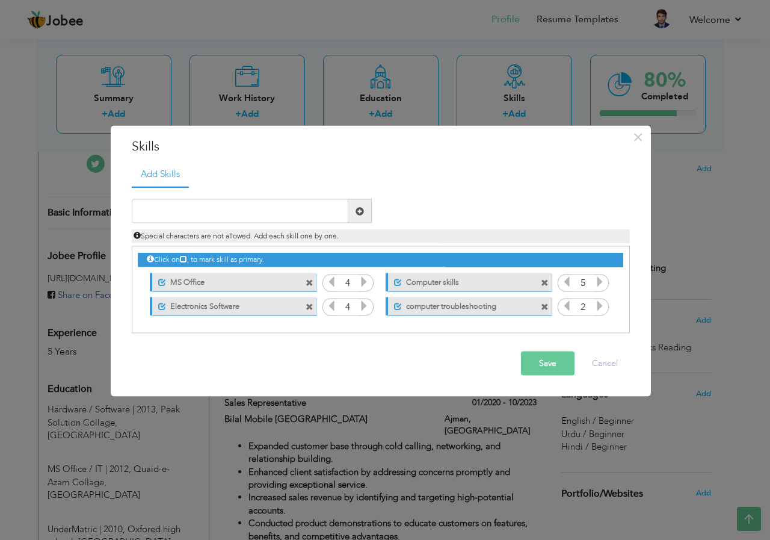
click at [599, 304] on icon at bounding box center [599, 305] width 11 height 11
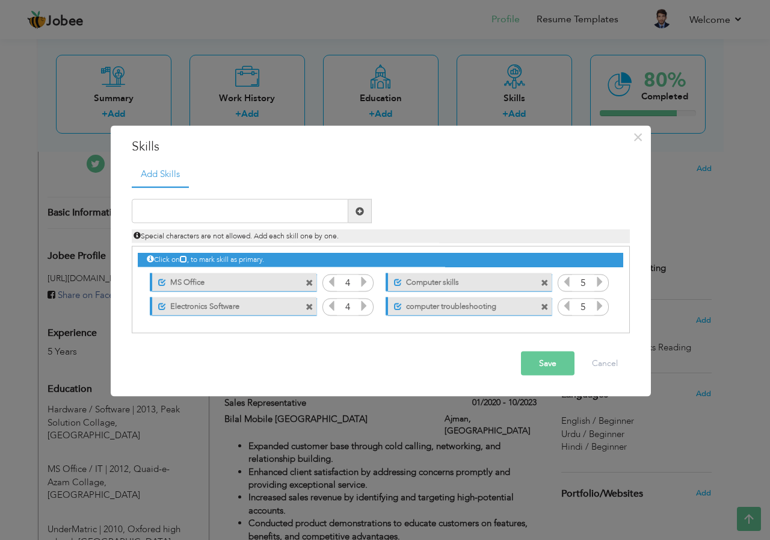
click at [550, 358] on button "Save" at bounding box center [548, 363] width 54 height 24
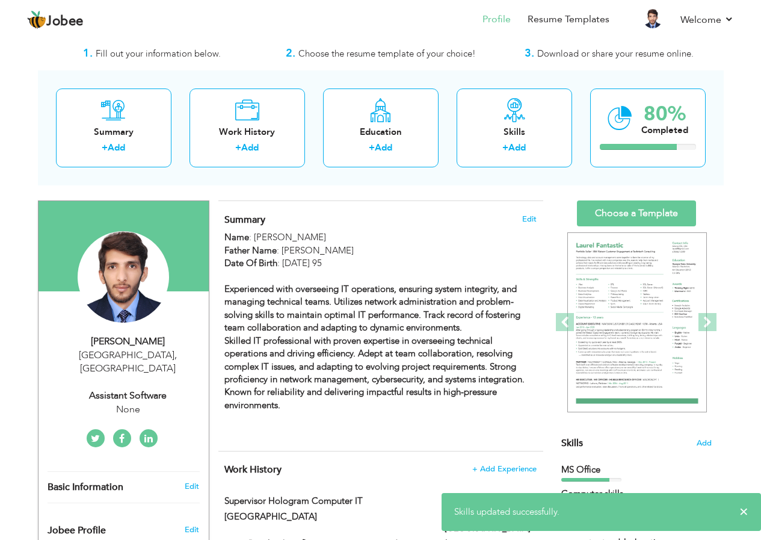
scroll to position [0, 0]
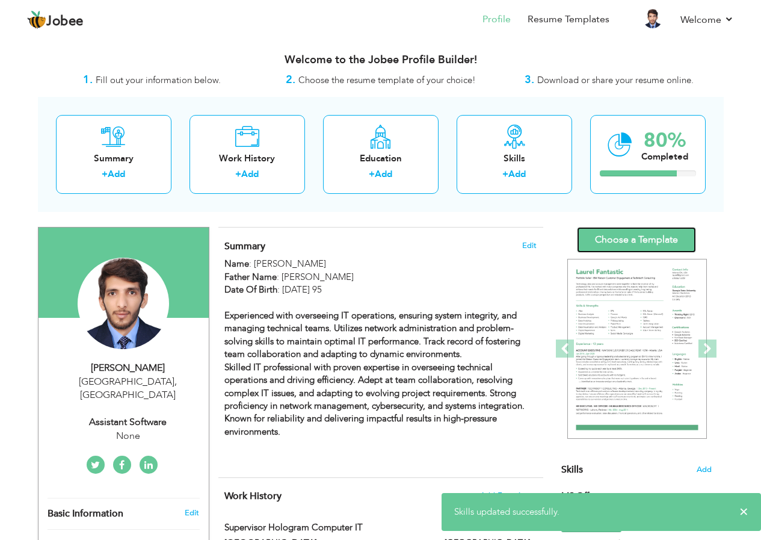
click at [622, 237] on link "Choose a Template" at bounding box center [636, 240] width 119 height 26
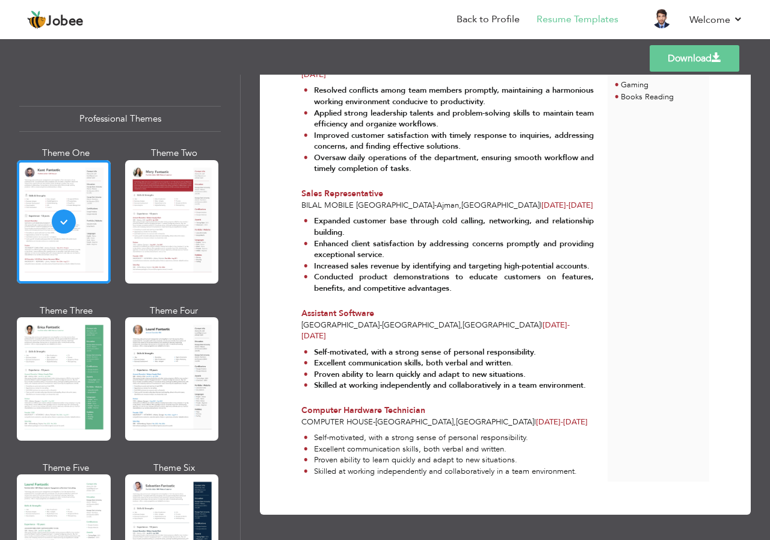
click at [128, 116] on div "Professional Themes" at bounding box center [120, 119] width 202 height 26
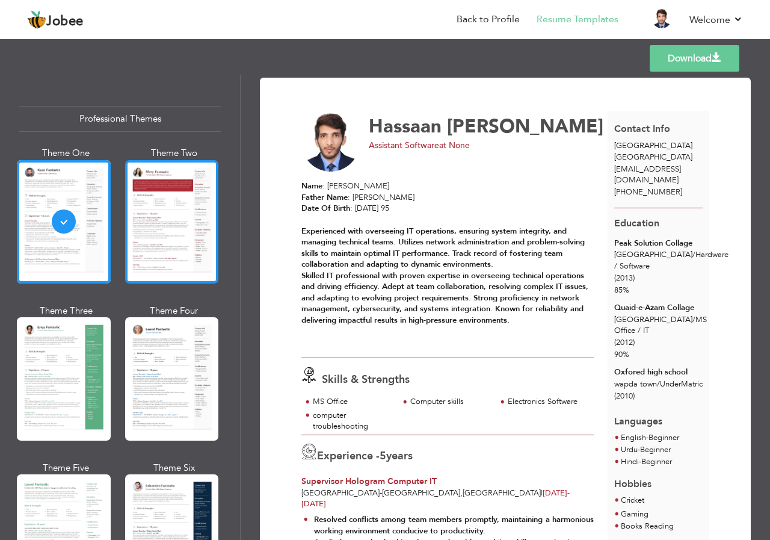
click at [168, 230] on div at bounding box center [172, 221] width 94 height 123
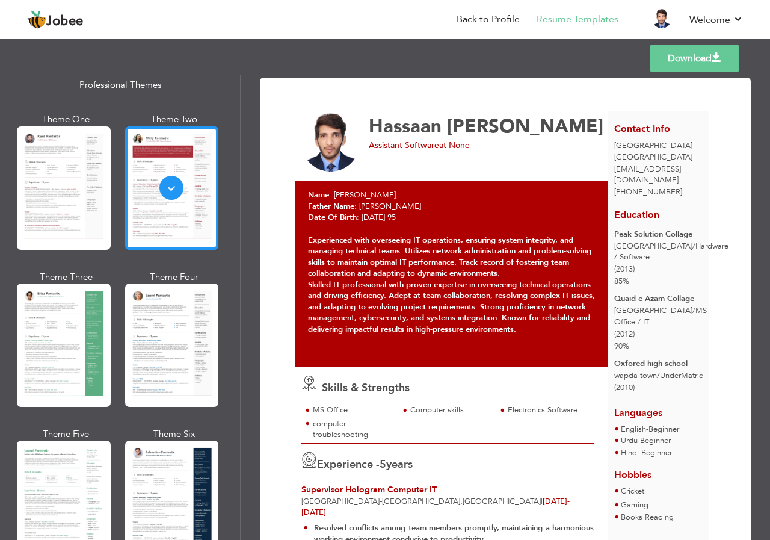
scroll to position [60, 0]
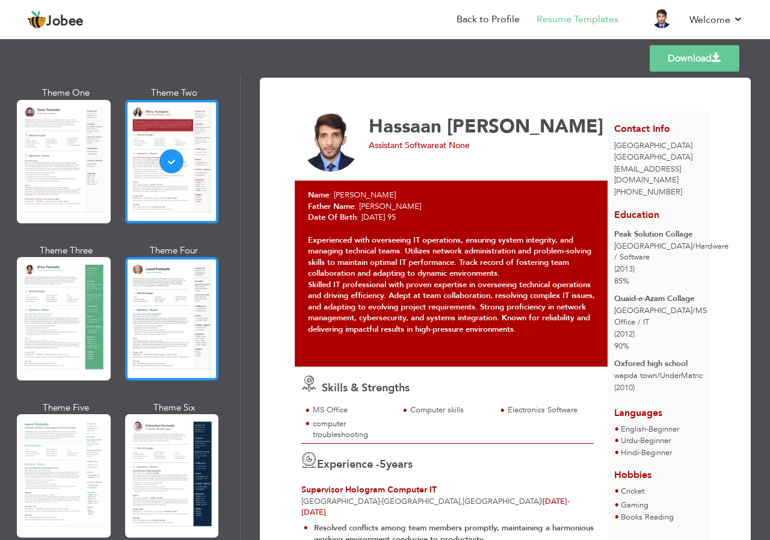
click at [175, 329] on div at bounding box center [172, 318] width 94 height 123
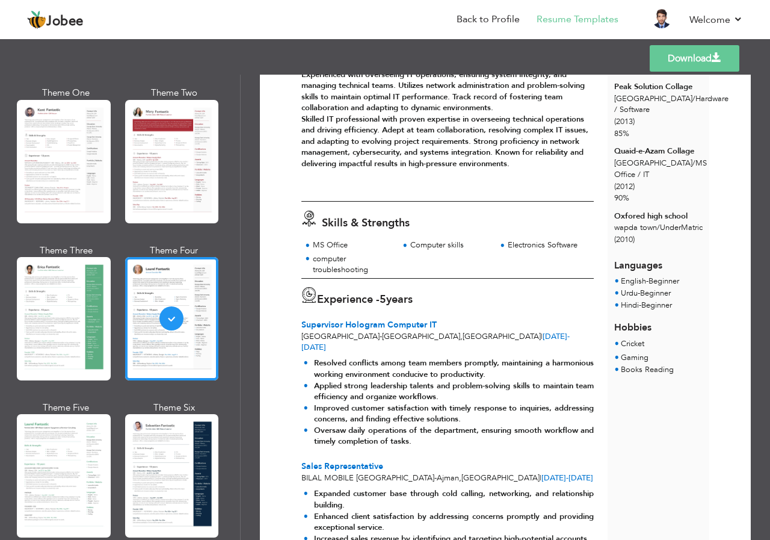
scroll to position [140, 0]
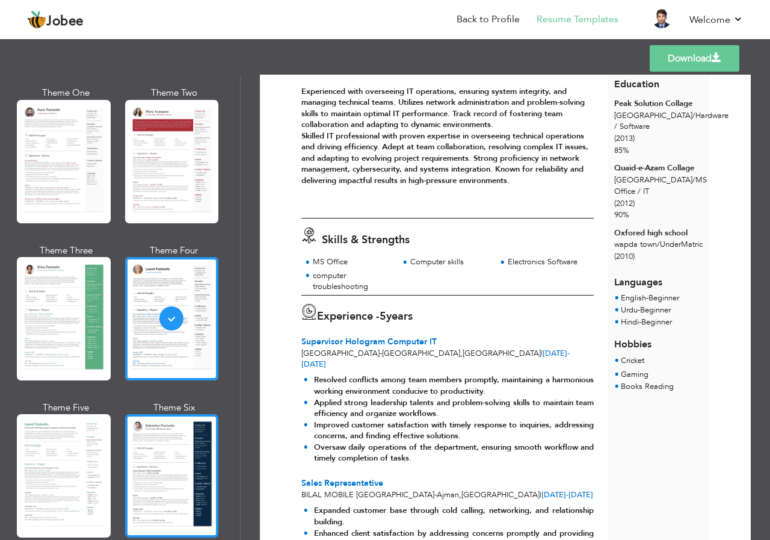
click at [176, 451] on div at bounding box center [172, 475] width 94 height 123
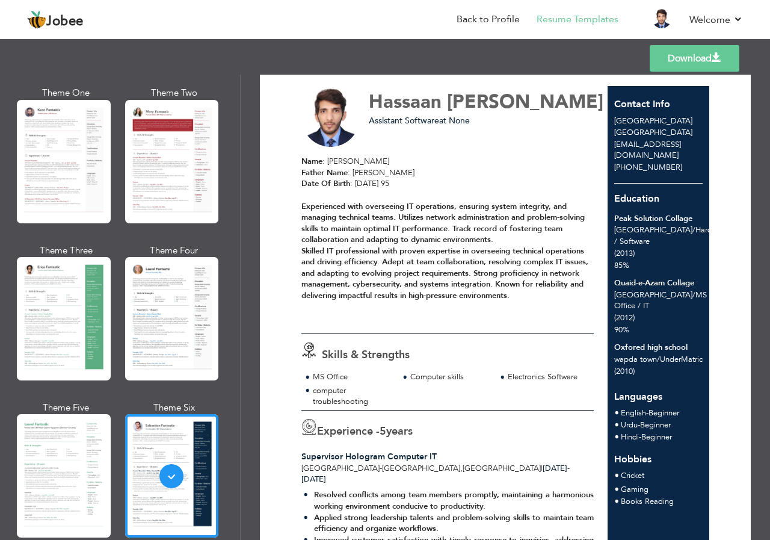
scroll to position [0, 0]
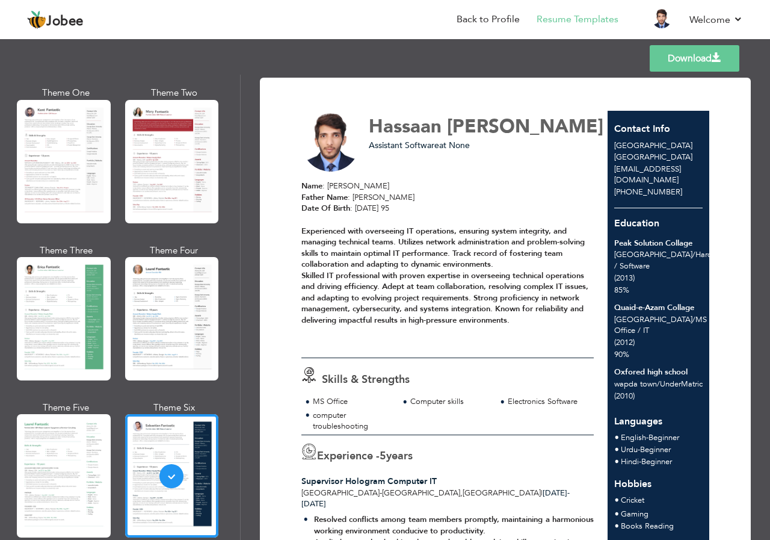
click at [685, 61] on link "Download" at bounding box center [695, 58] width 90 height 26
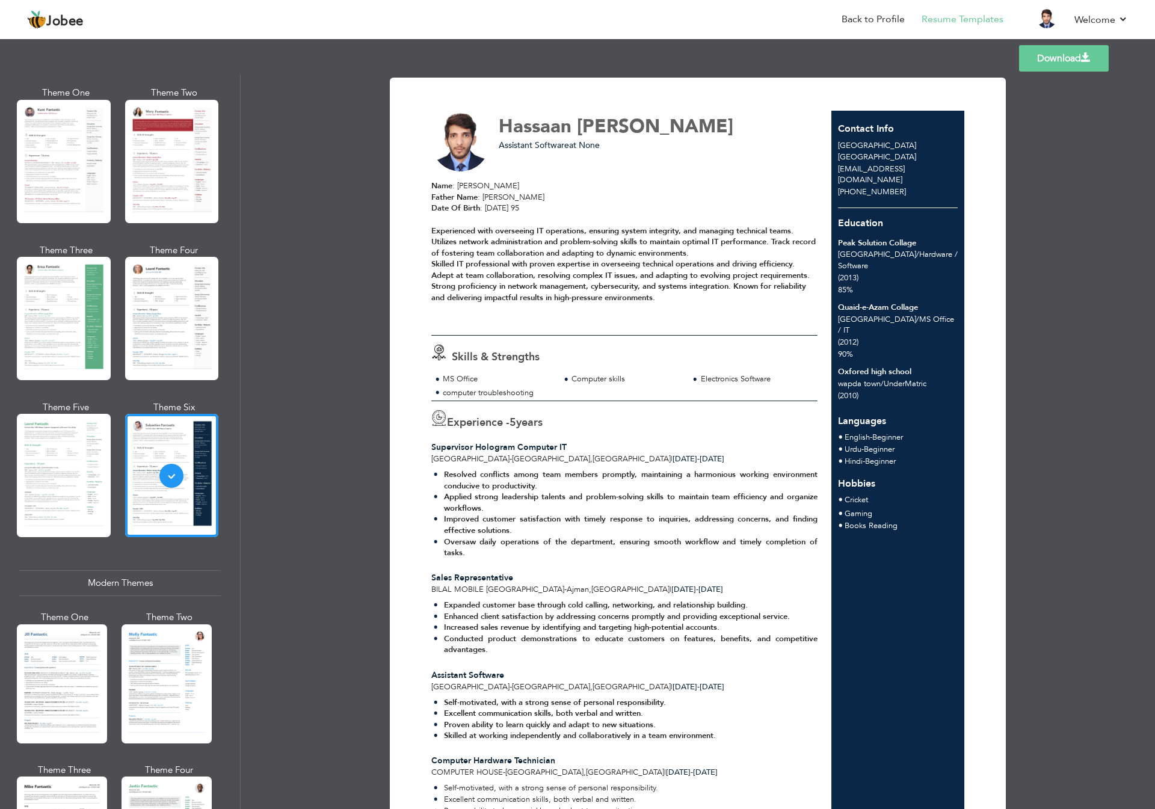
scroll to position [60, 0]
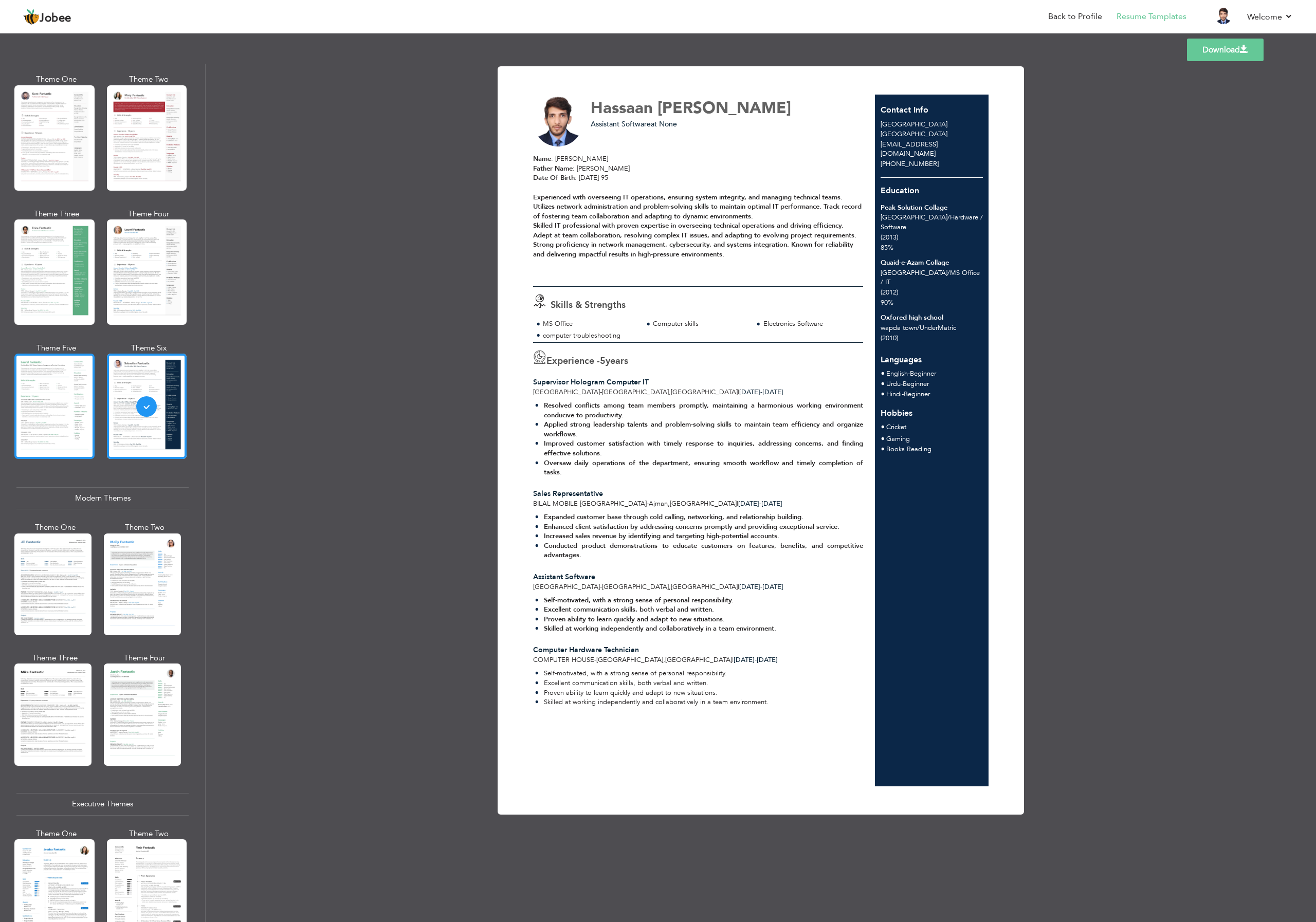
click at [60, 401] on div at bounding box center [55, 406] width 80 height 105
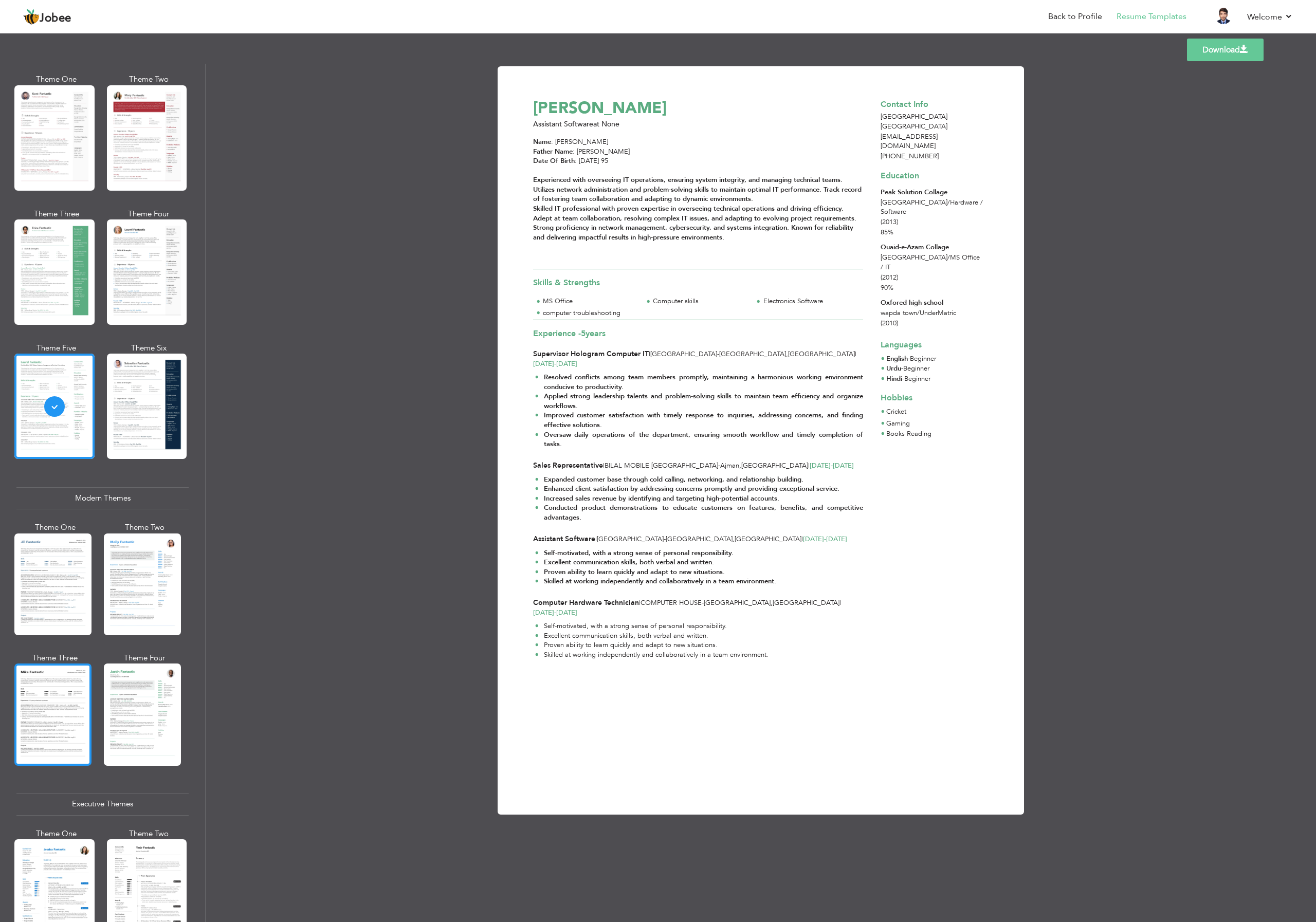
click at [68, 461] on div at bounding box center [53, 714] width 77 height 102
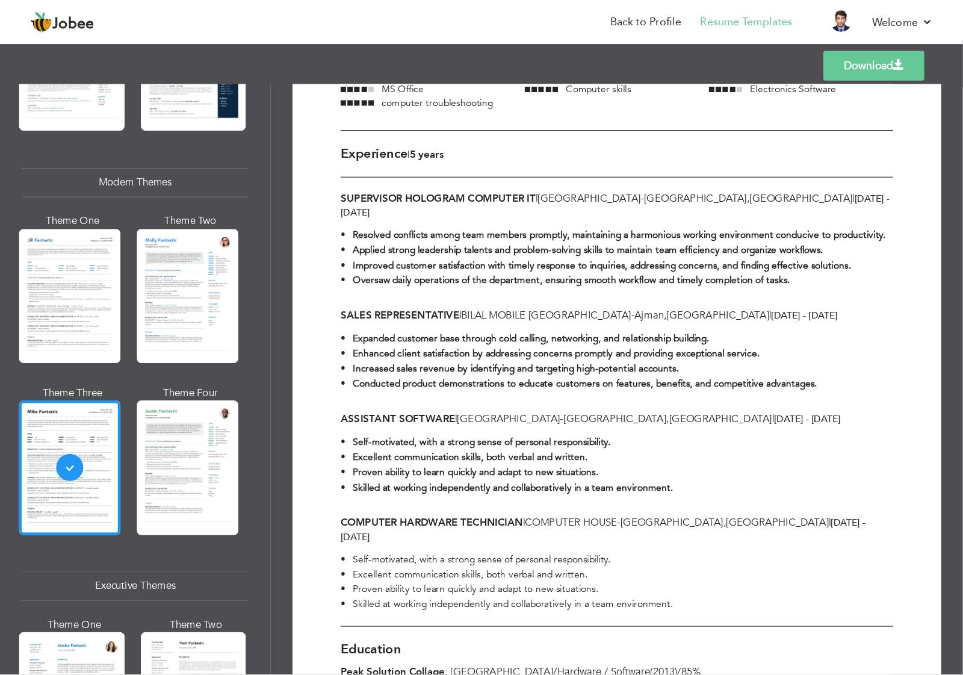
scroll to position [301, 0]
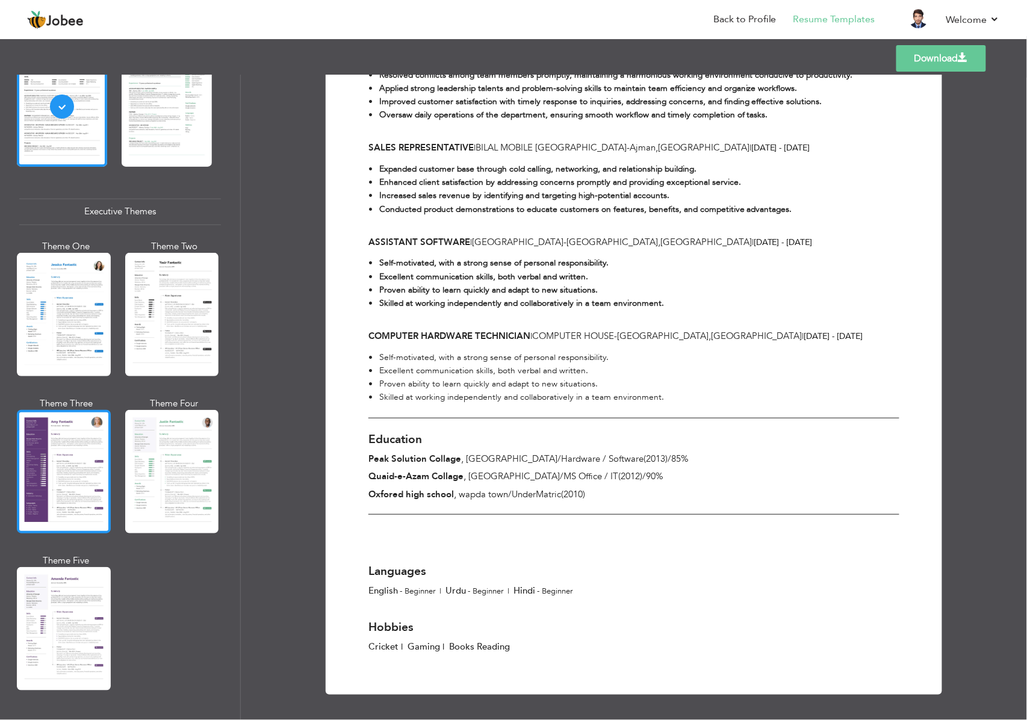
click at [75, 479] on div at bounding box center [64, 471] width 94 height 123
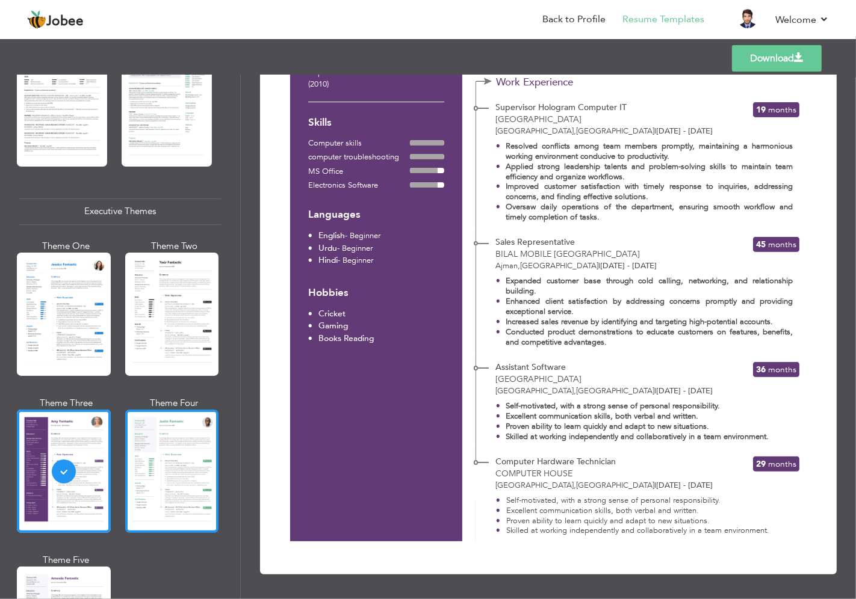
click at [160, 451] on div at bounding box center [172, 471] width 94 height 123
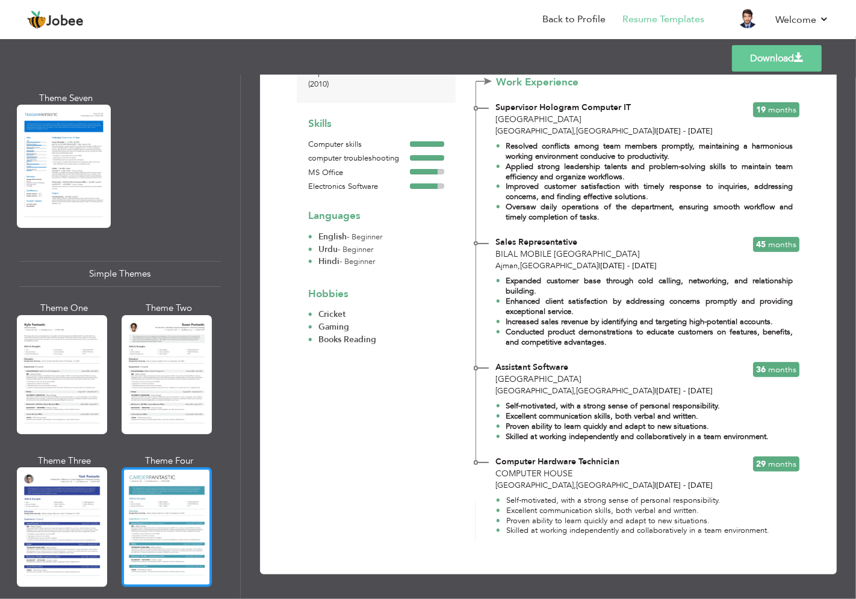
click at [164, 495] on div at bounding box center [167, 527] width 90 height 119
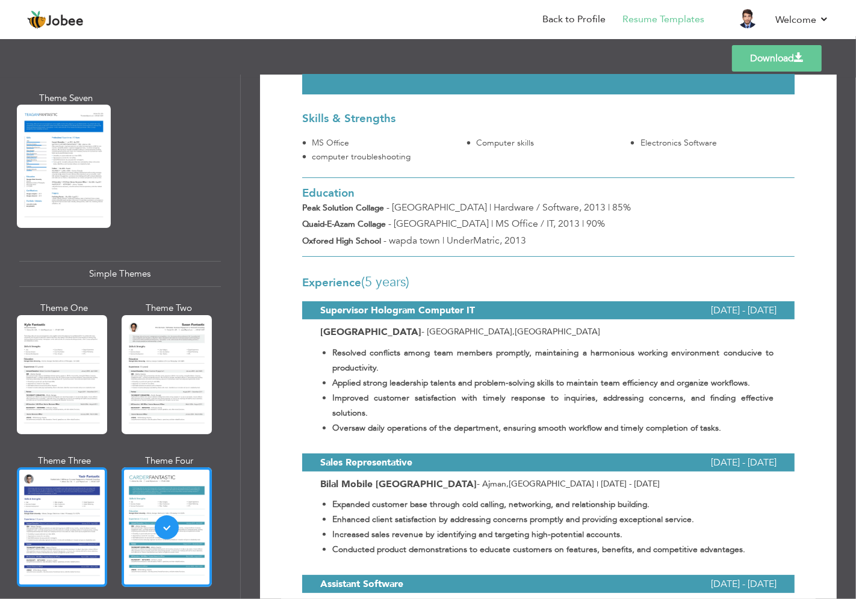
click at [62, 493] on div at bounding box center [62, 527] width 90 height 119
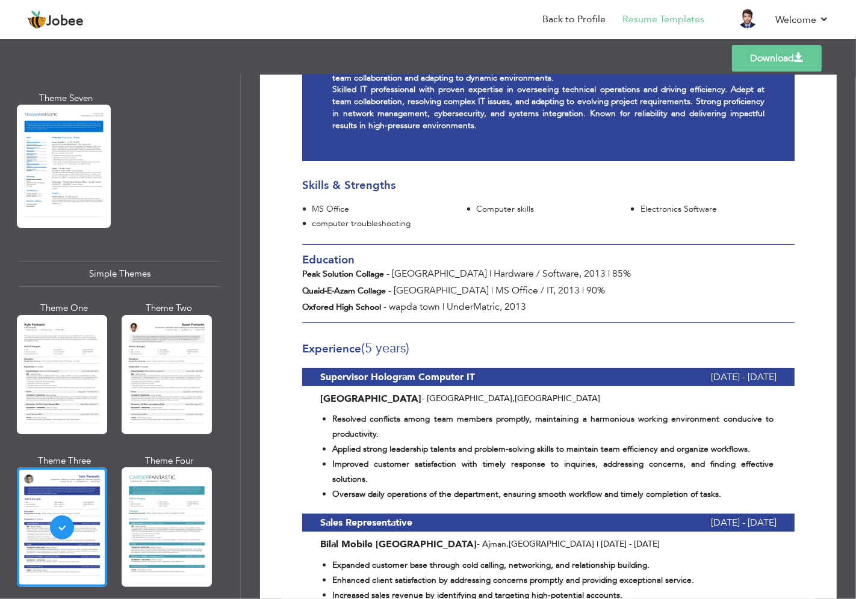
scroll to position [215, 0]
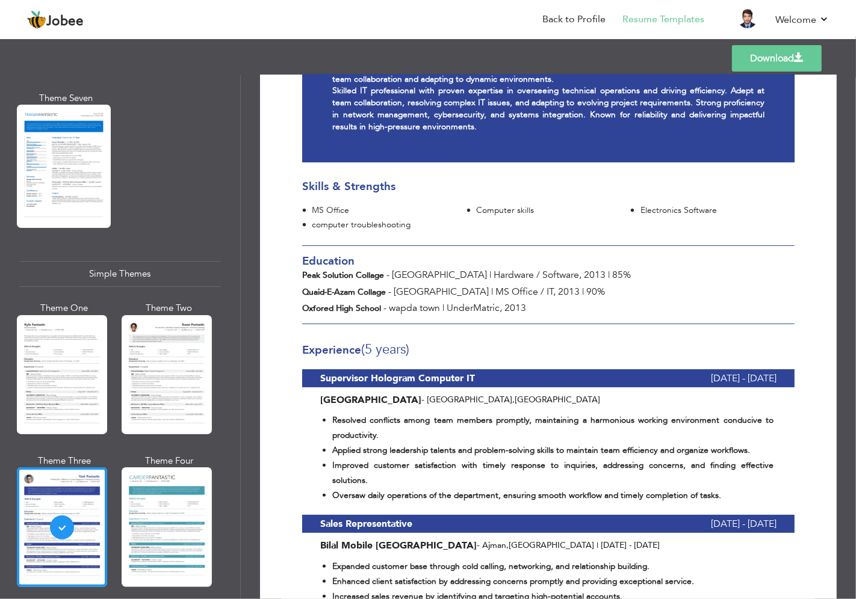
click at [770, 57] on link "Download" at bounding box center [777, 58] width 90 height 26
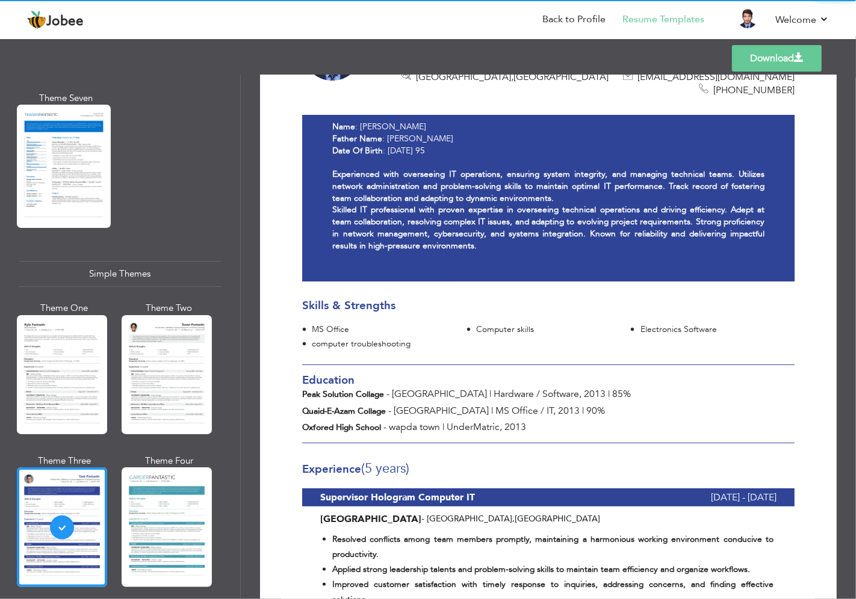
scroll to position [82, 0]
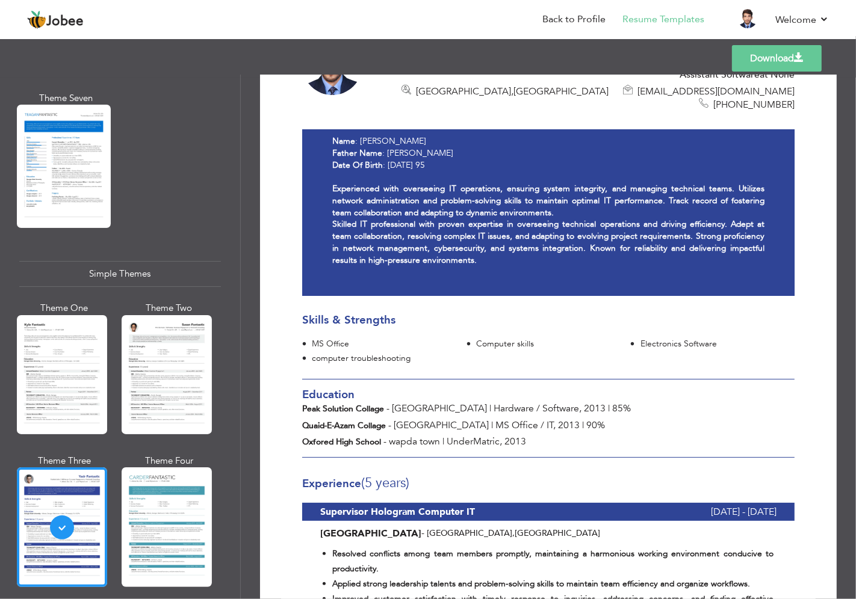
drag, startPoint x: 771, startPoint y: 52, endPoint x: 665, endPoint y: 75, distance: 107.6
click at [665, 75] on div "Templates Download Professional Themes Theme One Theme Two Theme Three Theme Fo…" at bounding box center [428, 317] width 856 height 563
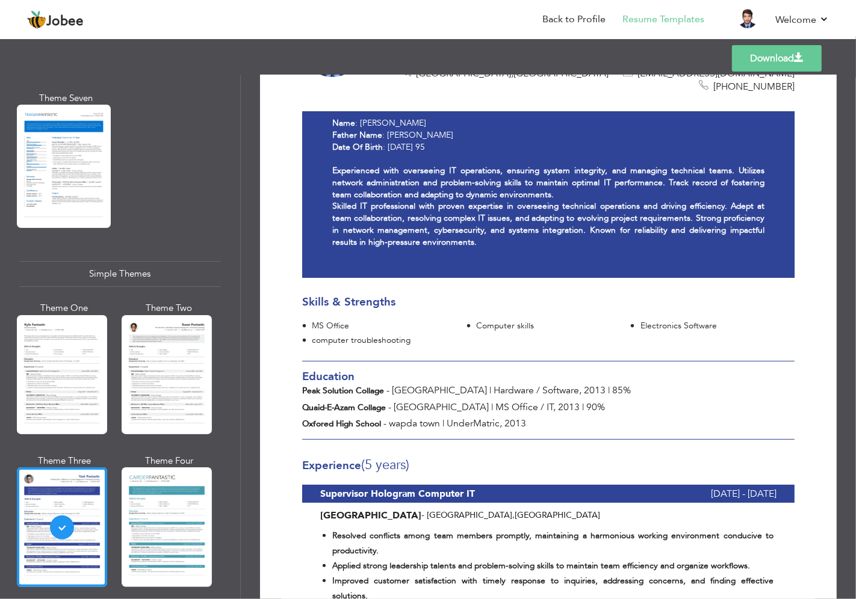
scroll to position [0, 0]
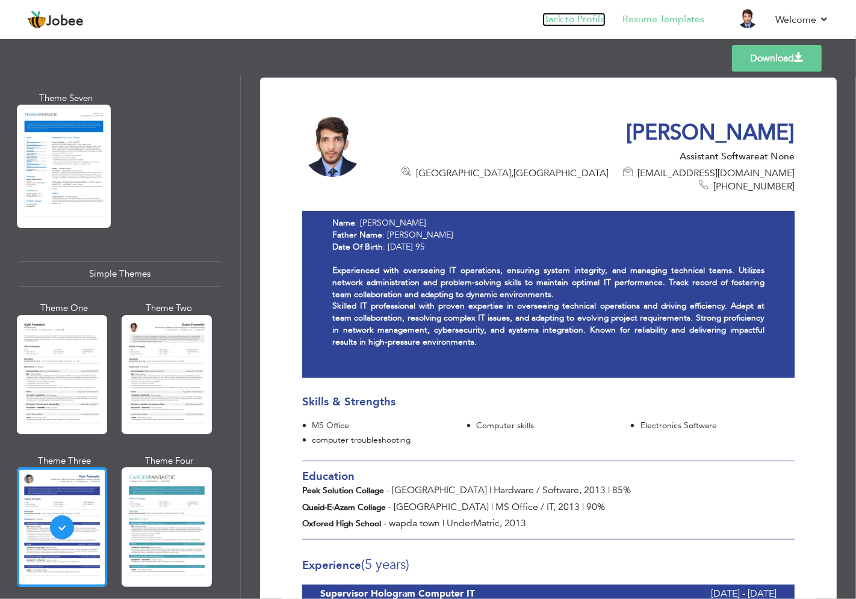
click at [581, 18] on link "Back to Profile" at bounding box center [573, 20] width 63 height 14
